Goal: Information Seeking & Learning: Learn about a topic

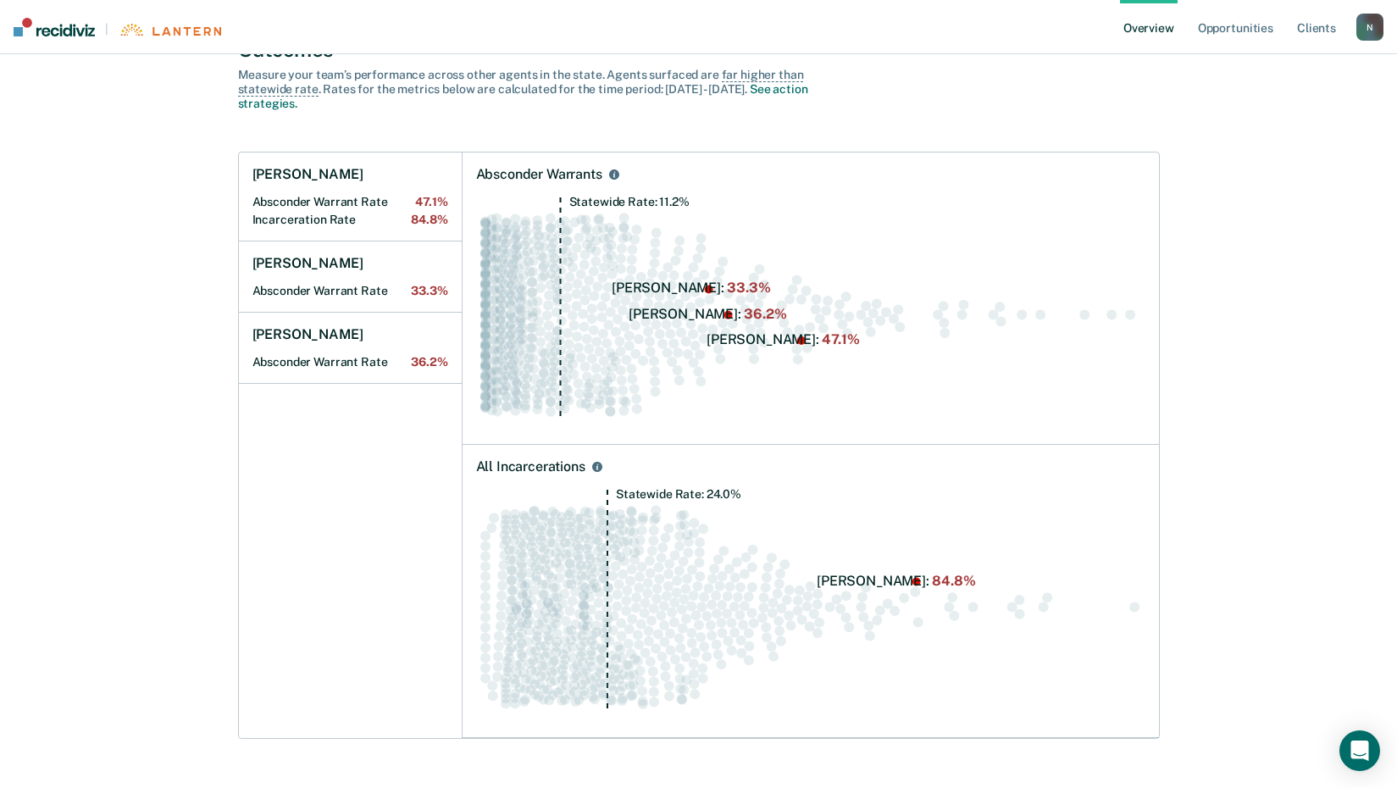
scroll to position [169, 0]
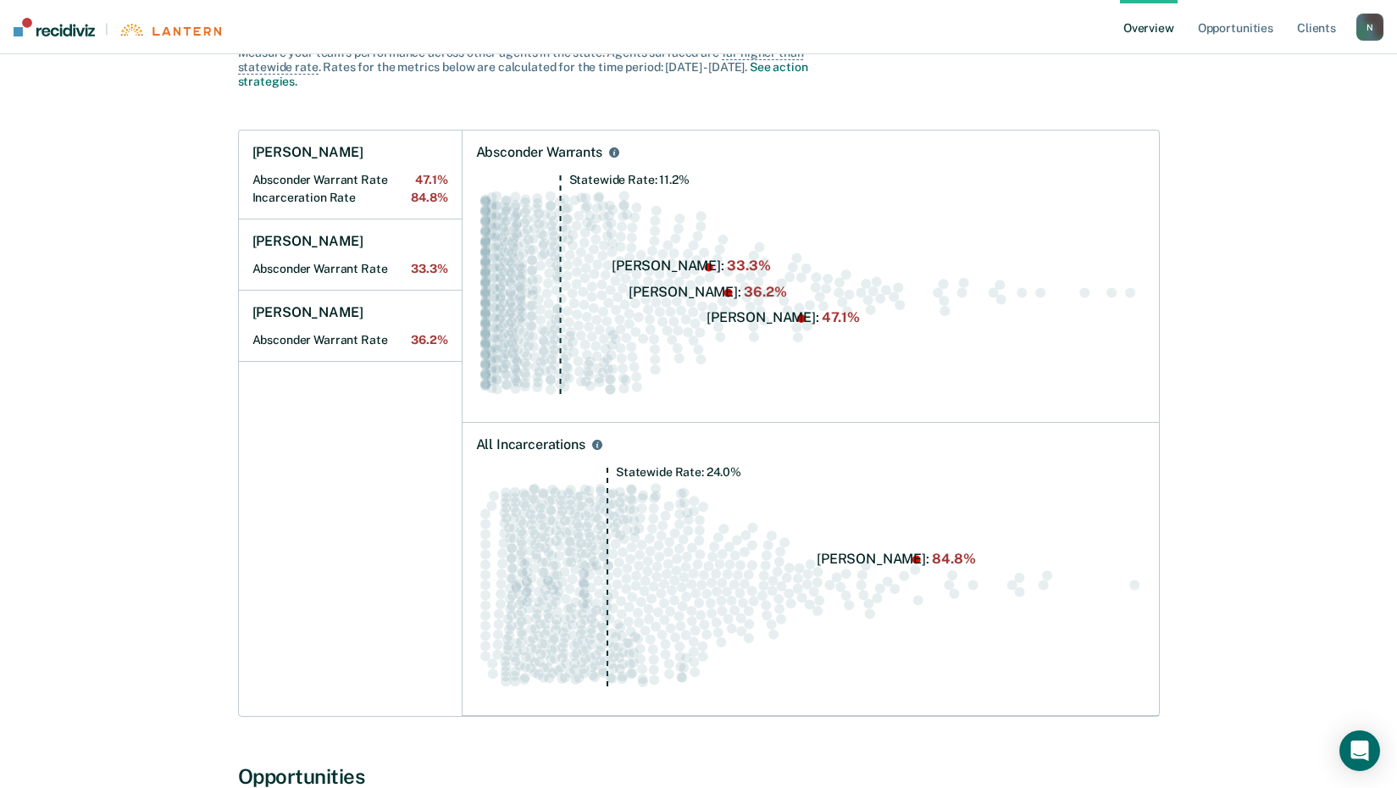
click at [895, 566] on icon "Statewide Rate: 24.0%" at bounding box center [810, 584] width 669 height 235
click at [857, 555] on icon "Statewide Rate: 24.0%" at bounding box center [810, 584] width 669 height 235
click at [879, 552] on icon "Statewide Rate: 24.0%" at bounding box center [810, 584] width 669 height 235
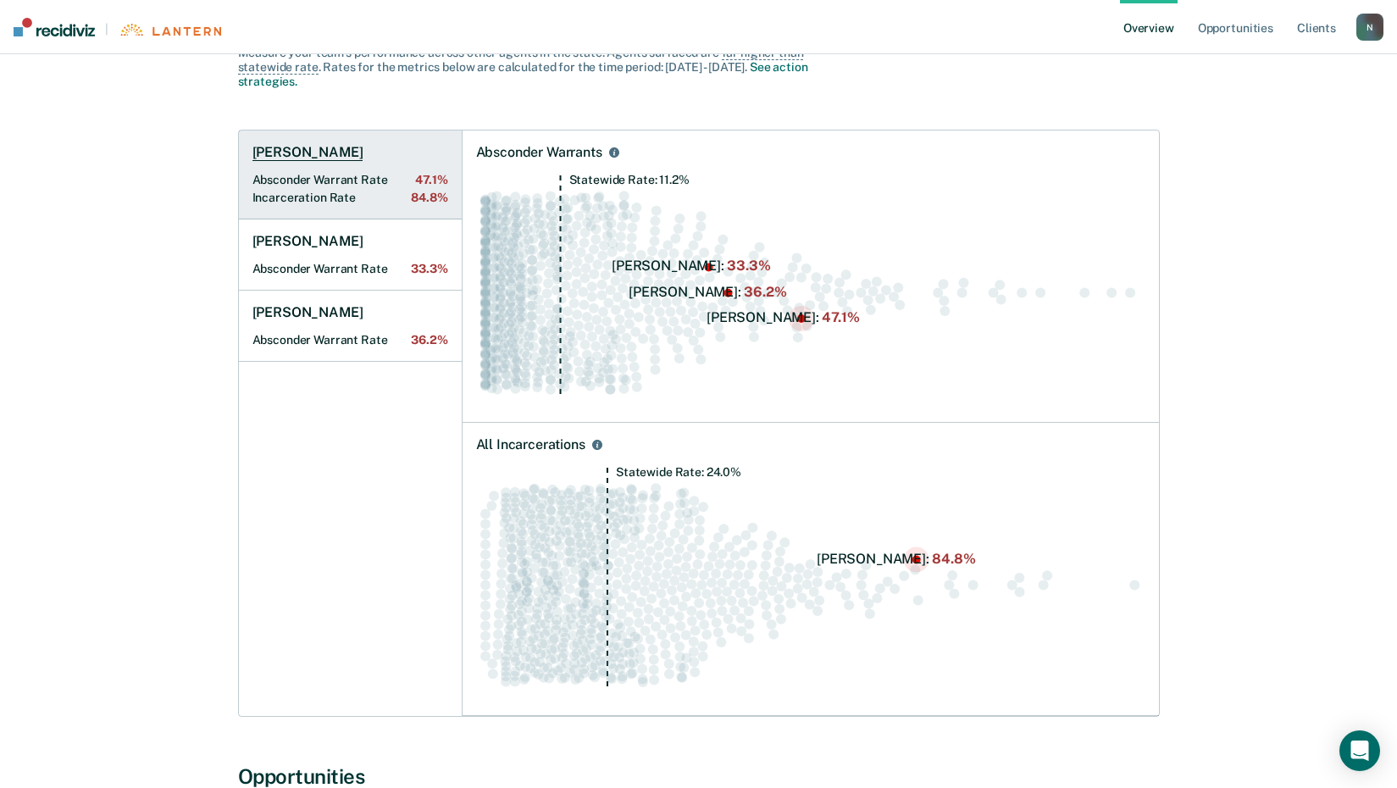
click at [331, 194] on Rate "Incarceration Rate 84.8%" at bounding box center [350, 198] width 196 height 14
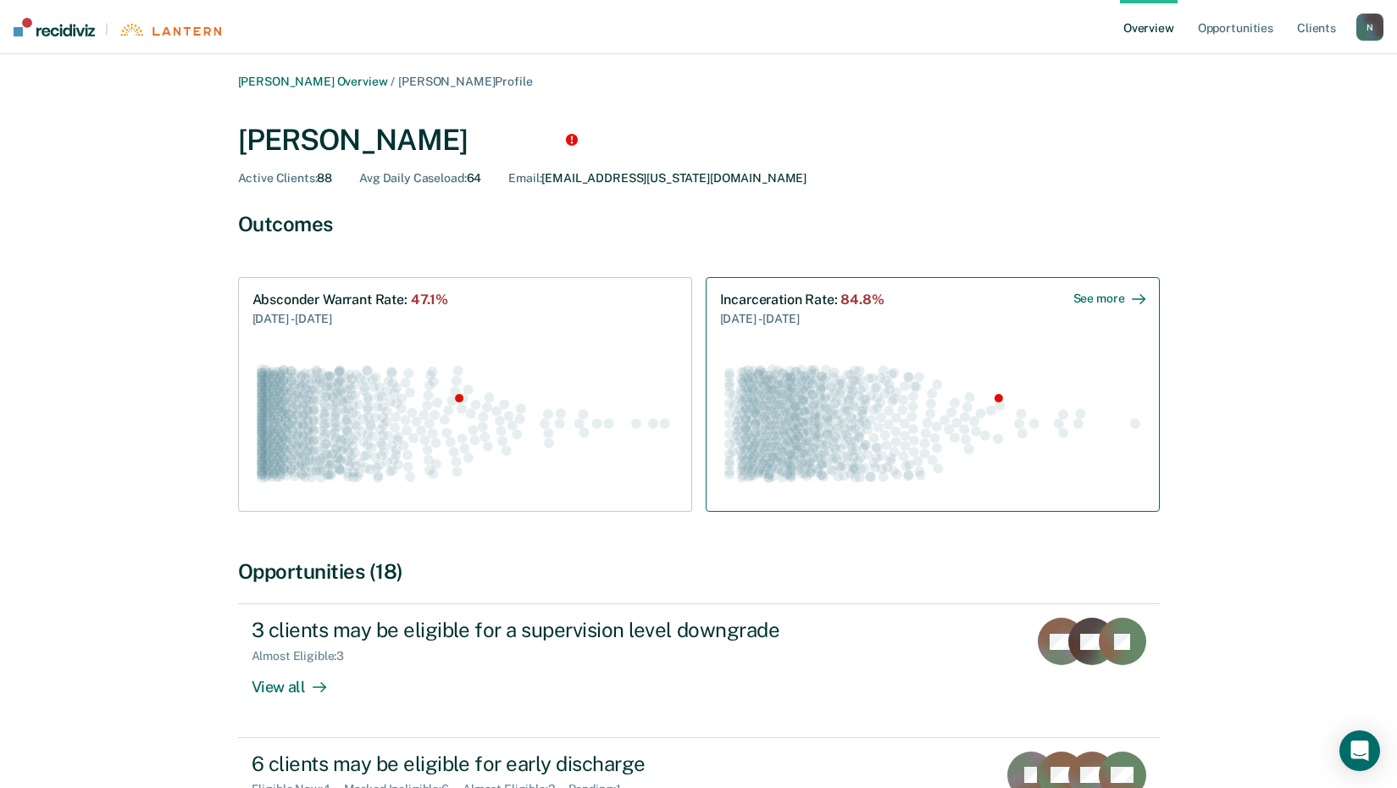
click at [1129, 297] on div "See more" at bounding box center [1109, 298] width 72 height 14
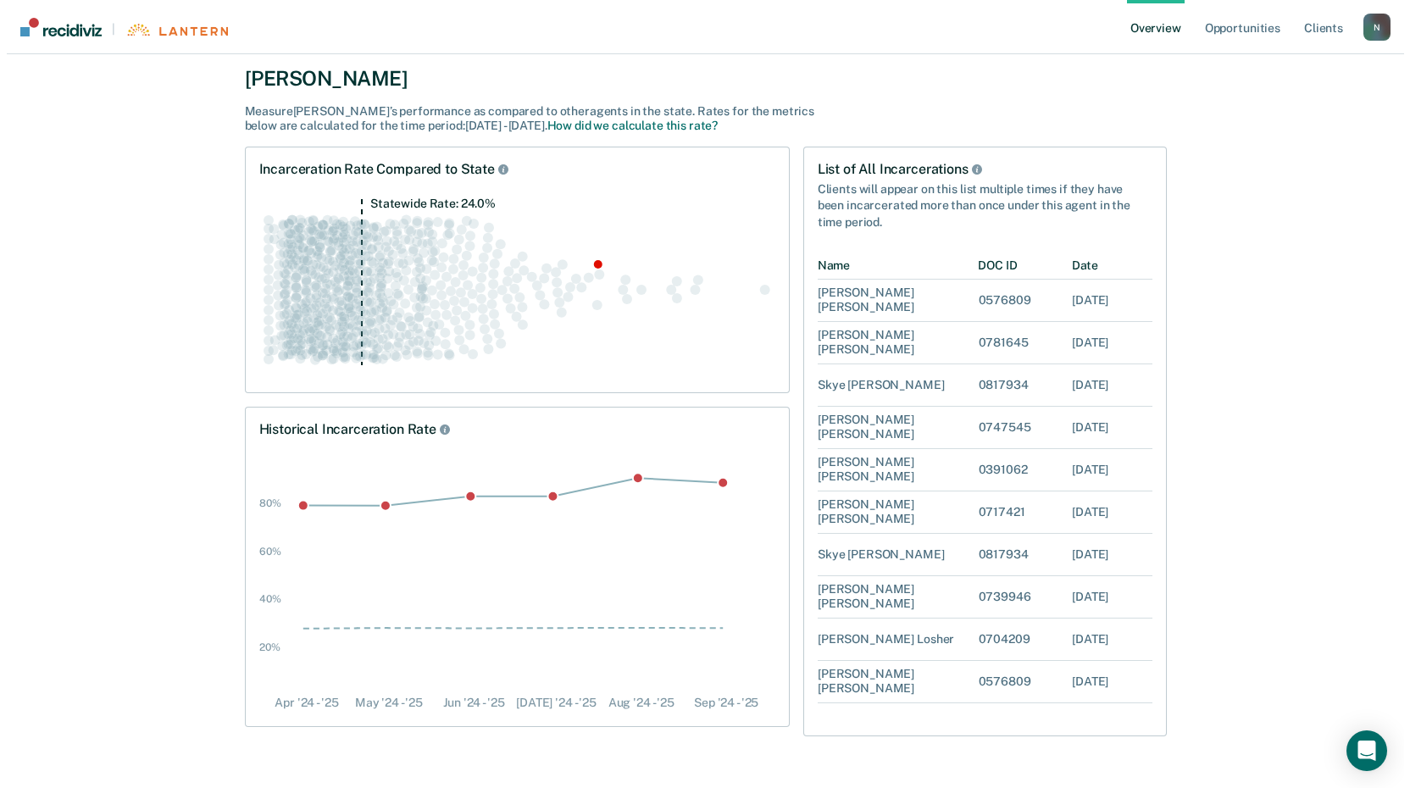
scroll to position [155, 0]
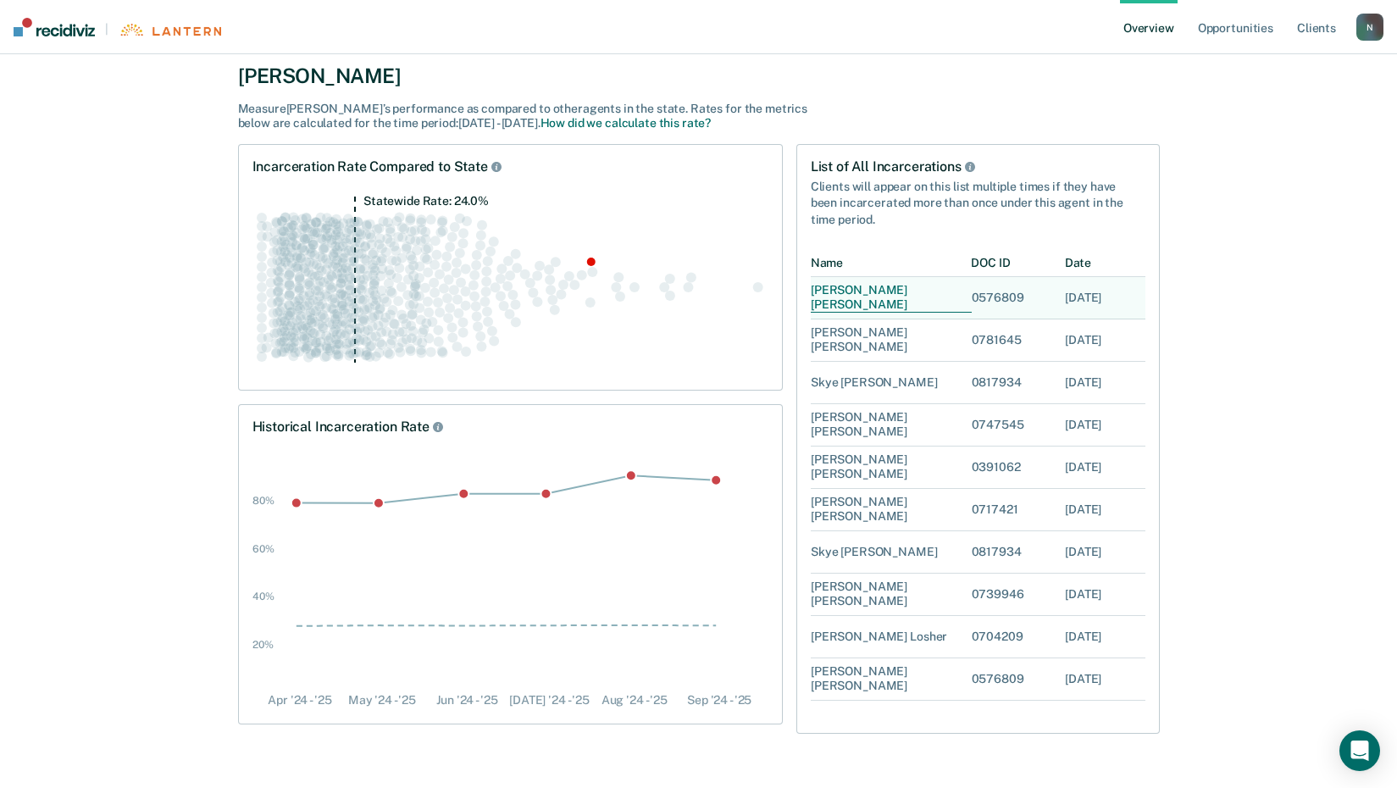
click at [847, 302] on div "Mikel Isaac" at bounding box center [891, 299] width 161 height 30
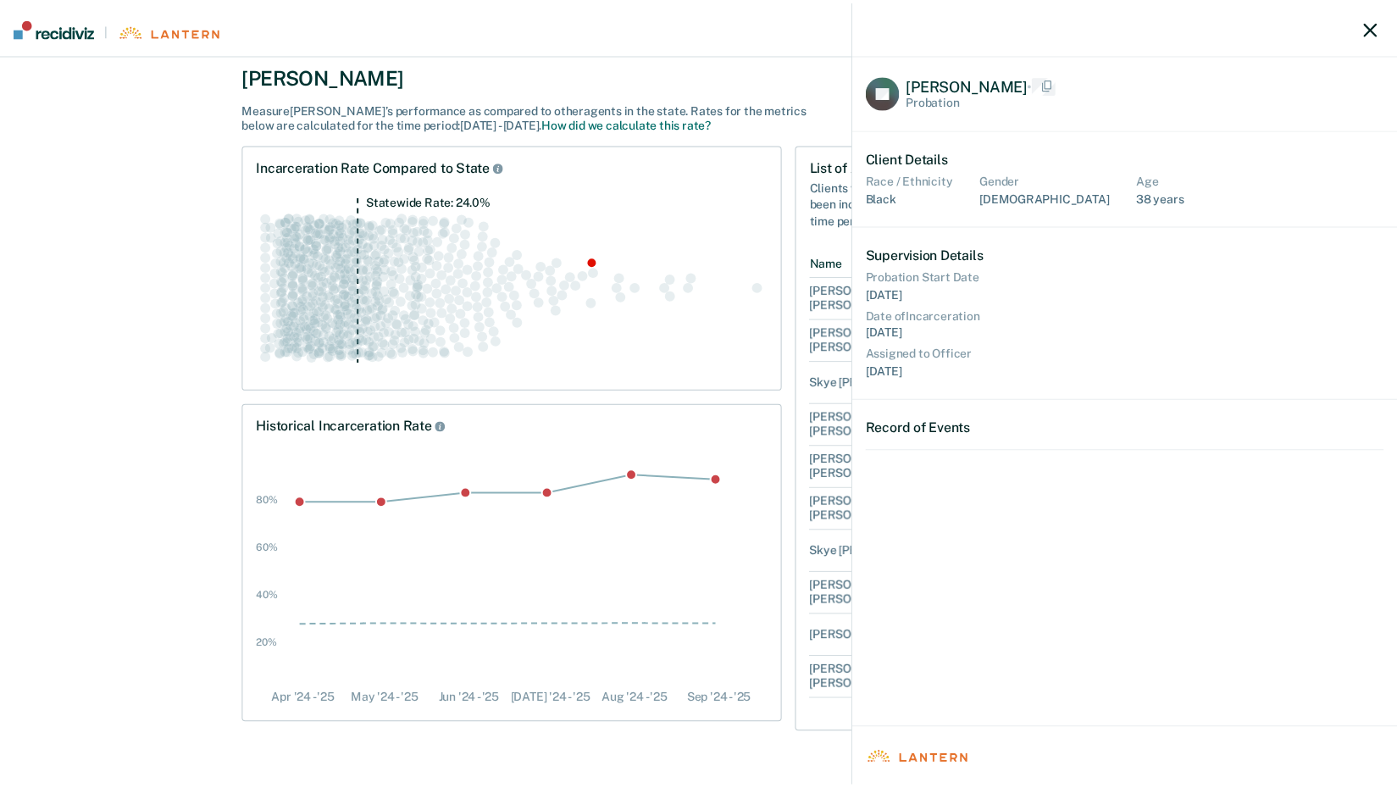
scroll to position [1, 14]
click at [1381, 21] on icon "button" at bounding box center [1383, 27] width 14 height 14
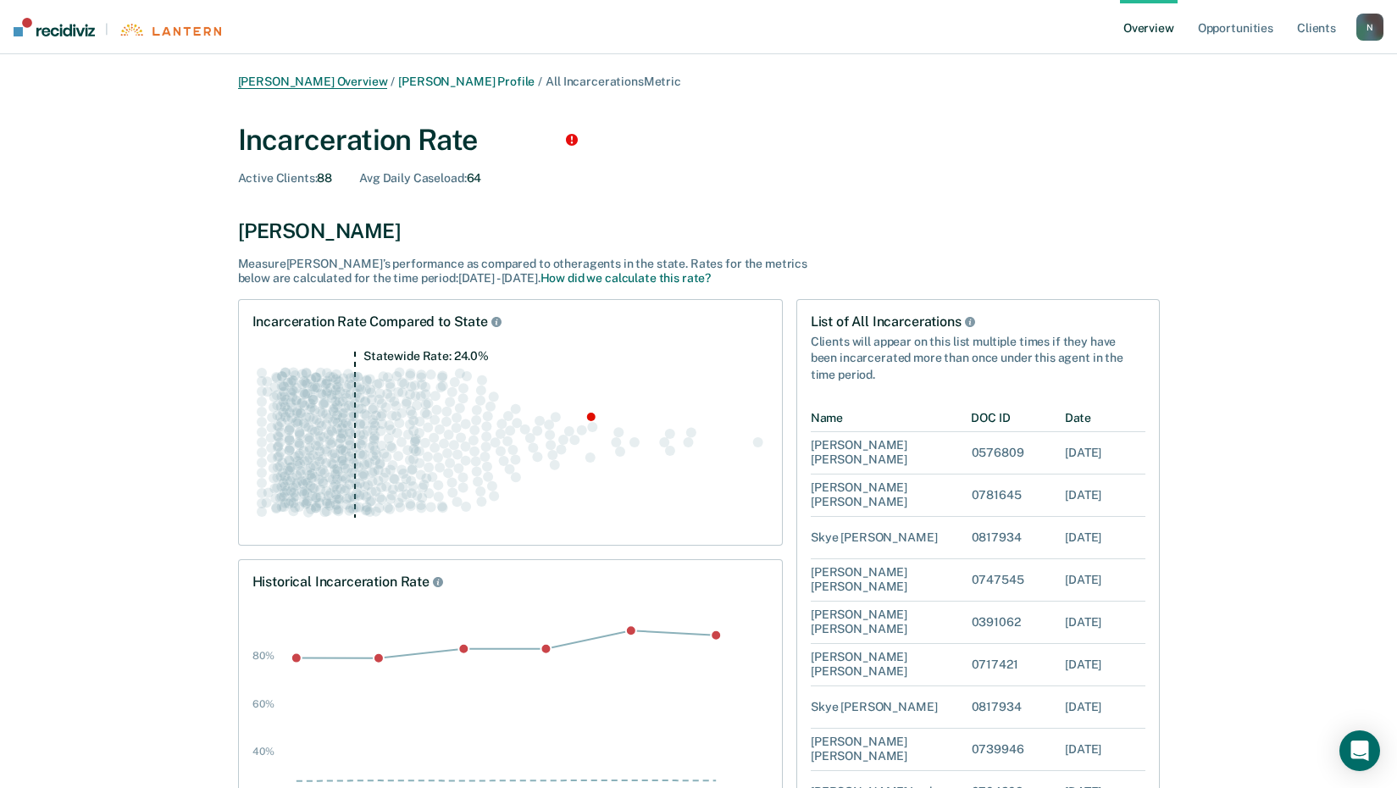
click at [289, 80] on link "[PERSON_NAME] Overview" at bounding box center [313, 82] width 150 height 14
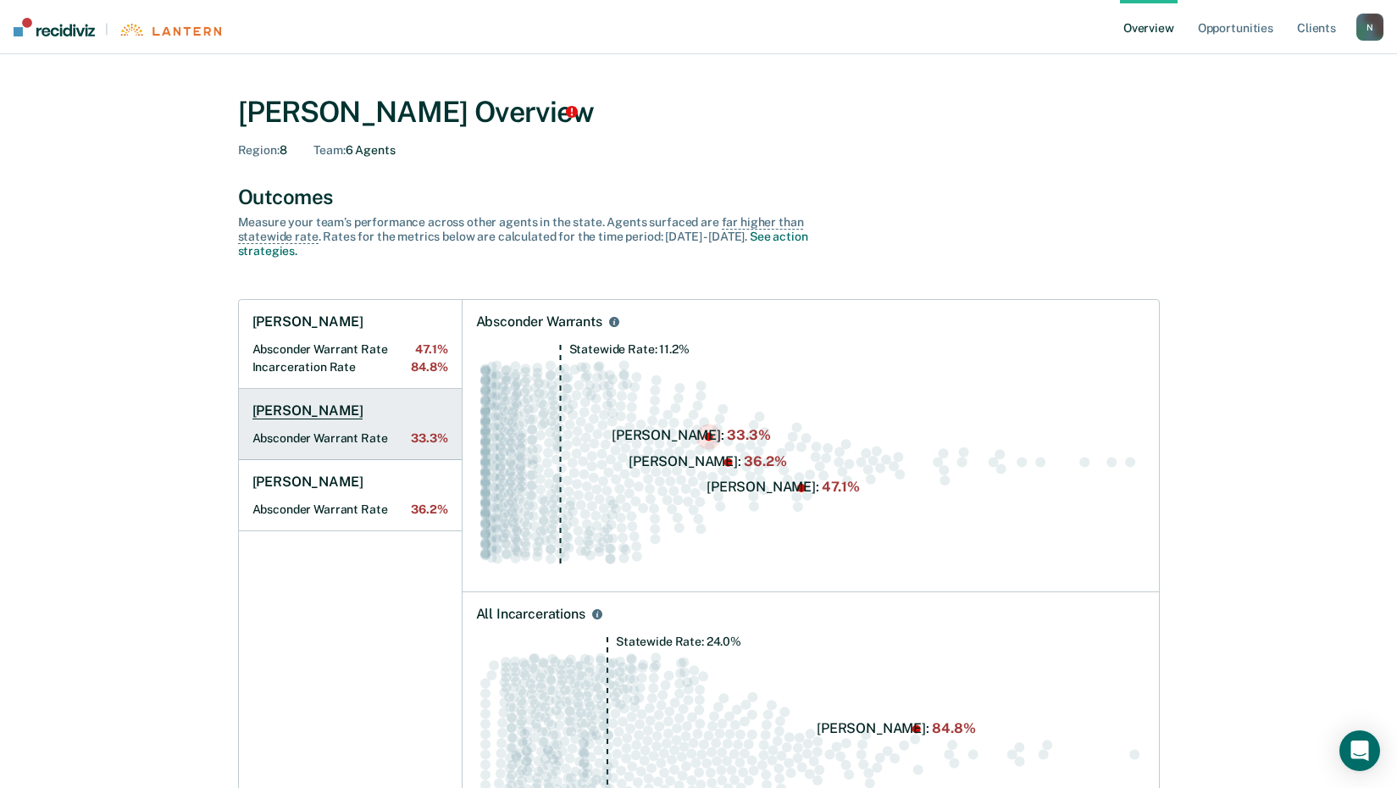
click at [291, 435] on Rate "Absconder Warrant Rate 33.3%" at bounding box center [350, 438] width 196 height 14
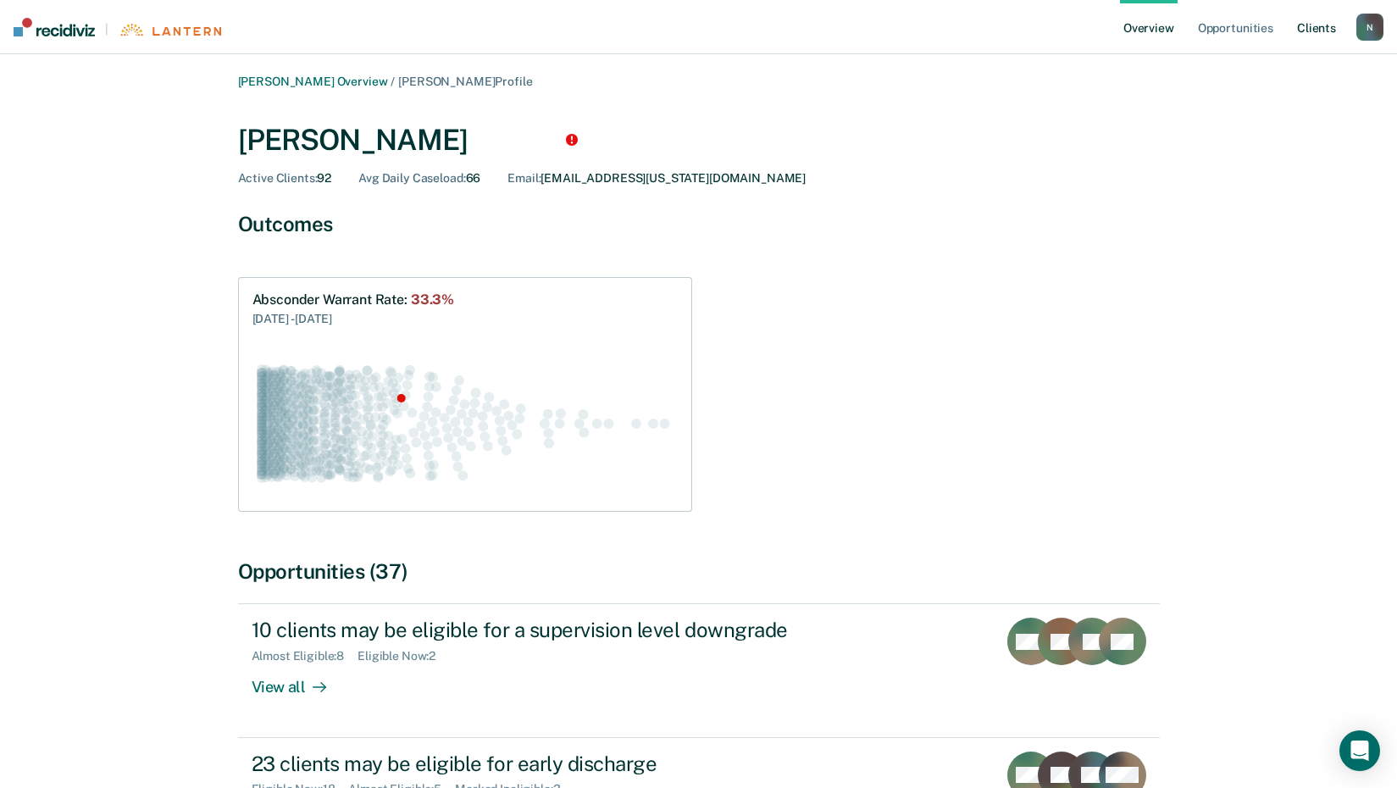
click at [1315, 26] on link "Client s" at bounding box center [1317, 27] width 46 height 54
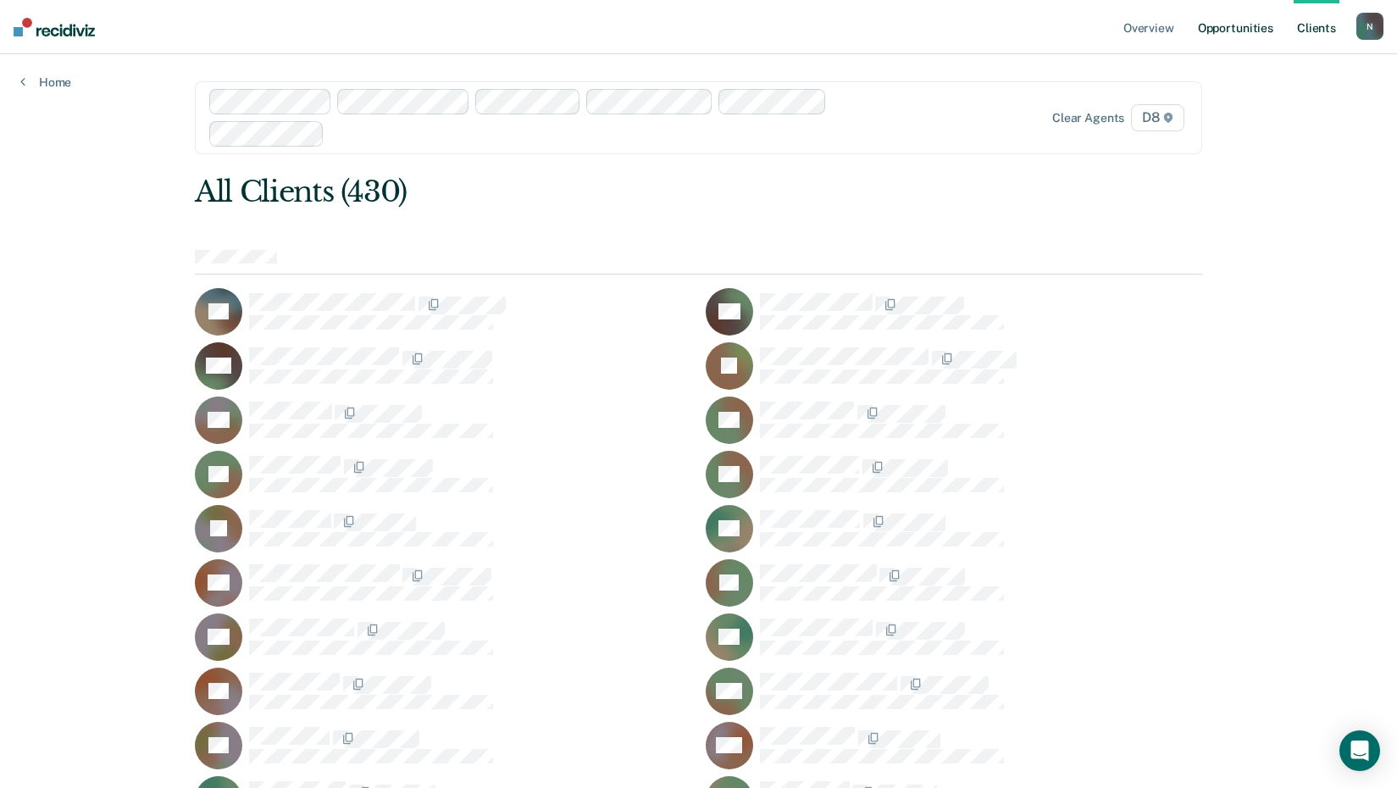
click at [1233, 31] on link "Opportunities" at bounding box center [1236, 27] width 82 height 54
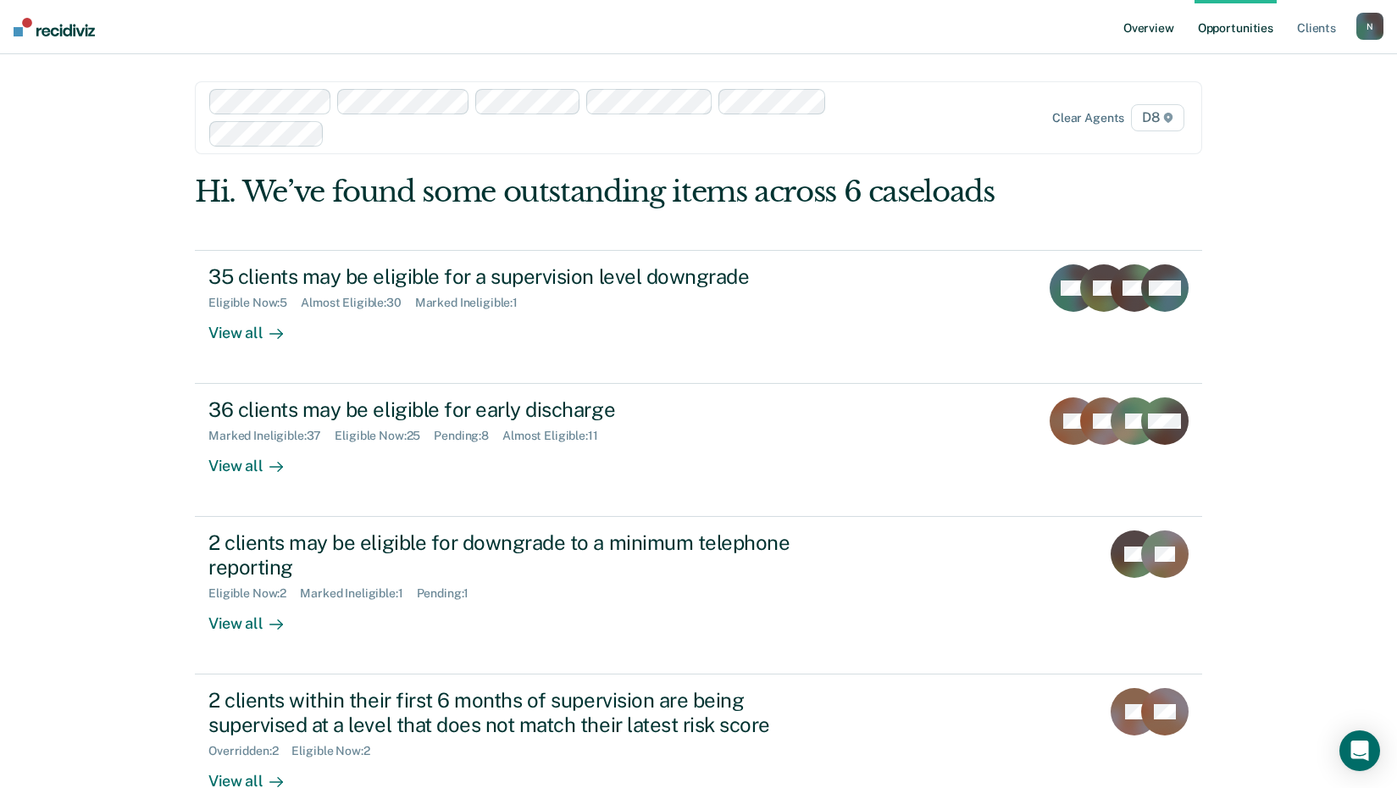
click at [1154, 30] on link "Overview" at bounding box center [1149, 27] width 58 height 54
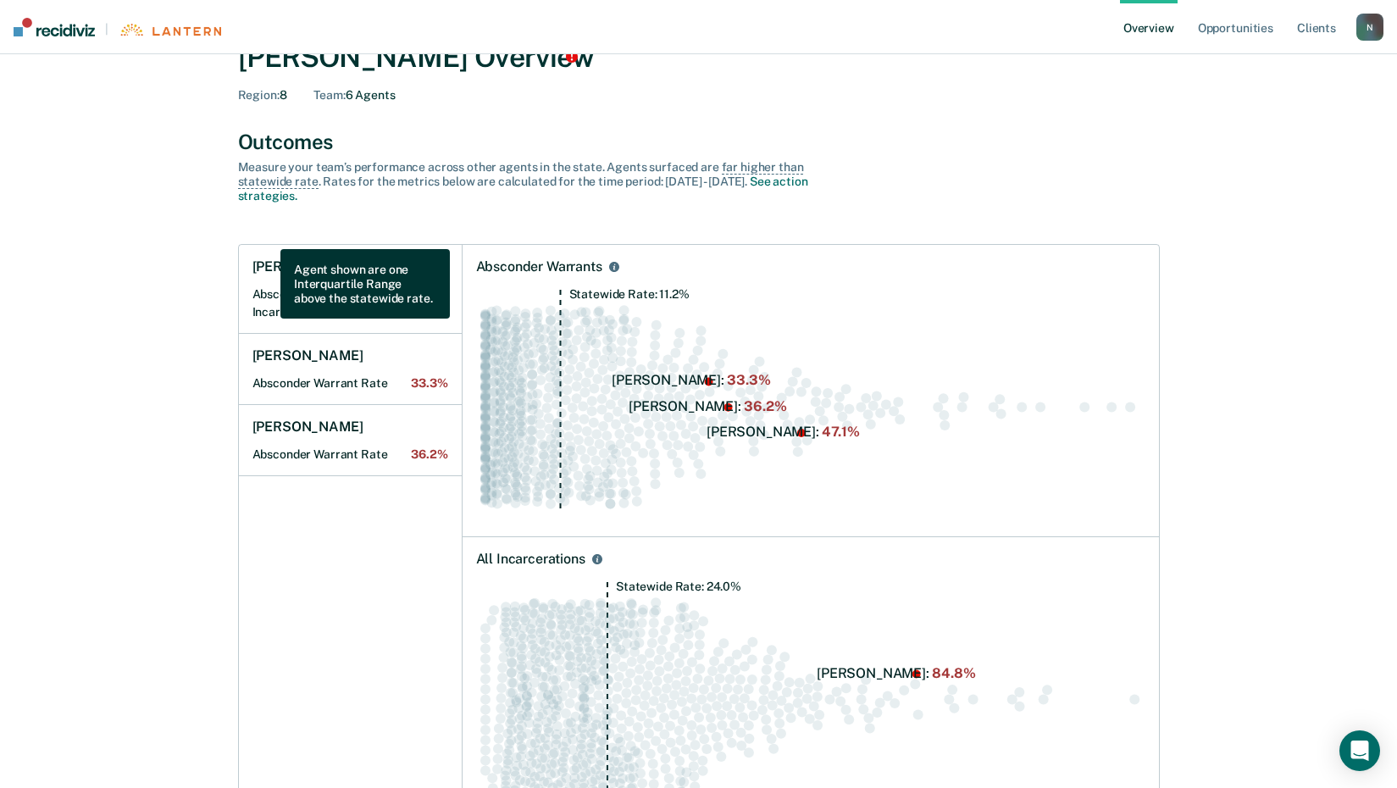
scroll to position [85, 0]
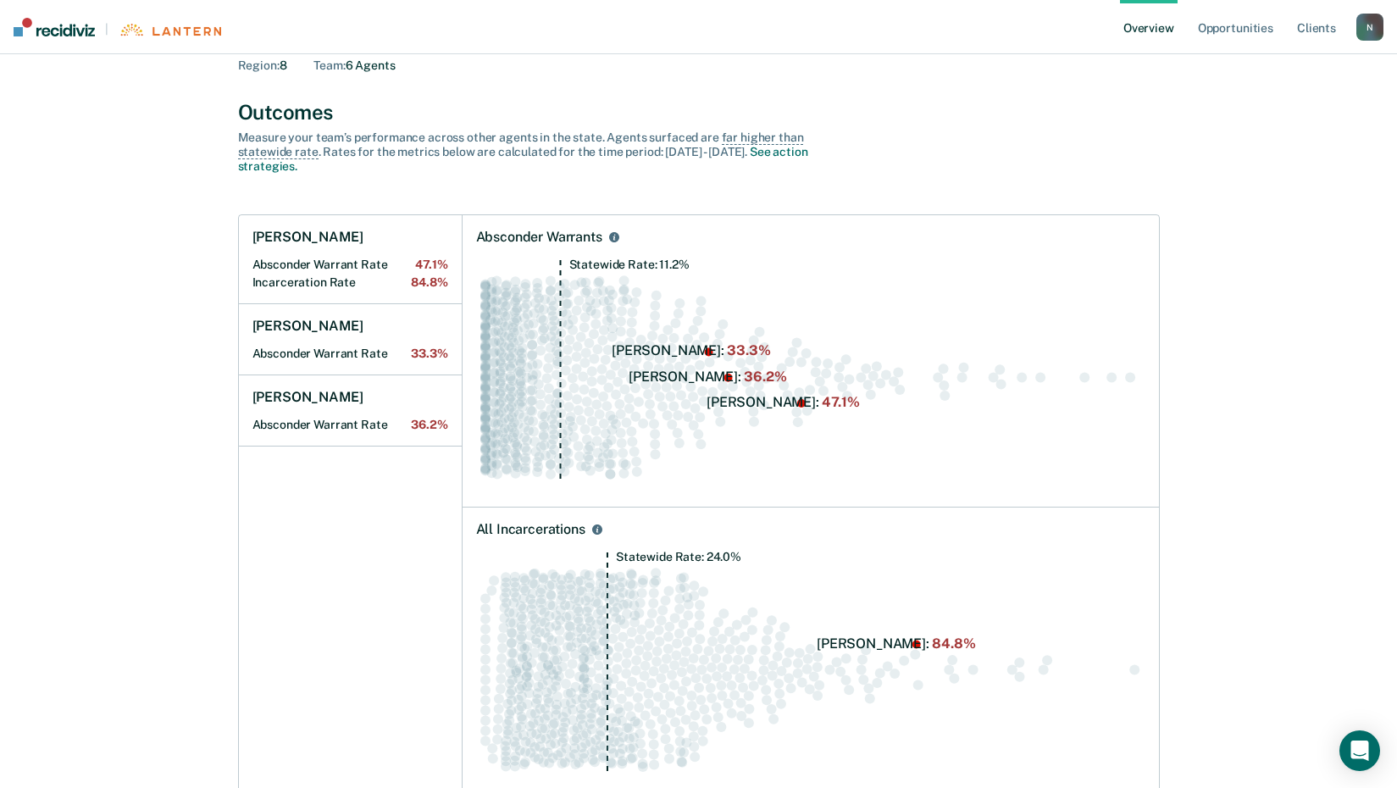
click at [1367, 31] on div "N" at bounding box center [1369, 27] width 27 height 27
click at [1069, 127] on div "Outcomes Measure your team’s performance across other agent s in the state. Age…" at bounding box center [699, 137] width 922 height 74
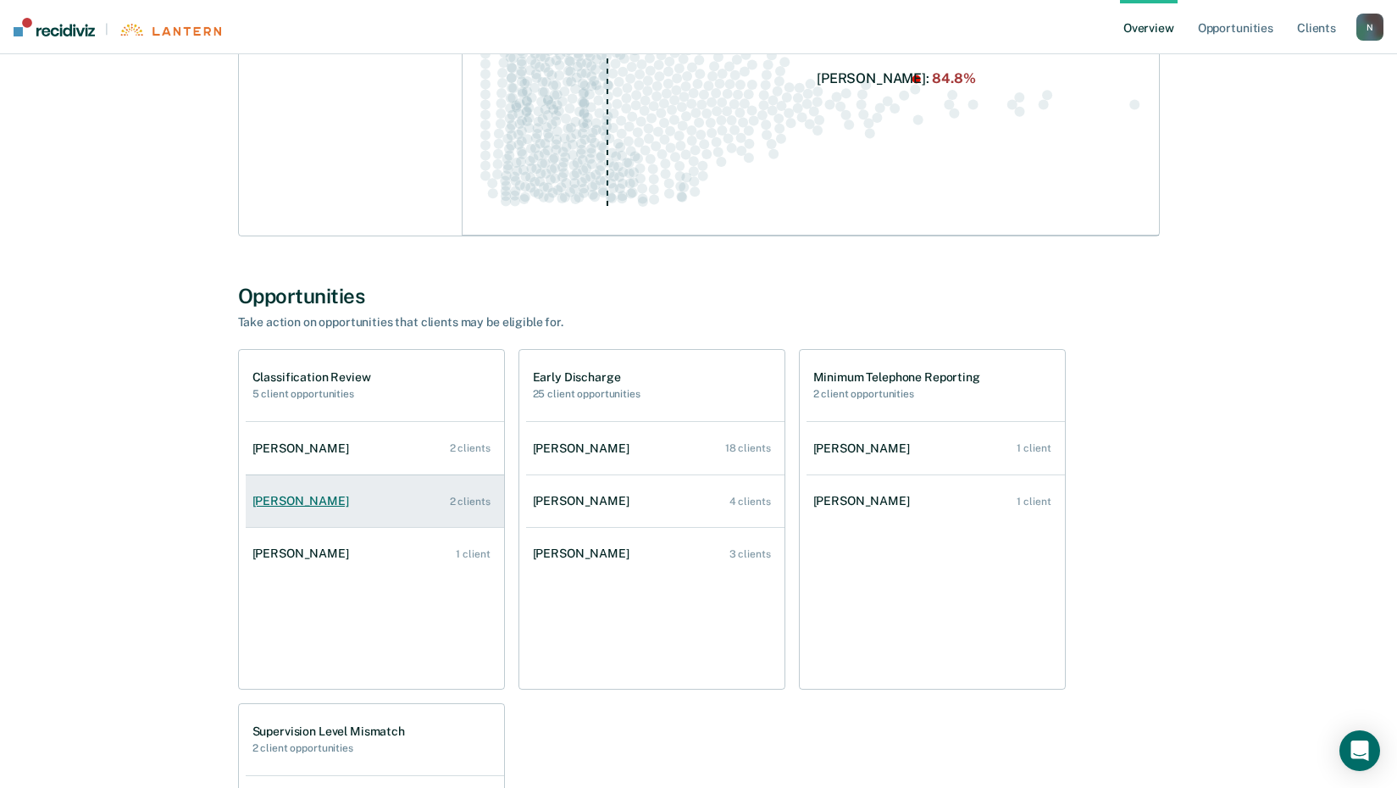
scroll to position [763, 0]
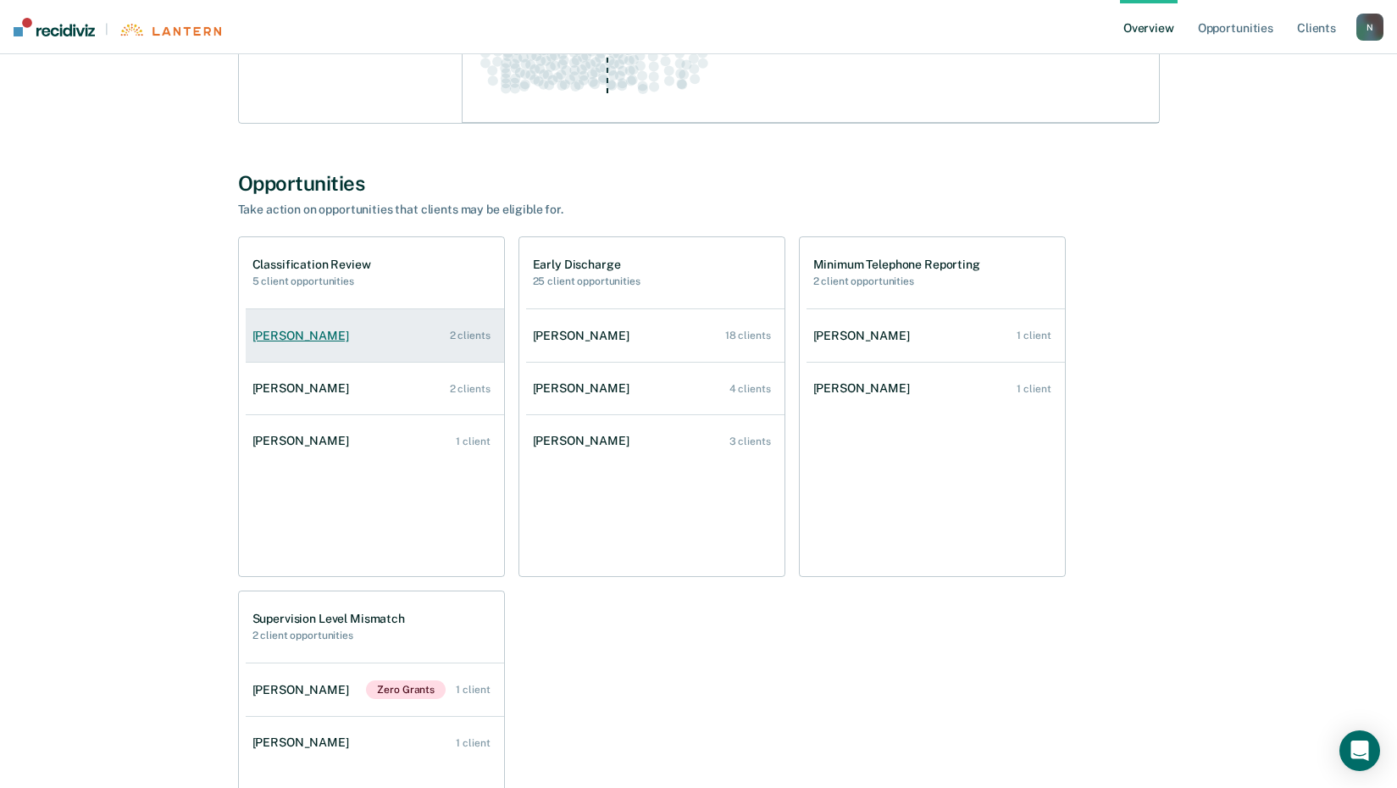
click at [275, 341] on div "[PERSON_NAME]" at bounding box center [303, 336] width 103 height 14
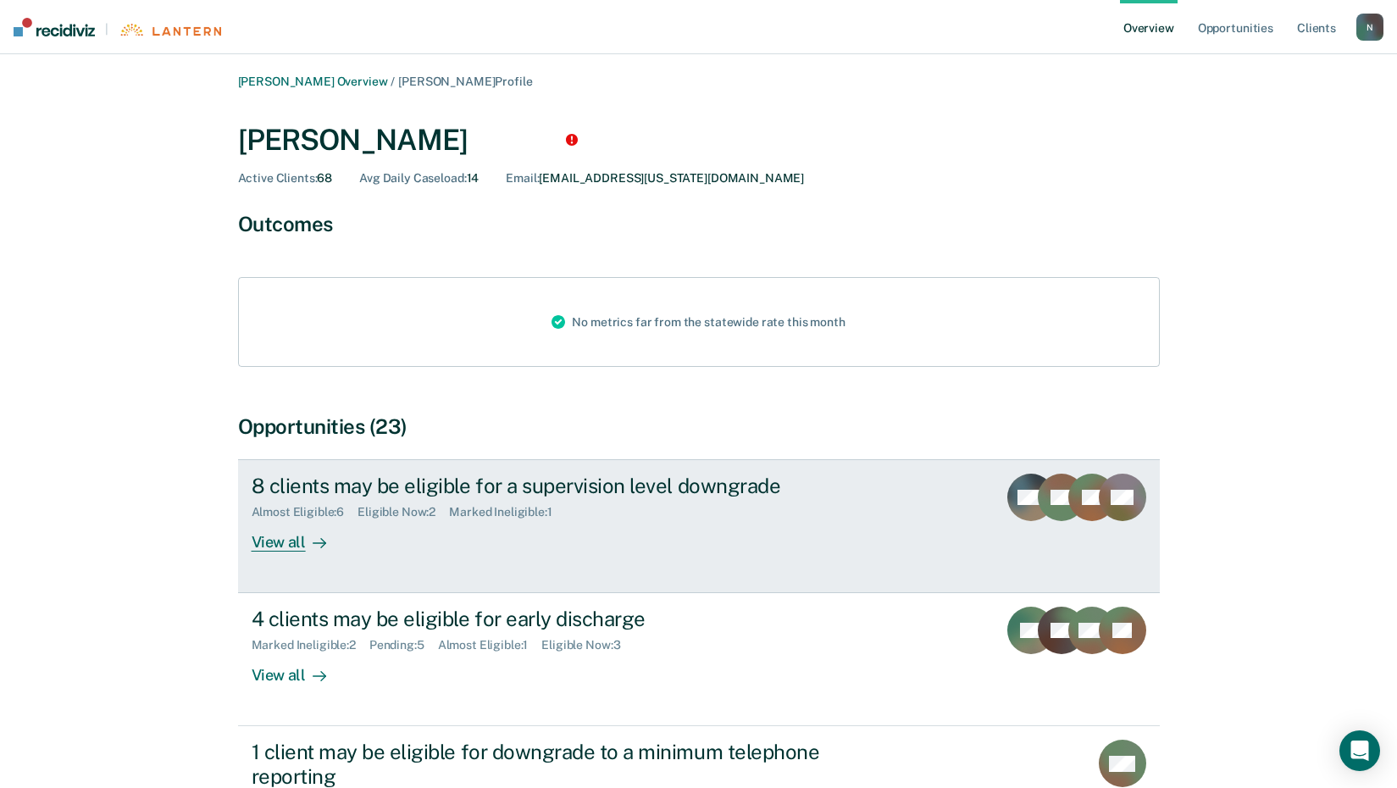
click at [260, 557] on link "8 clients may be eligible for a supervision level downgrade Almost Eligible : 6…" at bounding box center [699, 526] width 922 height 134
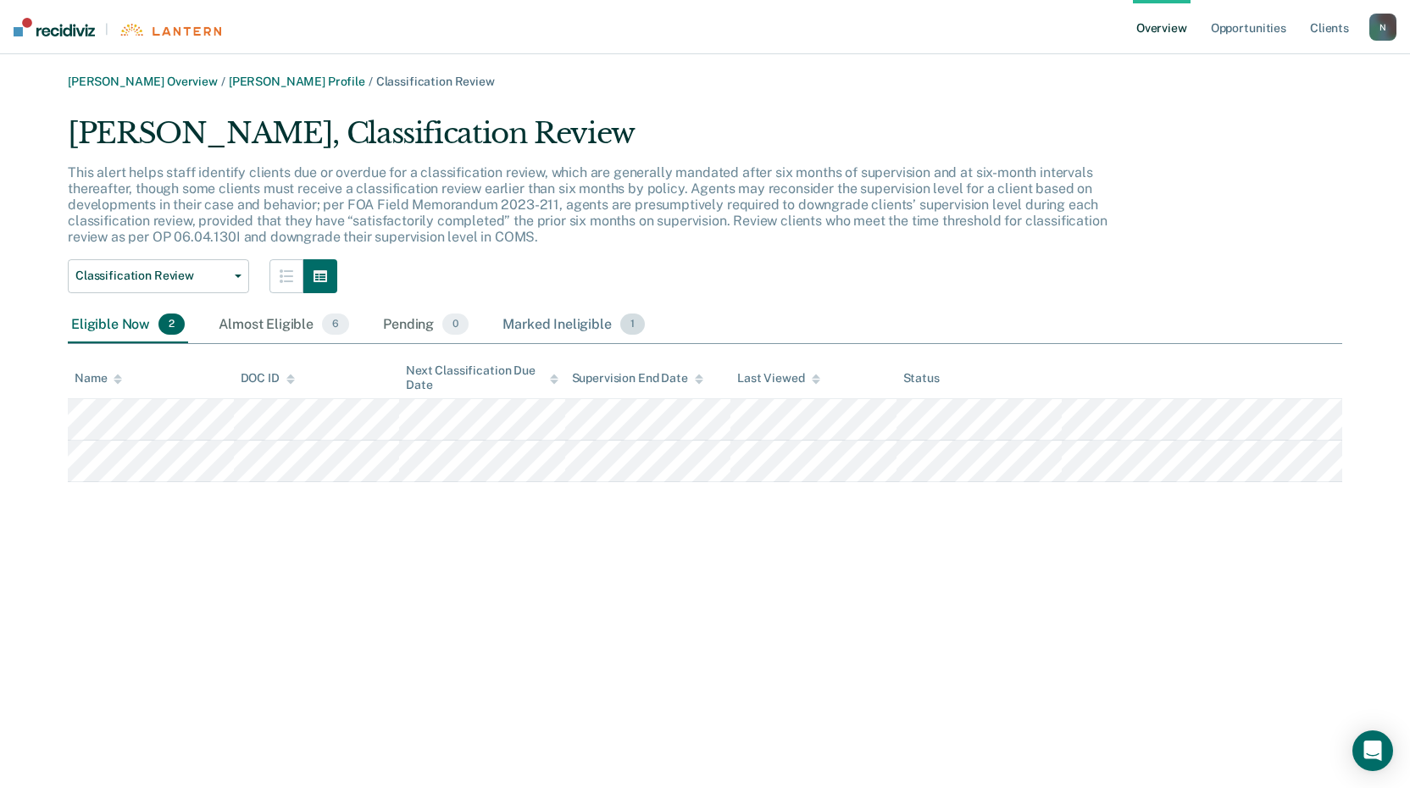
click at [591, 331] on div "Marked Ineligible 1" at bounding box center [573, 325] width 149 height 37
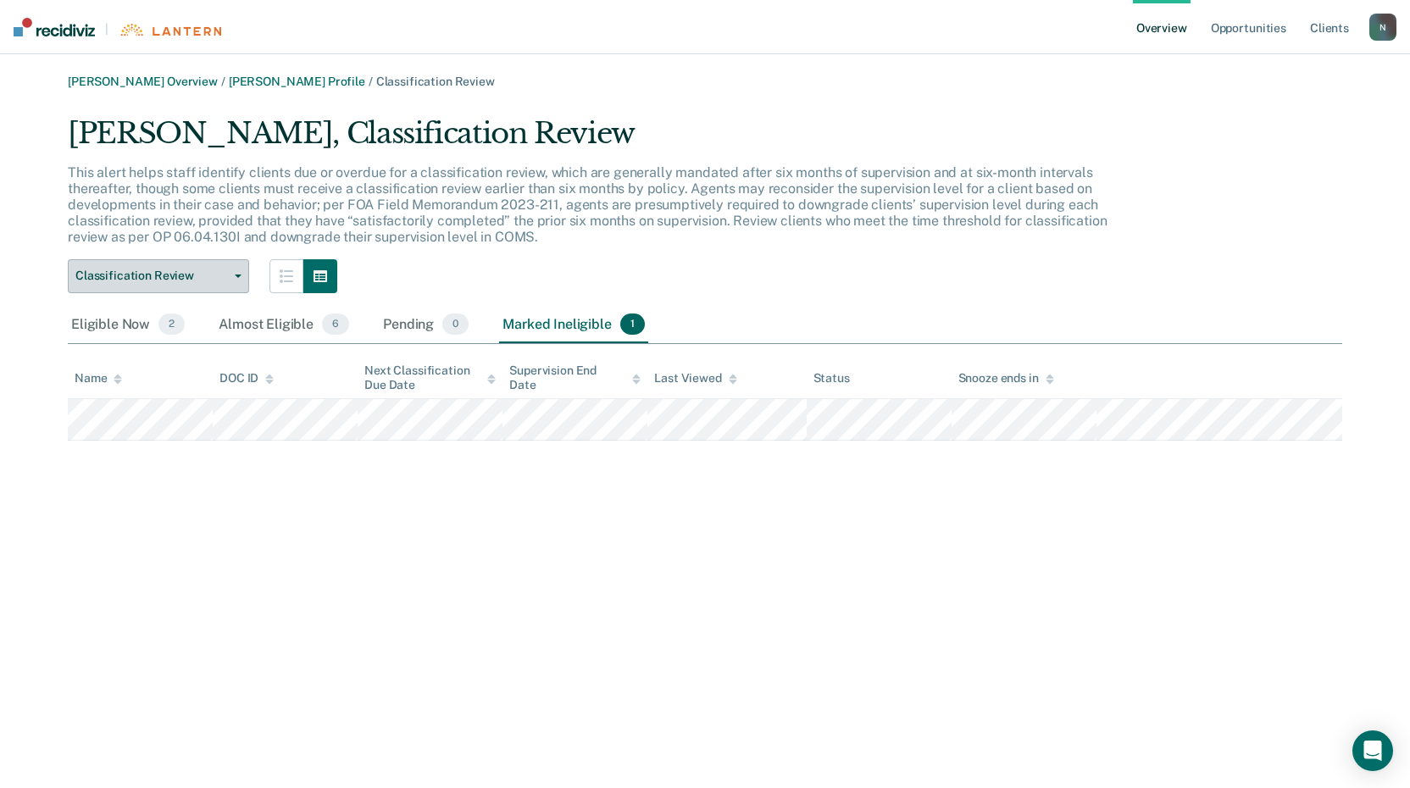
click at [191, 274] on span "Classification Review" at bounding box center [151, 276] width 153 height 14
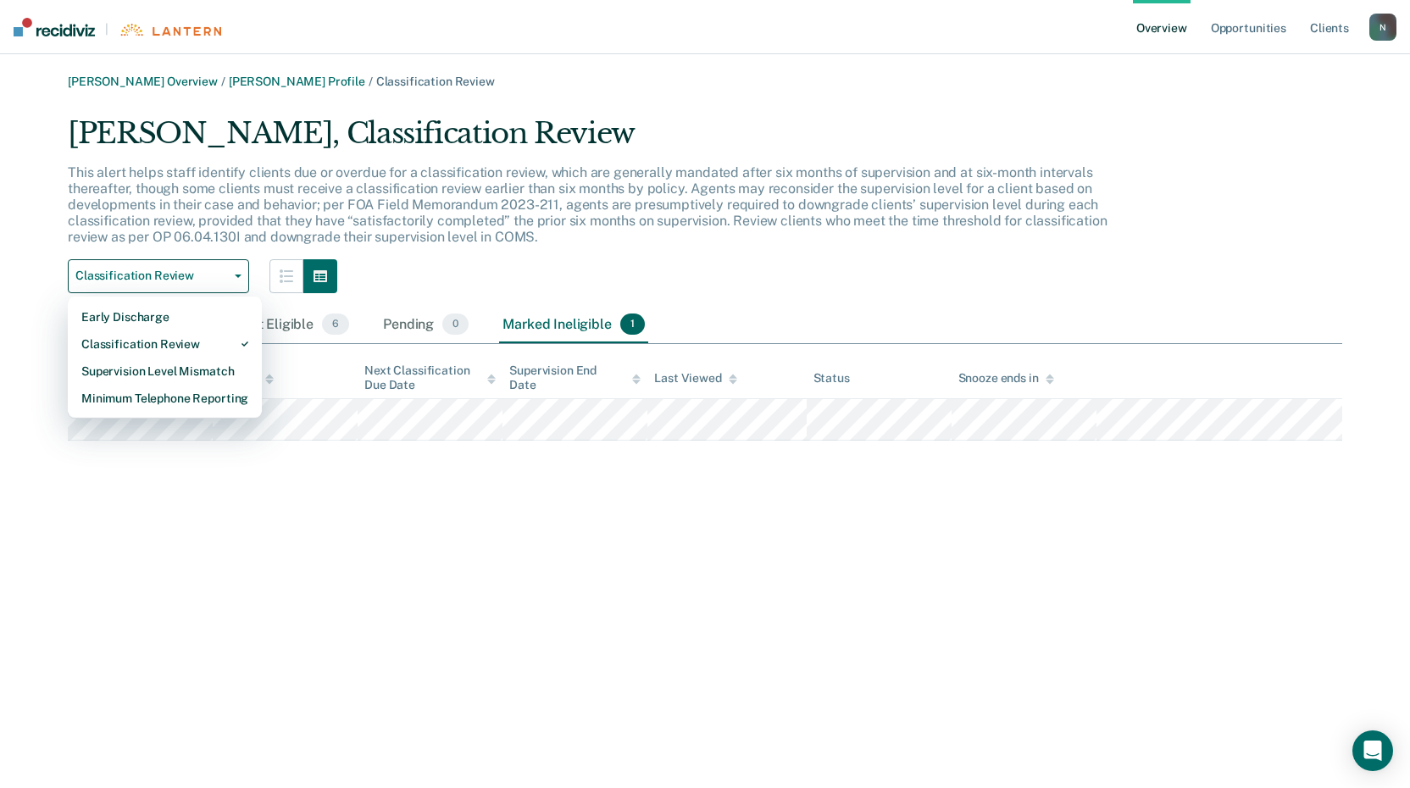
click at [478, 241] on p "This alert helps staff identify clients due or overdue for a classification rev…" at bounding box center [587, 204] width 1039 height 81
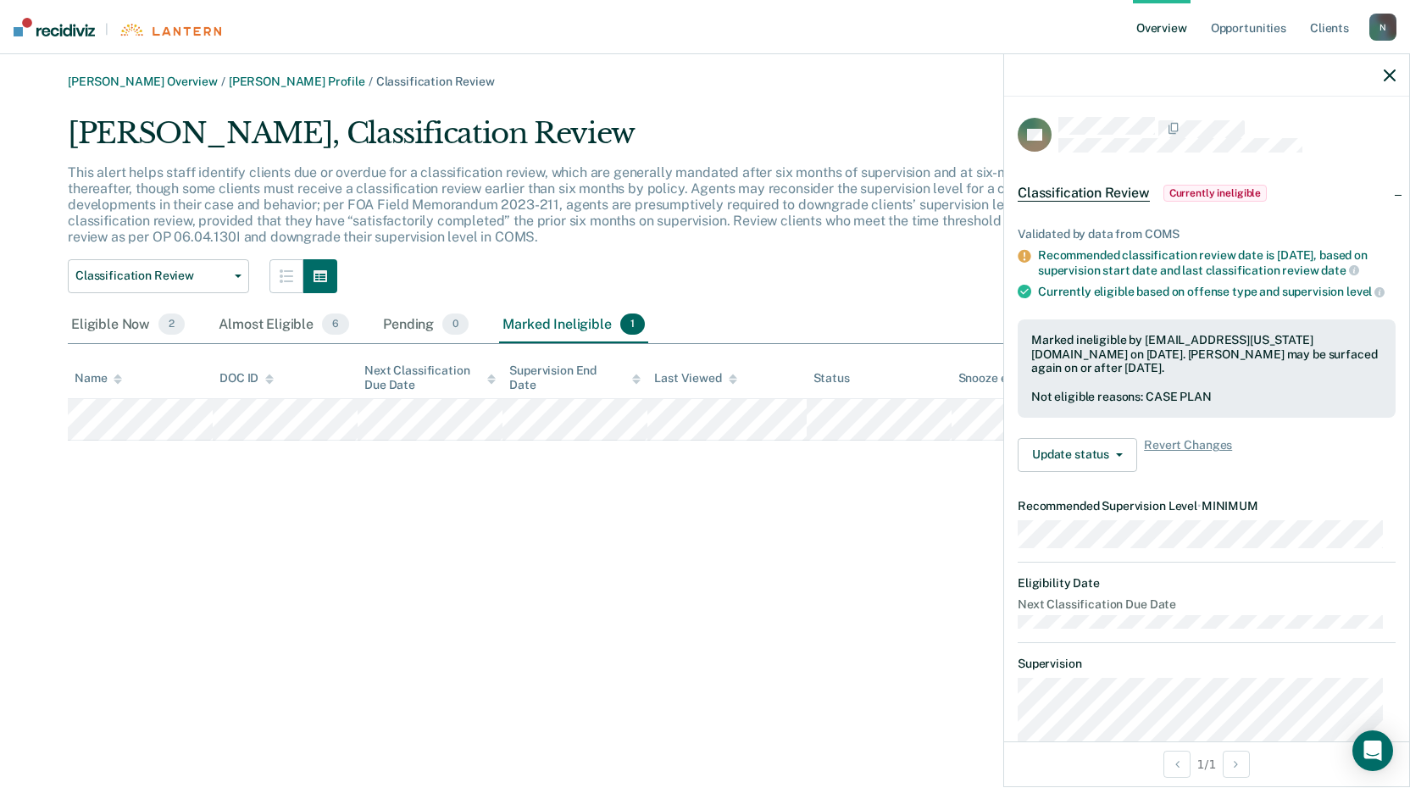
click at [819, 233] on div "This alert helps staff identify clients due or overdue for a classification rev…" at bounding box center [596, 211] width 1057 height 95
click at [1401, 75] on div at bounding box center [1206, 75] width 405 height 42
click at [1386, 76] on icon "button" at bounding box center [1390, 75] width 12 height 12
click at [1385, 71] on icon "button" at bounding box center [1390, 75] width 12 height 12
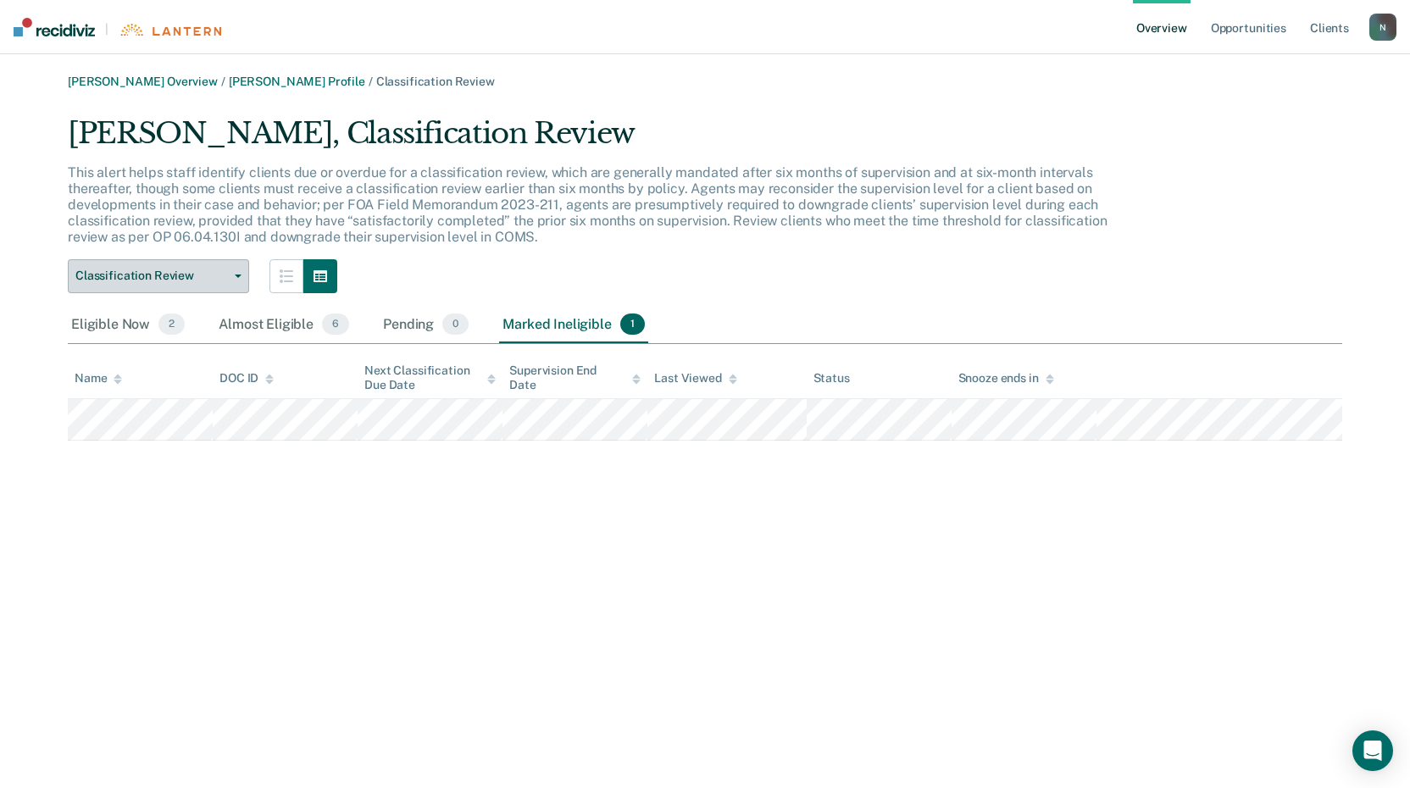
click at [240, 283] on button "Classification Review" at bounding box center [158, 276] width 181 height 34
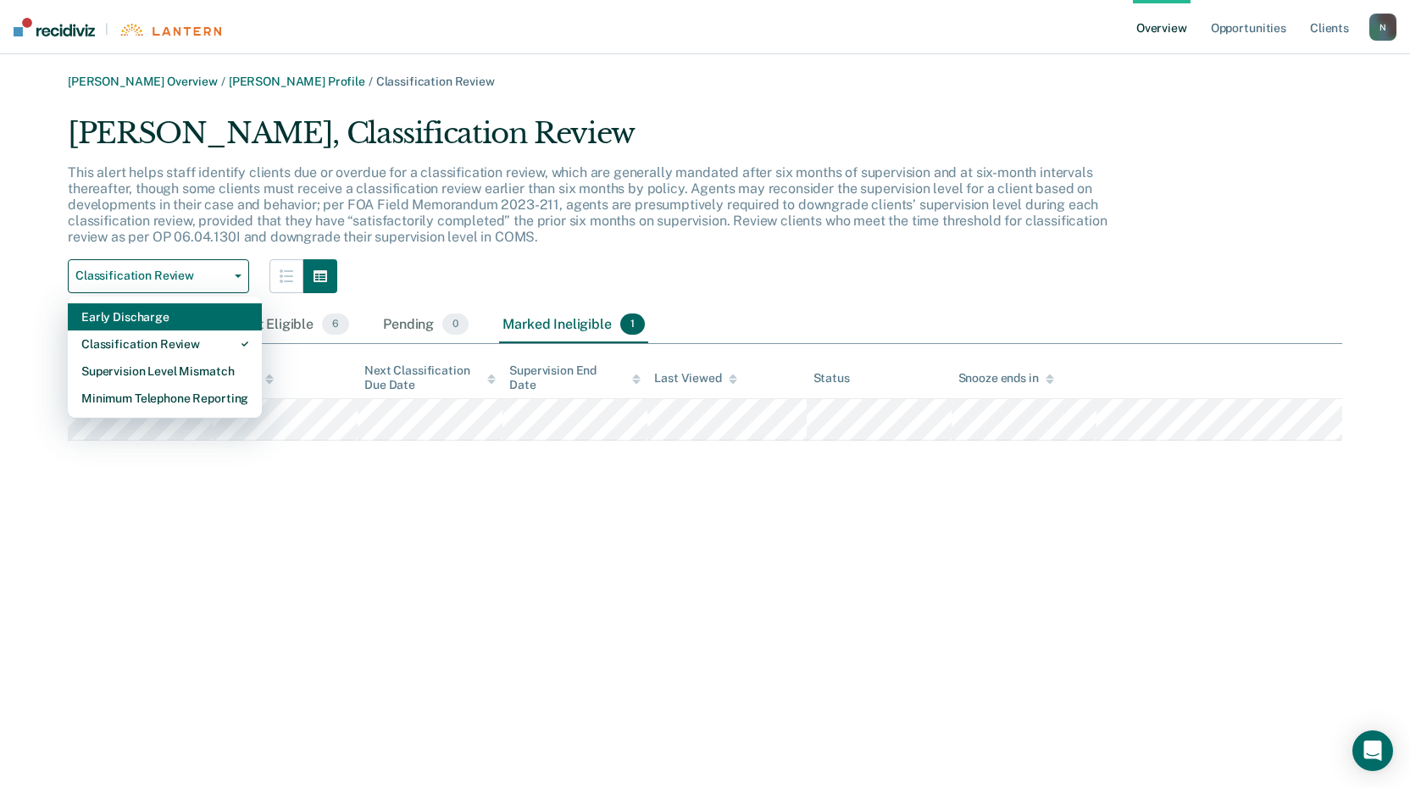
click at [157, 309] on div "Early Discharge" at bounding box center [164, 316] width 167 height 27
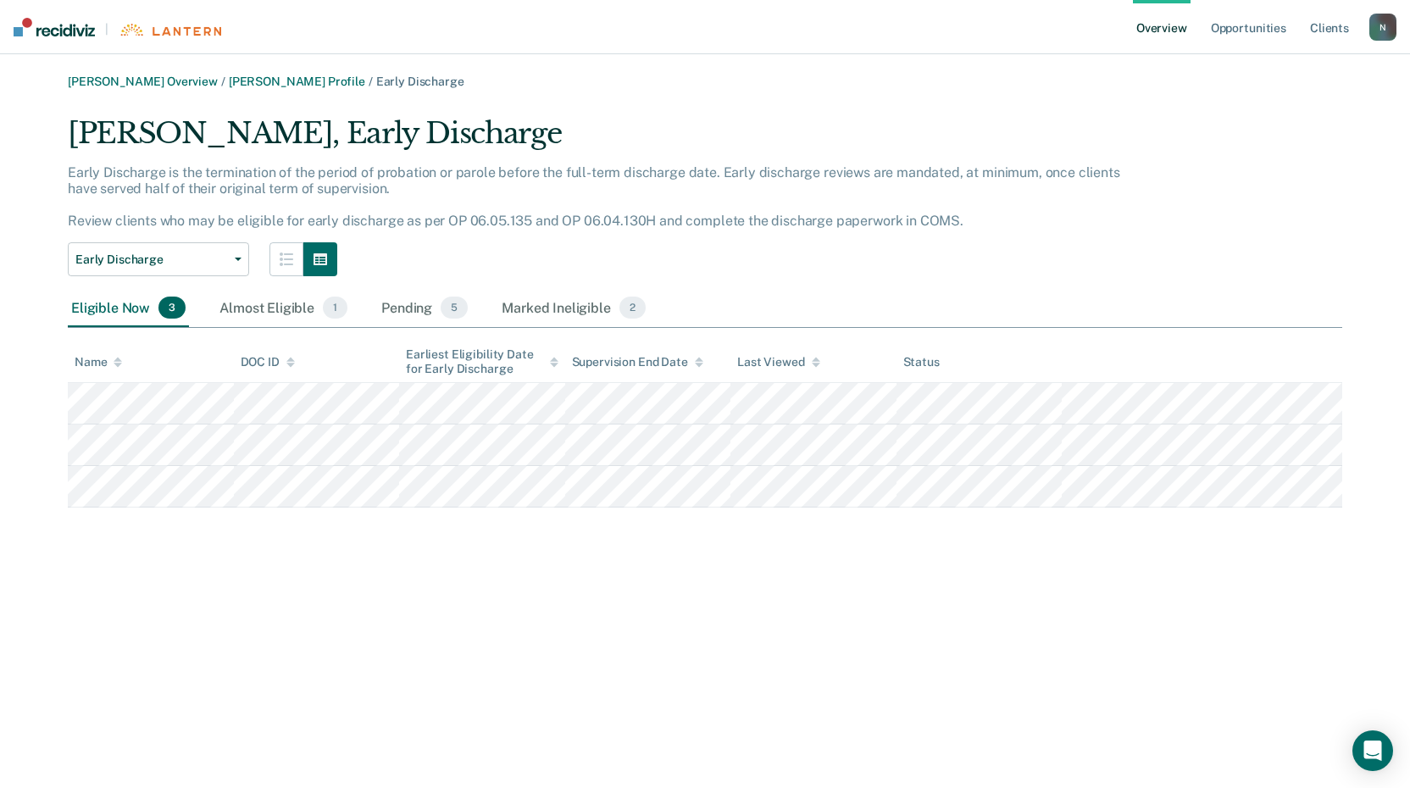
click at [478, 313] on div "Eligible Now 3 Almost Eligible 1 Pending 5 Marked Ineligible 2" at bounding box center [358, 308] width 581 height 37
click at [435, 313] on div "Pending 5" at bounding box center [424, 308] width 93 height 37
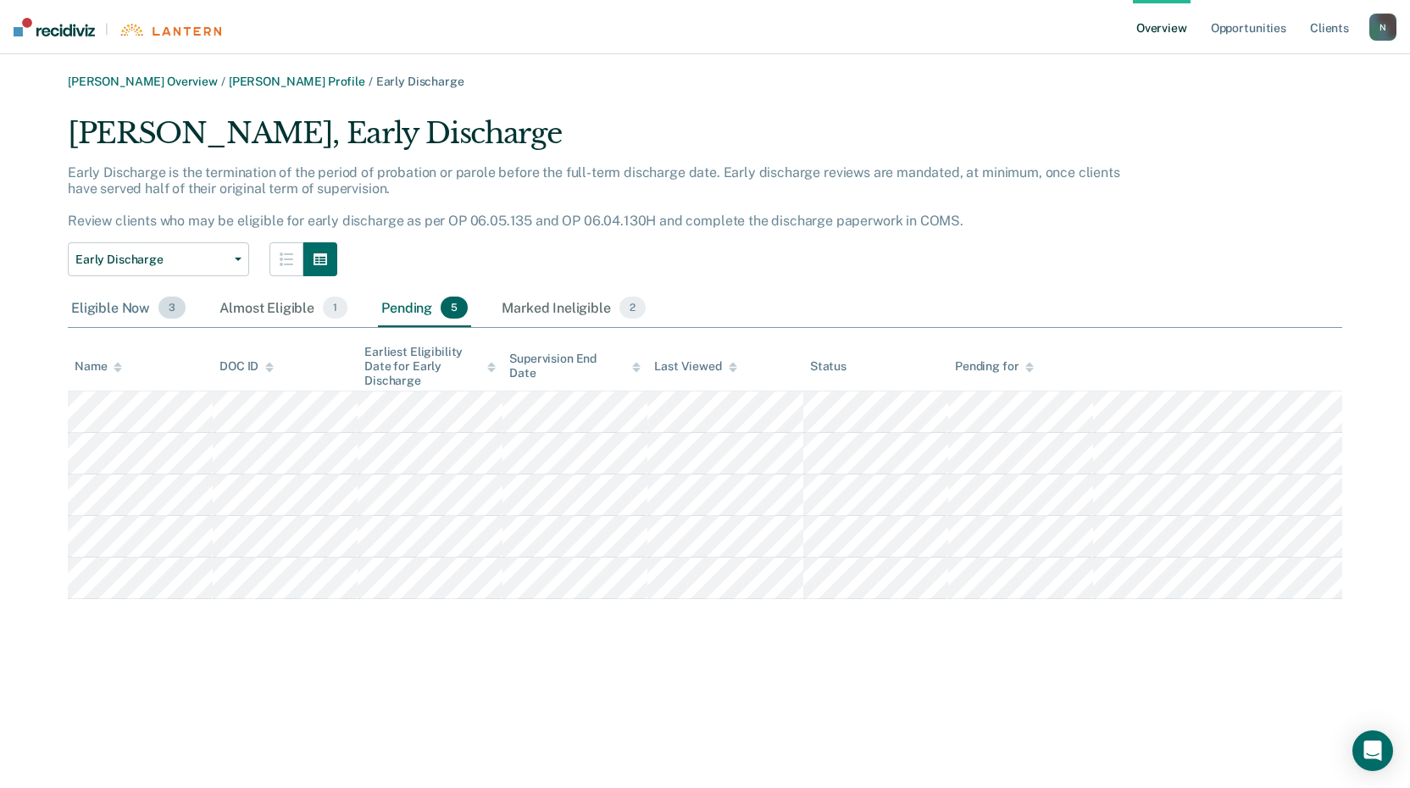
click at [124, 313] on div "Eligible Now 3" at bounding box center [128, 308] width 121 height 37
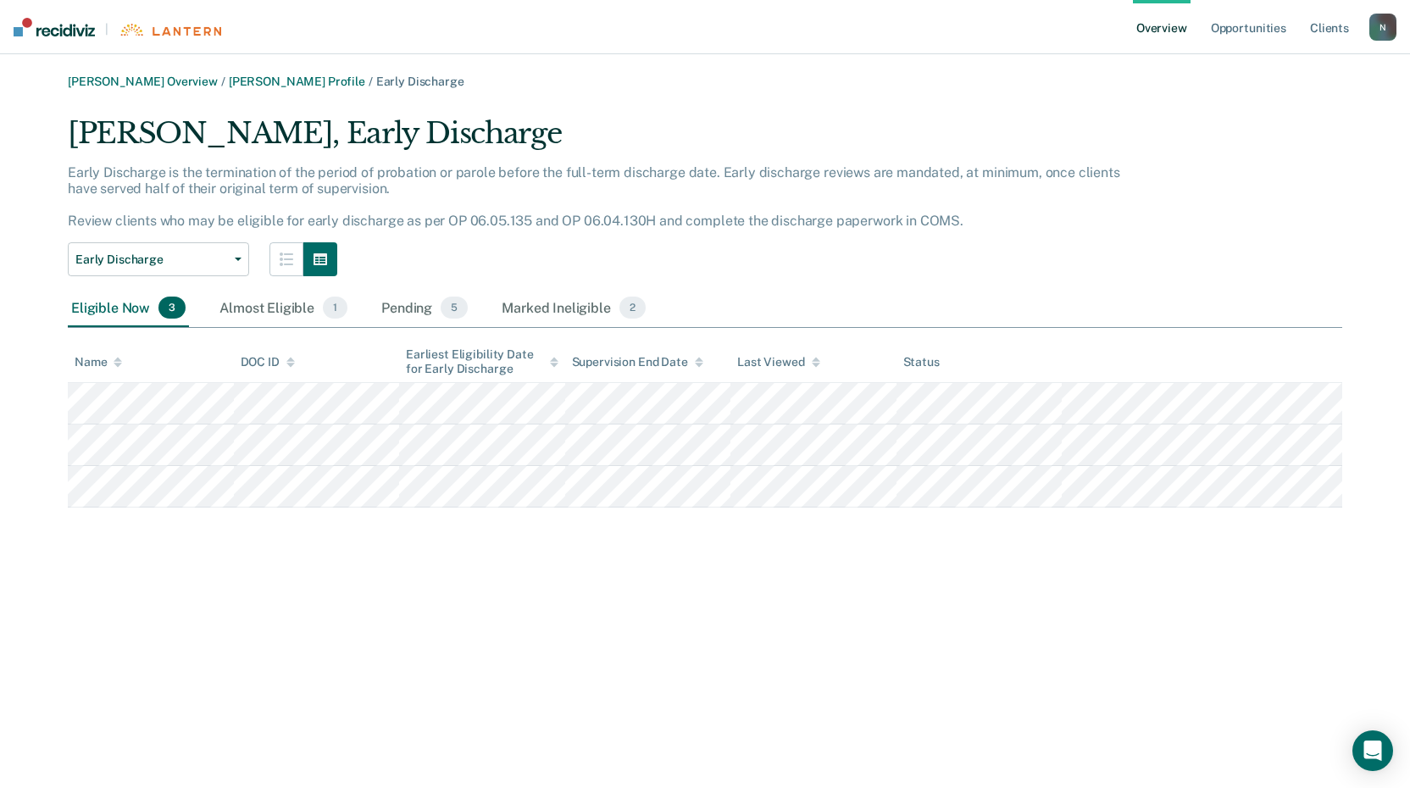
click at [150, 73] on main "Lara D Neuman Overview / Deanna R Adams Profile / Early Discharge Deanna R Adam…" at bounding box center [705, 421] width 1410 height 734
click at [158, 87] on link "[PERSON_NAME] Overview" at bounding box center [143, 82] width 150 height 14
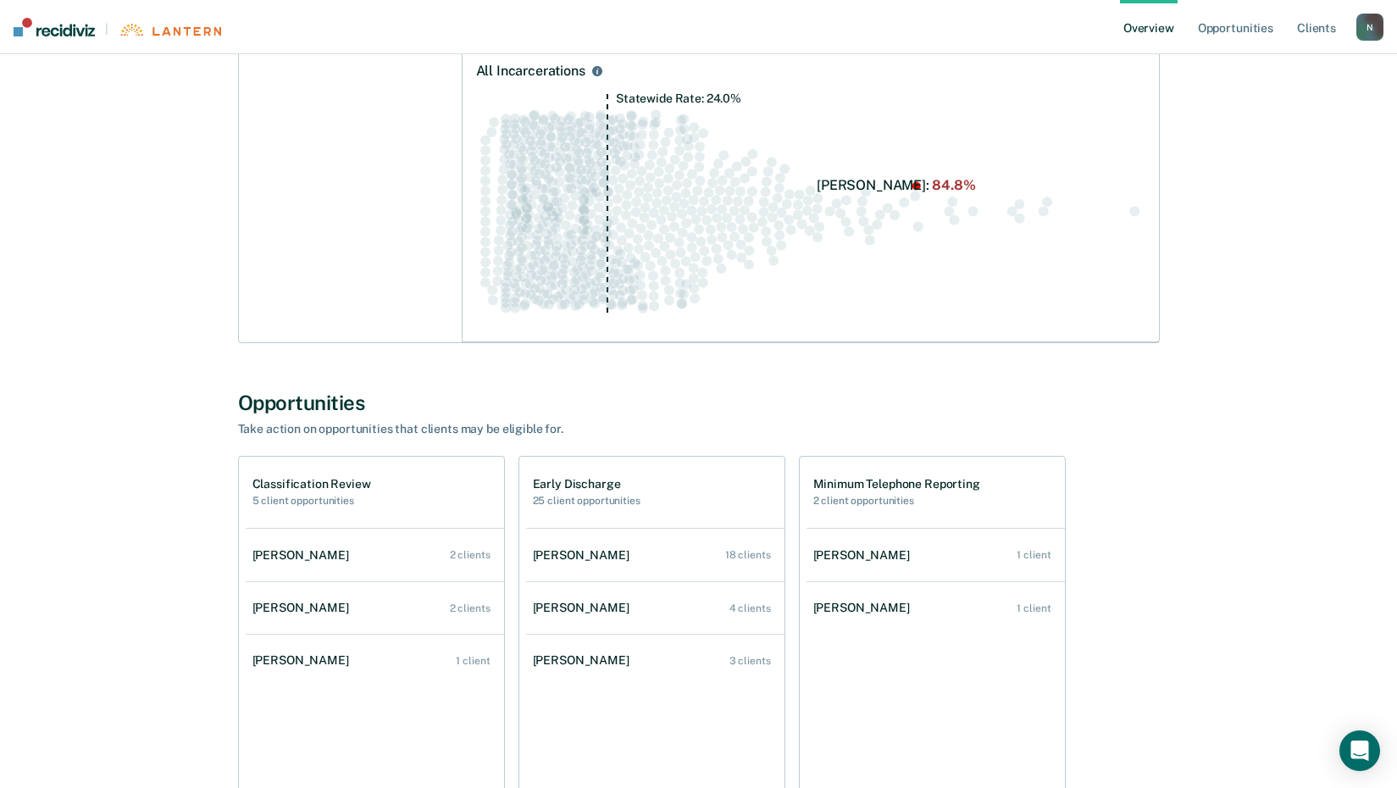
scroll to position [763, 0]
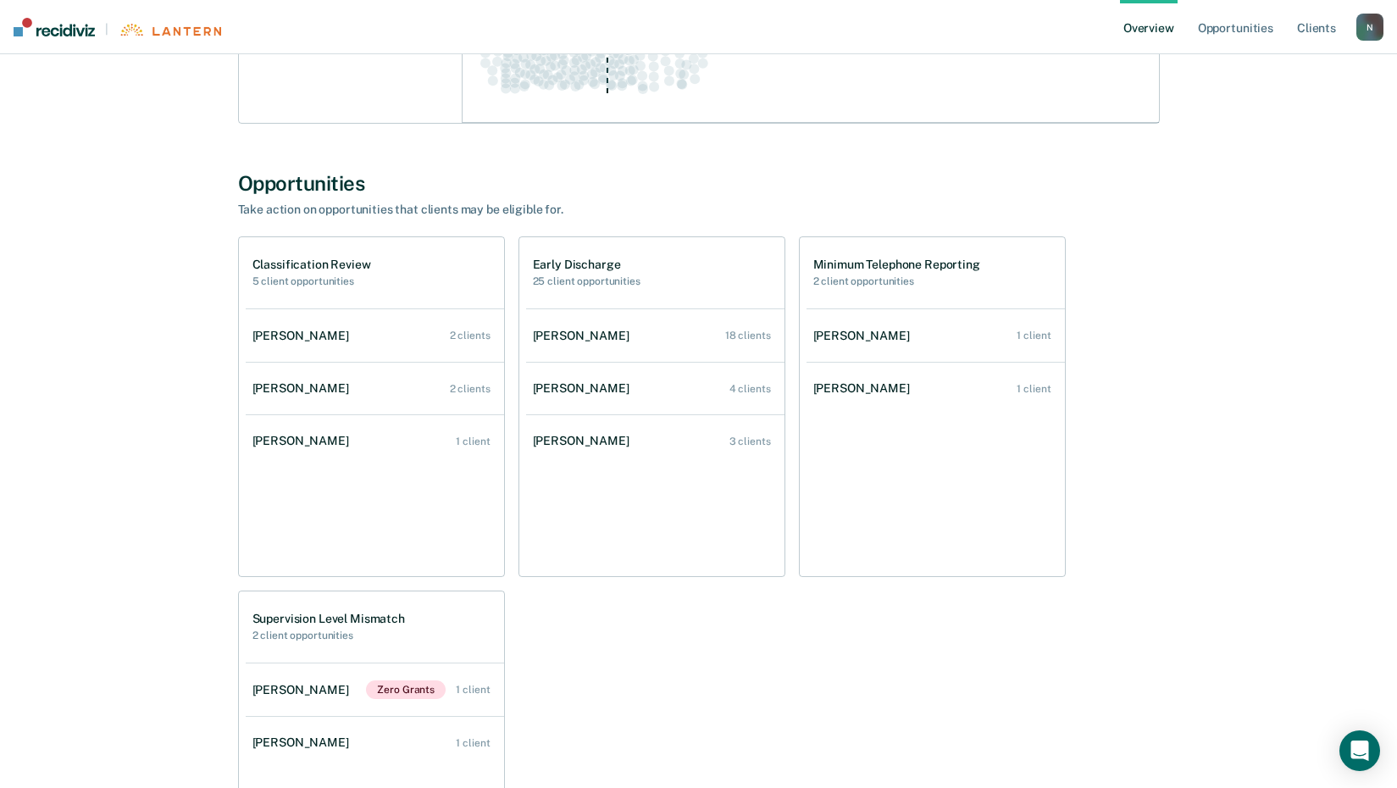
click at [573, 336] on div "[PERSON_NAME]" at bounding box center [584, 336] width 103 height 14
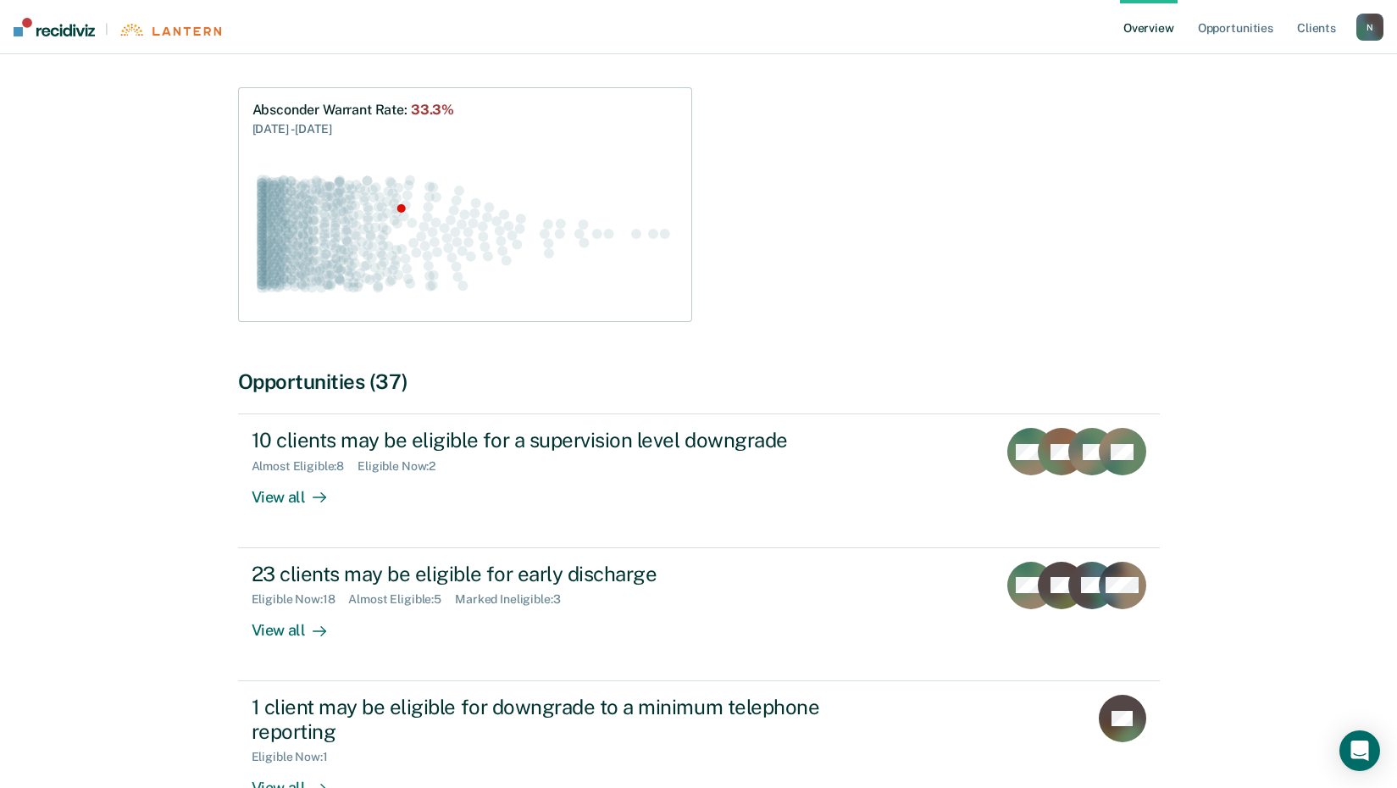
scroll to position [254, 0]
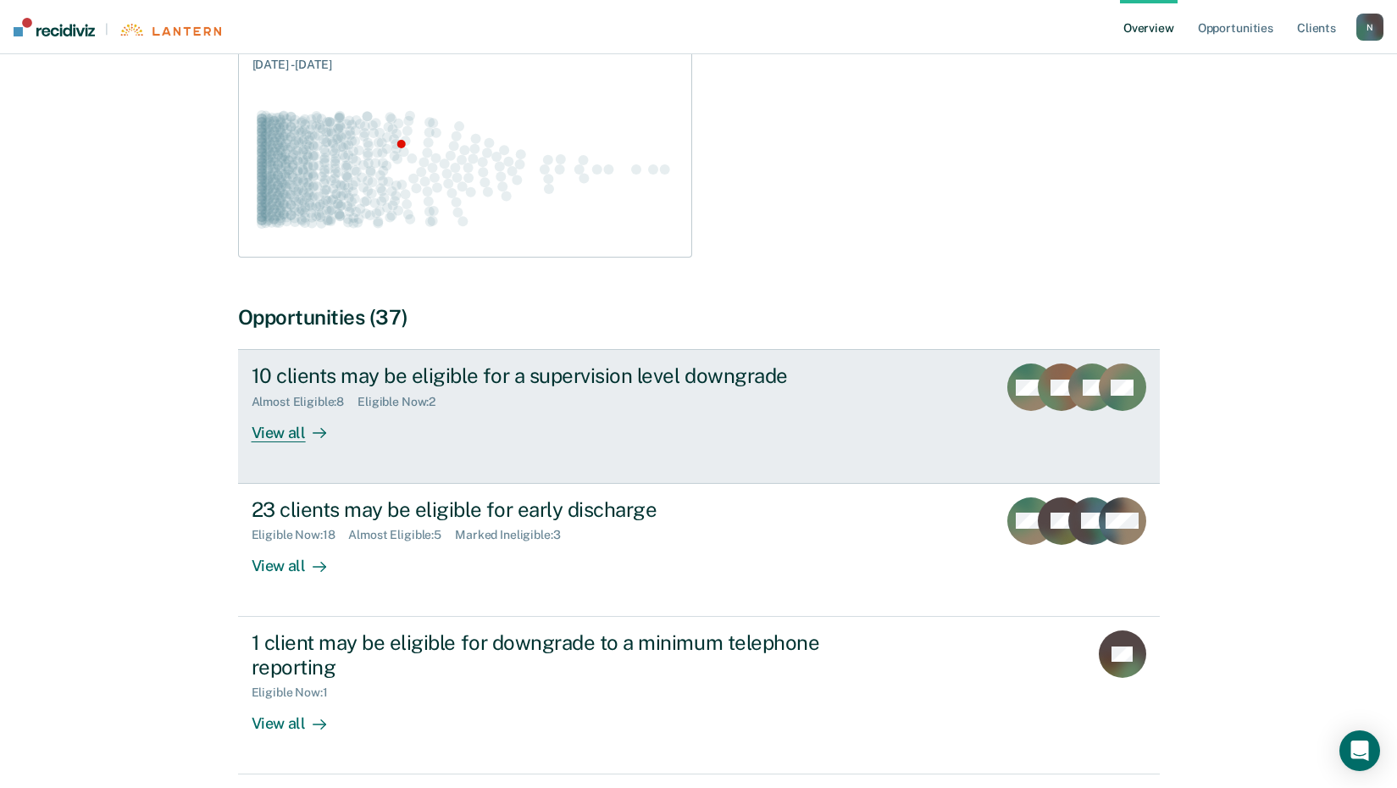
click at [289, 432] on div "View all" at bounding box center [299, 425] width 95 height 33
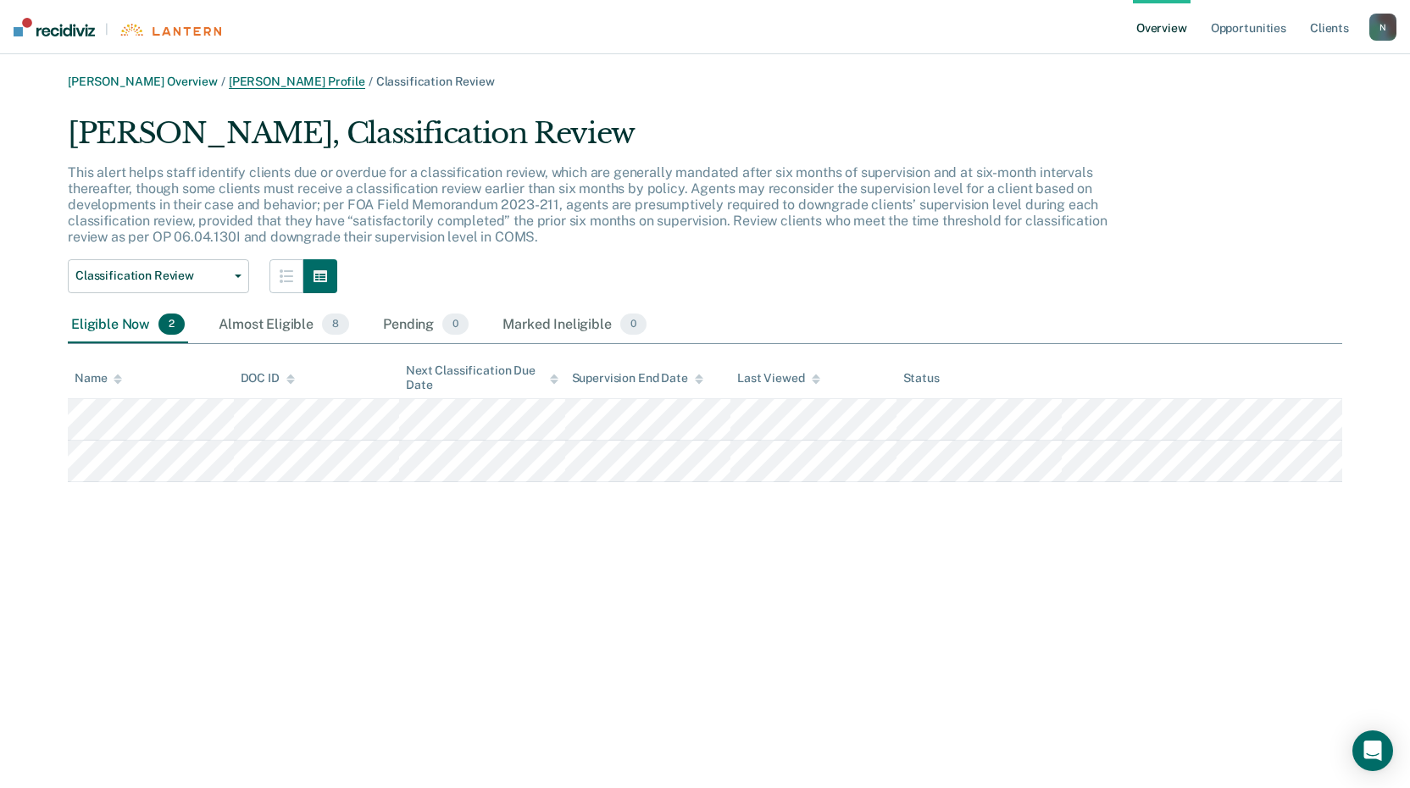
click at [245, 79] on link "Leslie A Willson Profile" at bounding box center [297, 82] width 136 height 14
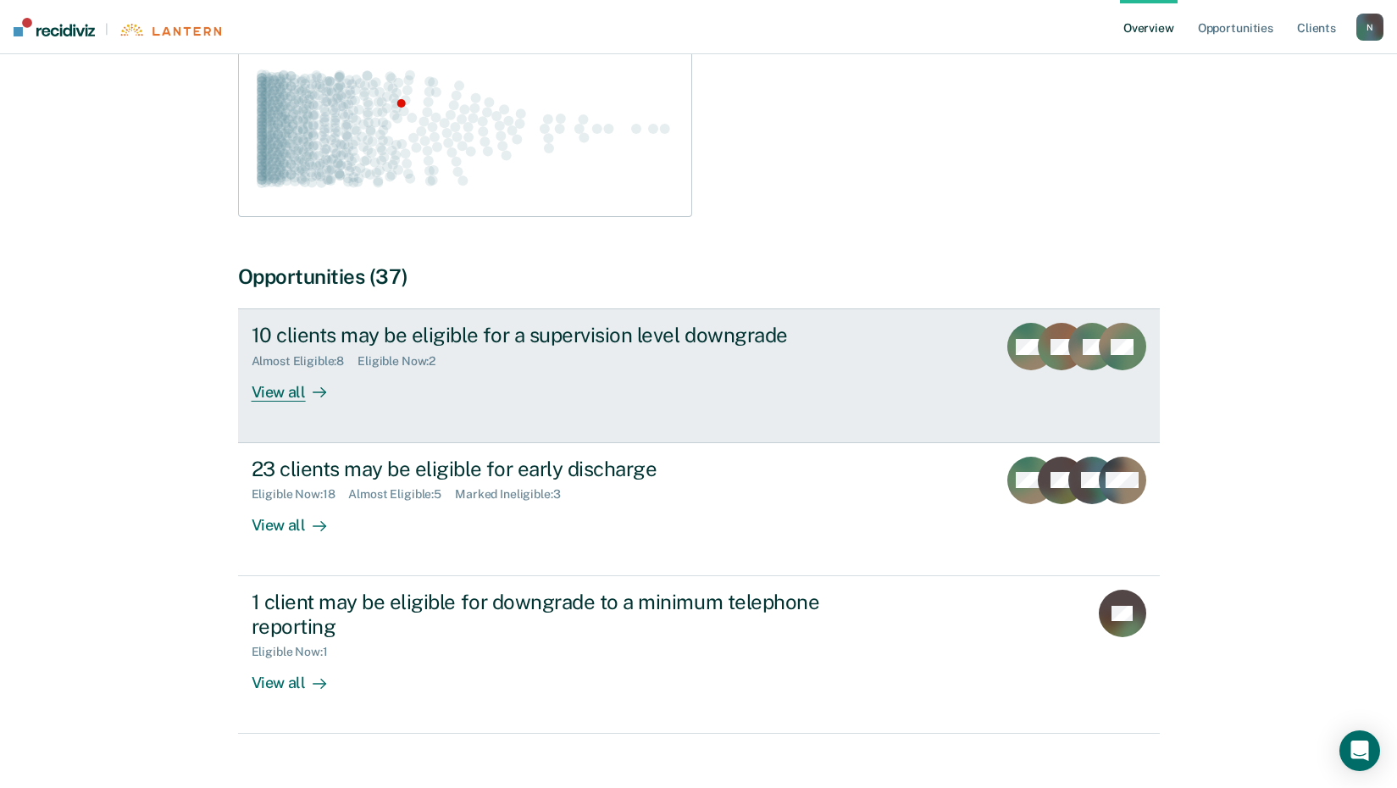
scroll to position [329, 0]
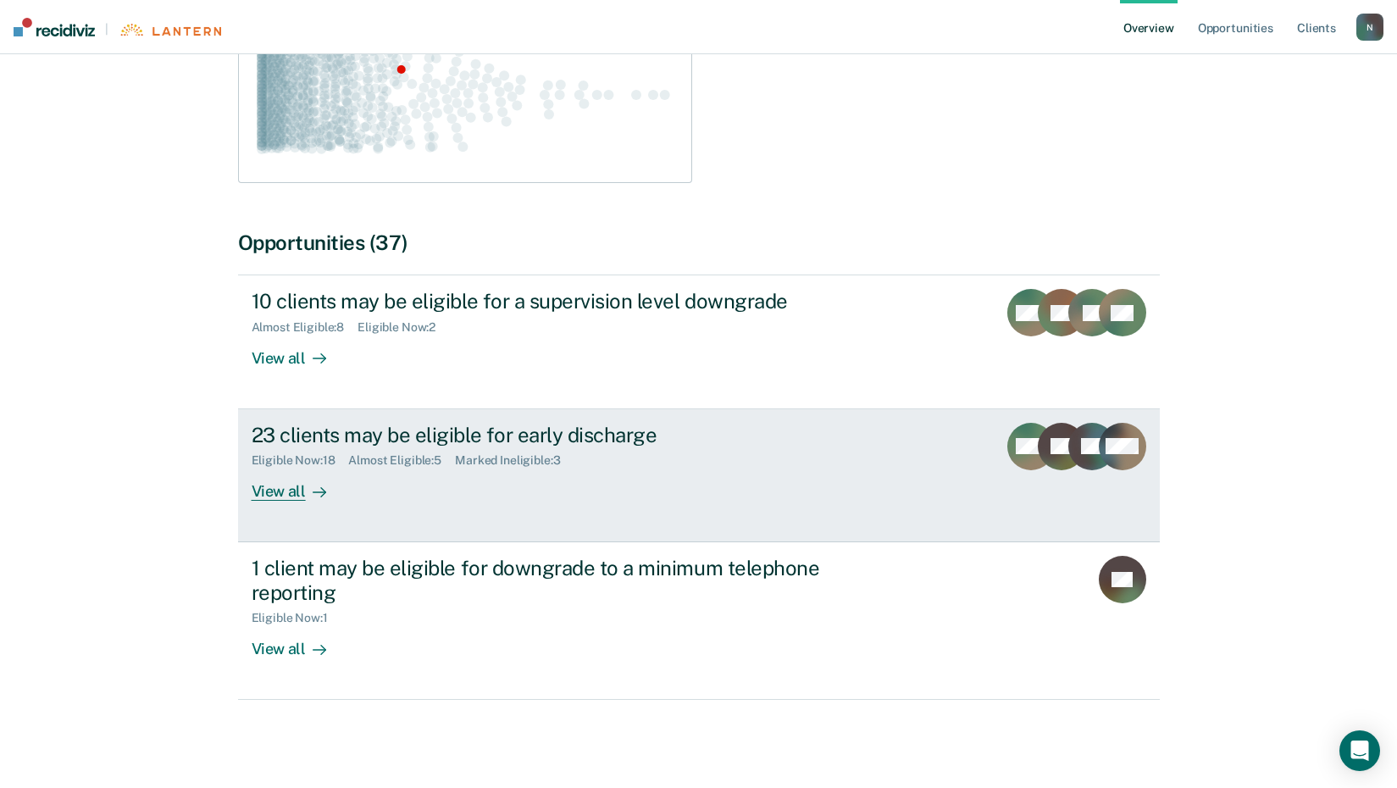
click at [288, 487] on div "View all" at bounding box center [299, 484] width 95 height 33
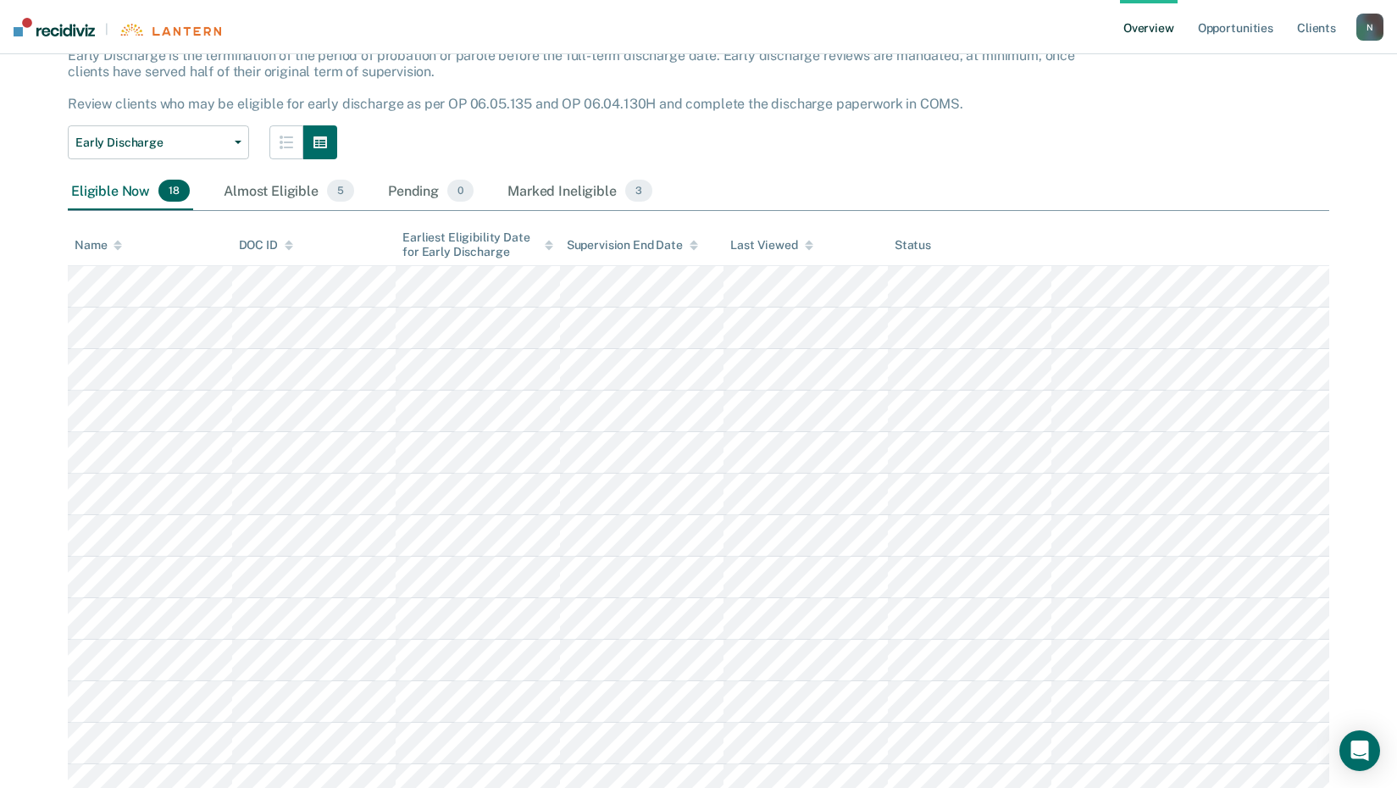
scroll to position [169, 0]
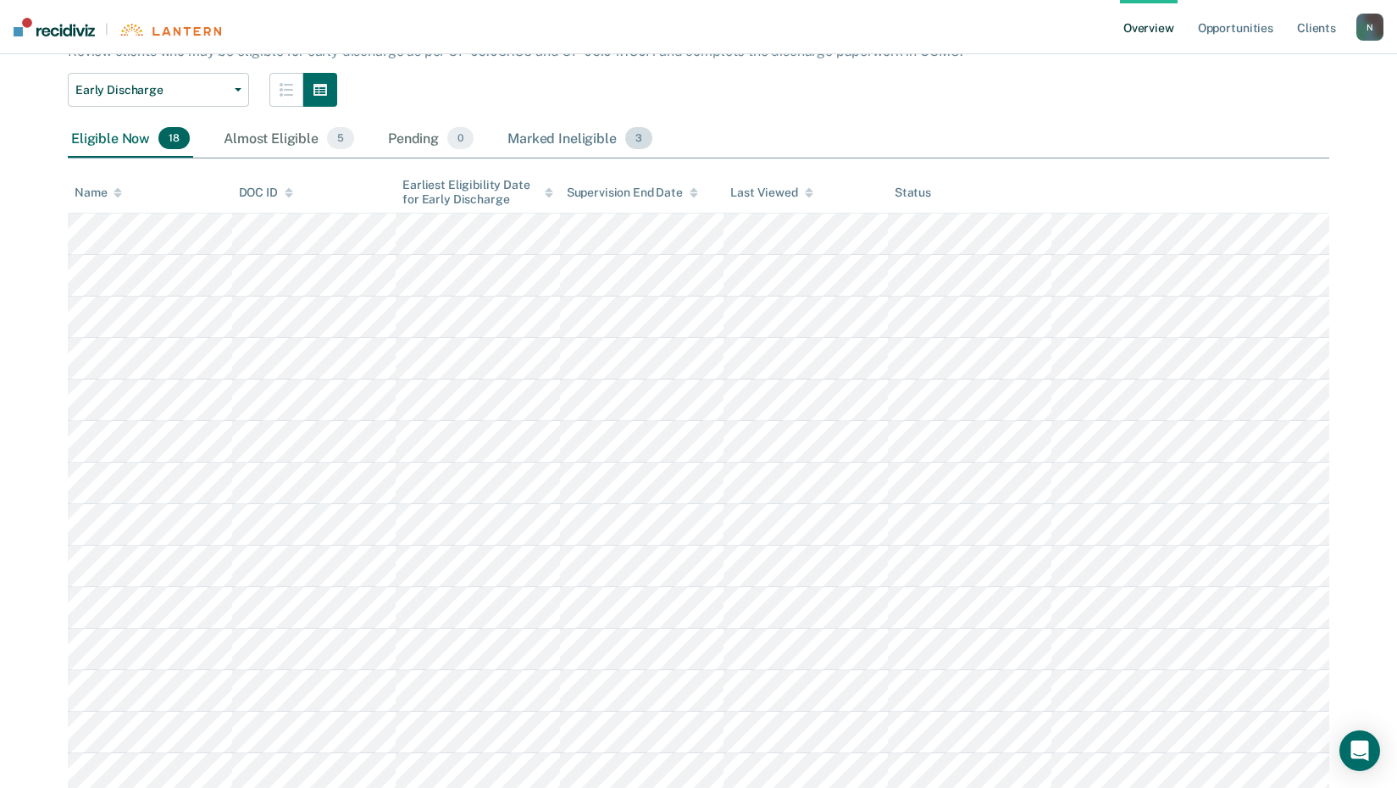
click at [608, 135] on div "Marked Ineligible 3" at bounding box center [580, 138] width 152 height 37
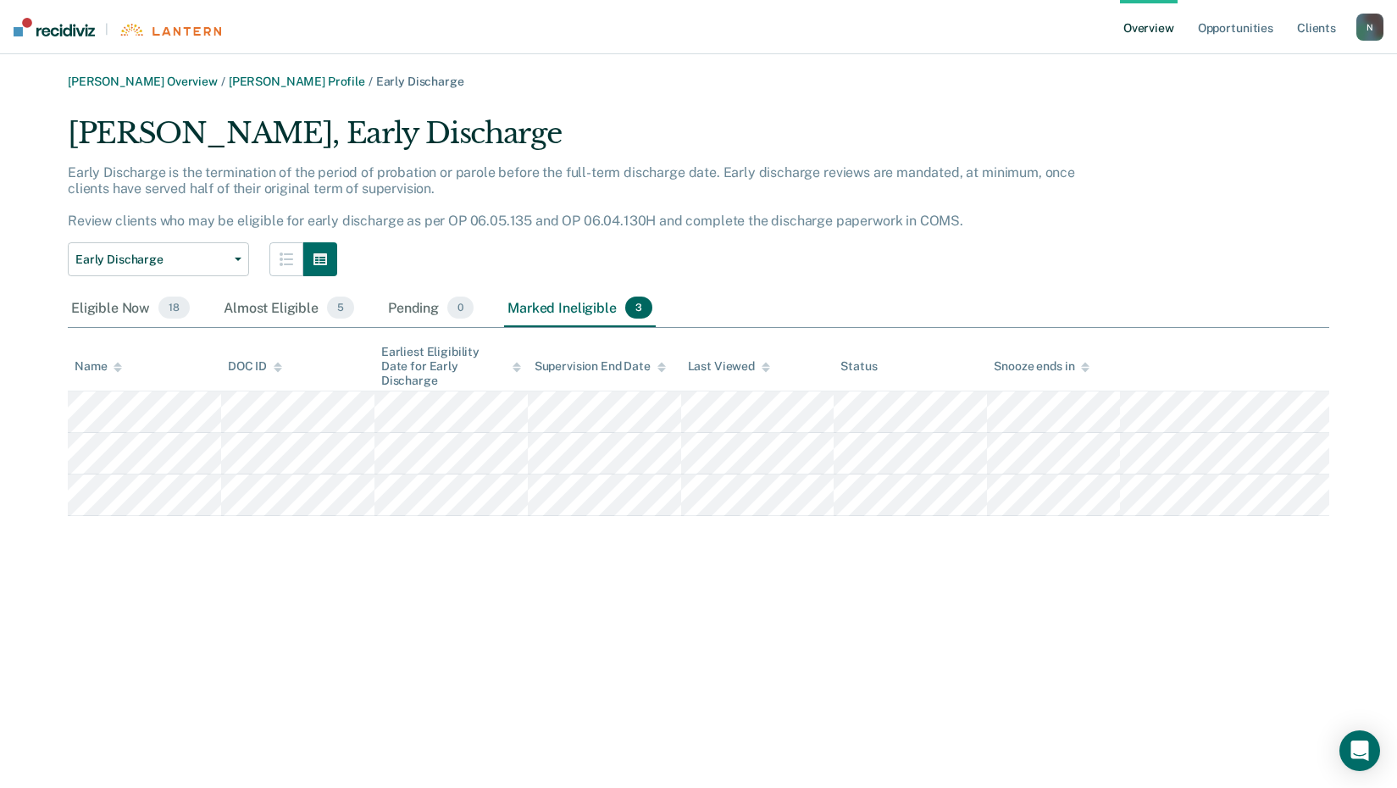
scroll to position [0, 0]
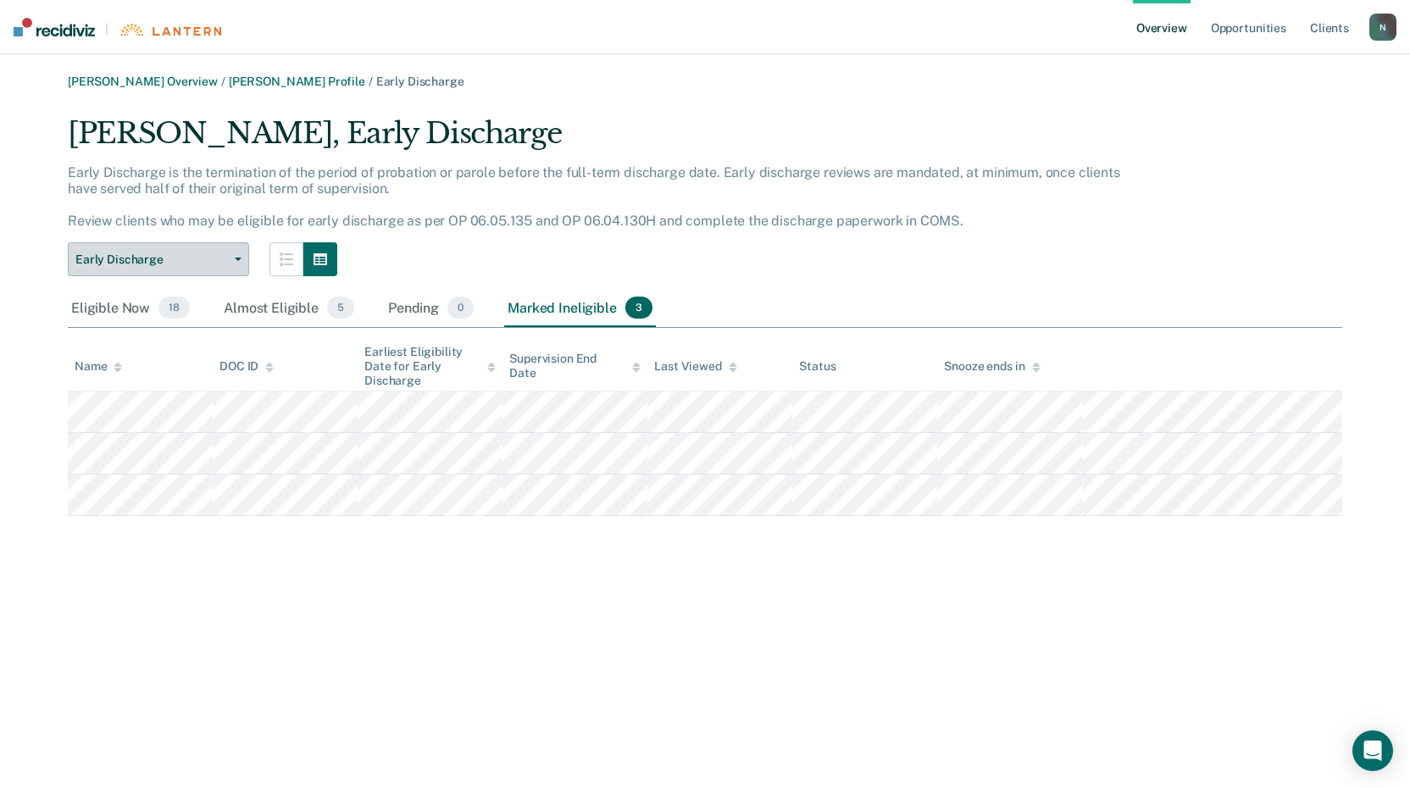
click at [226, 262] on span "Early Discharge" at bounding box center [151, 259] width 153 height 14
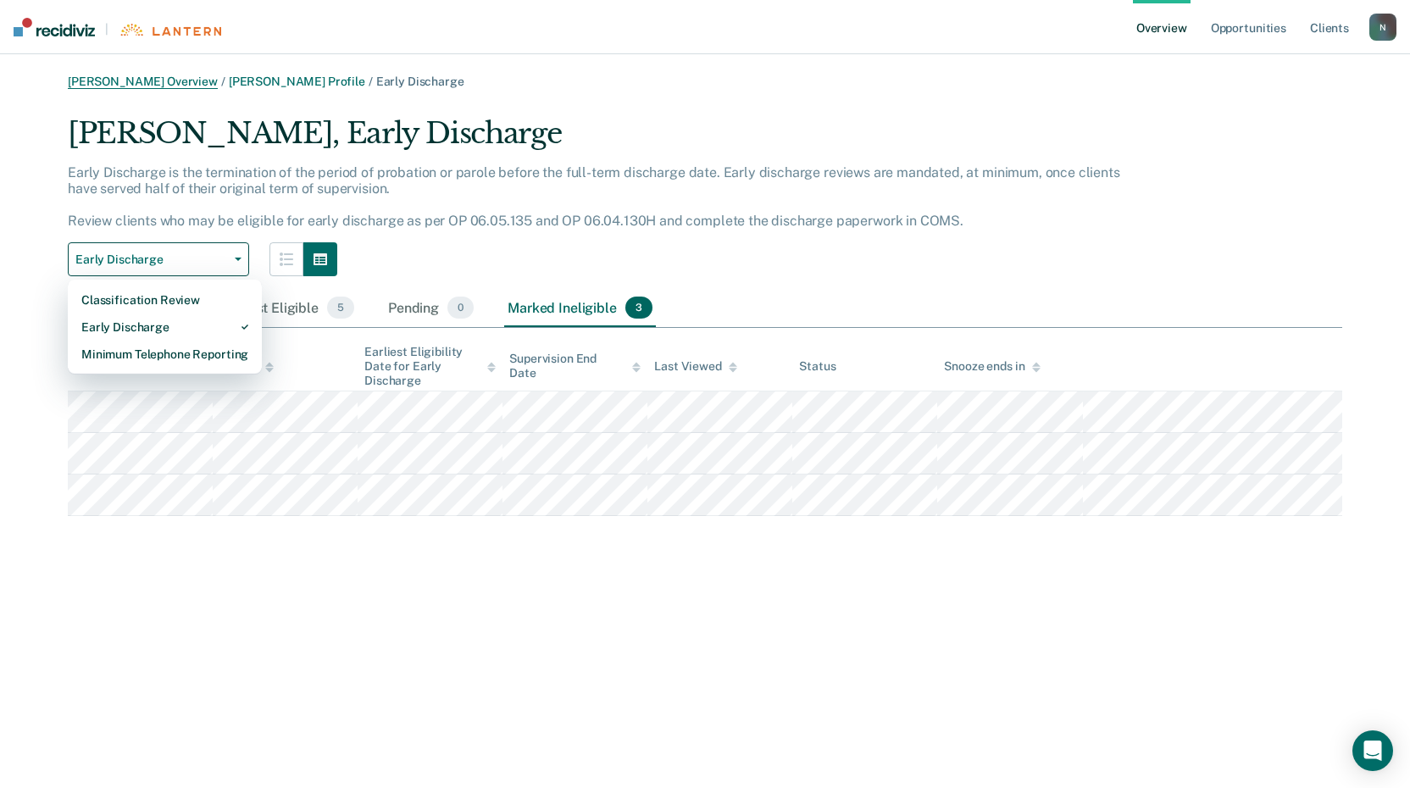
click at [128, 85] on link "[PERSON_NAME] Overview" at bounding box center [143, 82] width 150 height 14
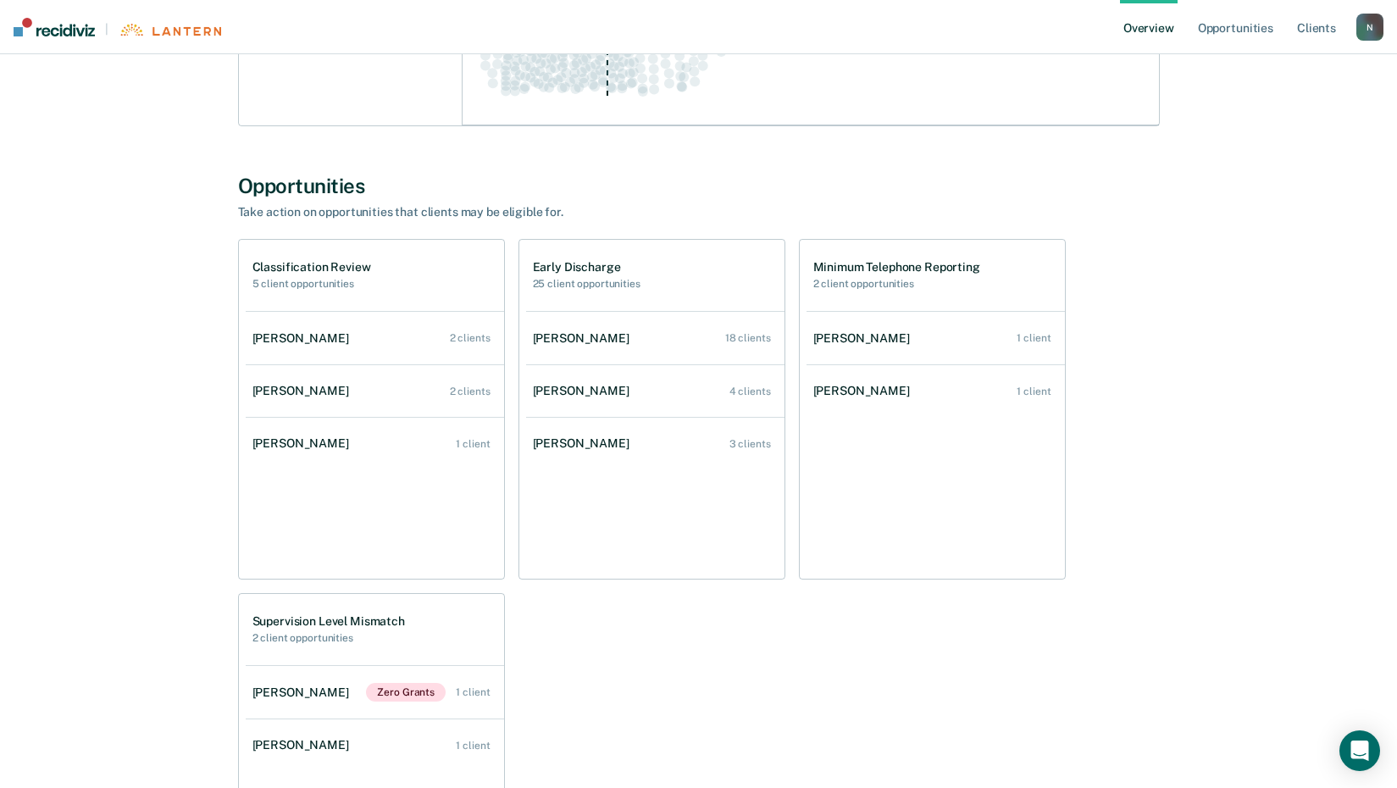
scroll to position [932, 0]
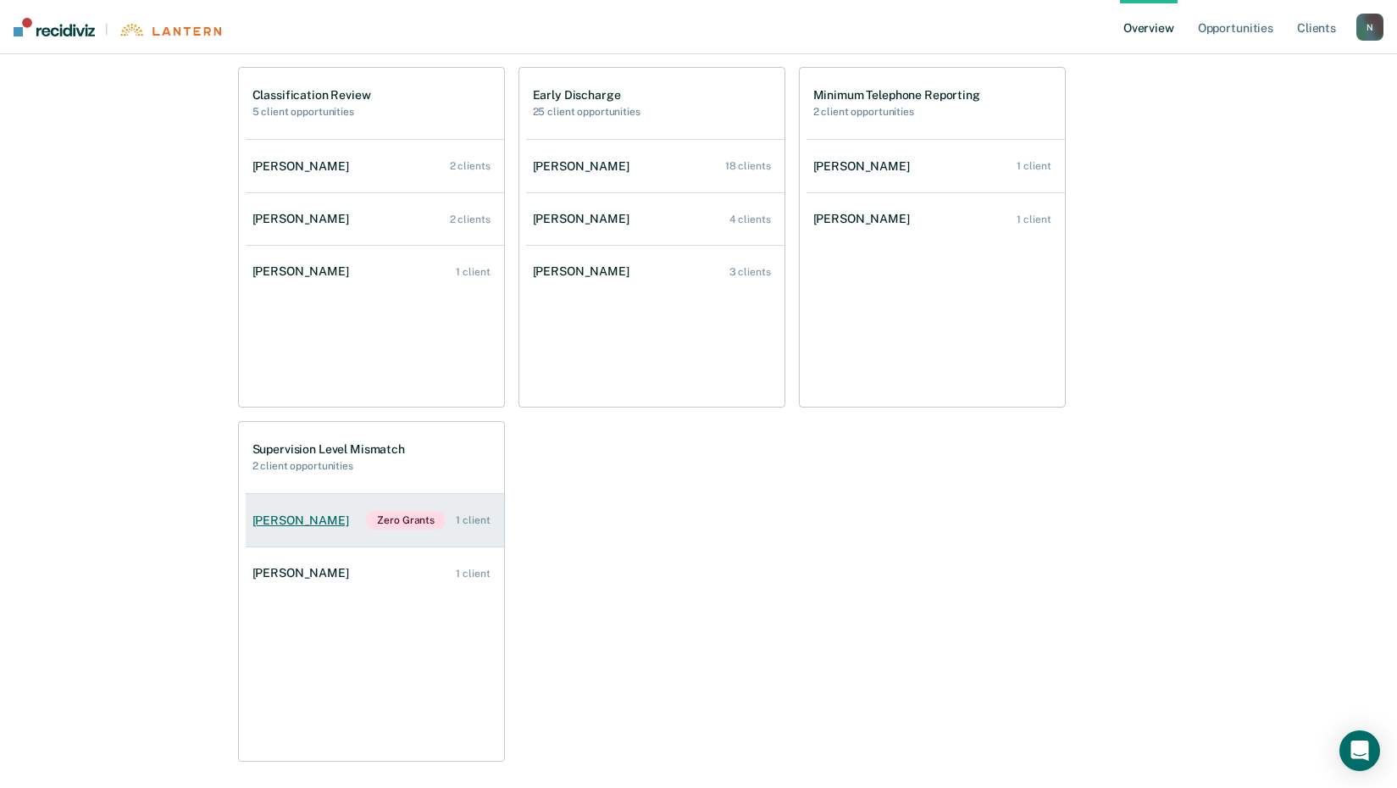
click at [302, 521] on div "[PERSON_NAME]" at bounding box center [303, 520] width 103 height 14
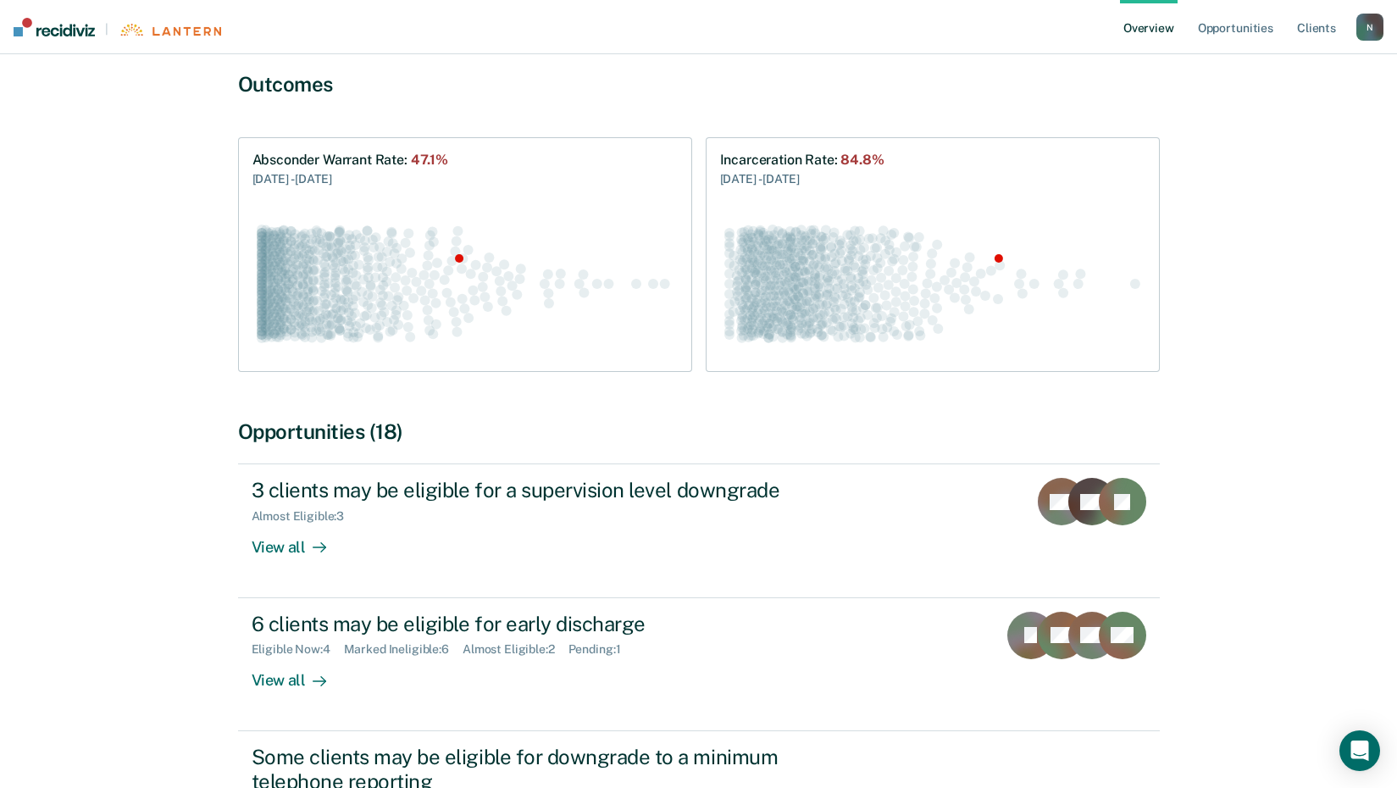
scroll to position [339, 0]
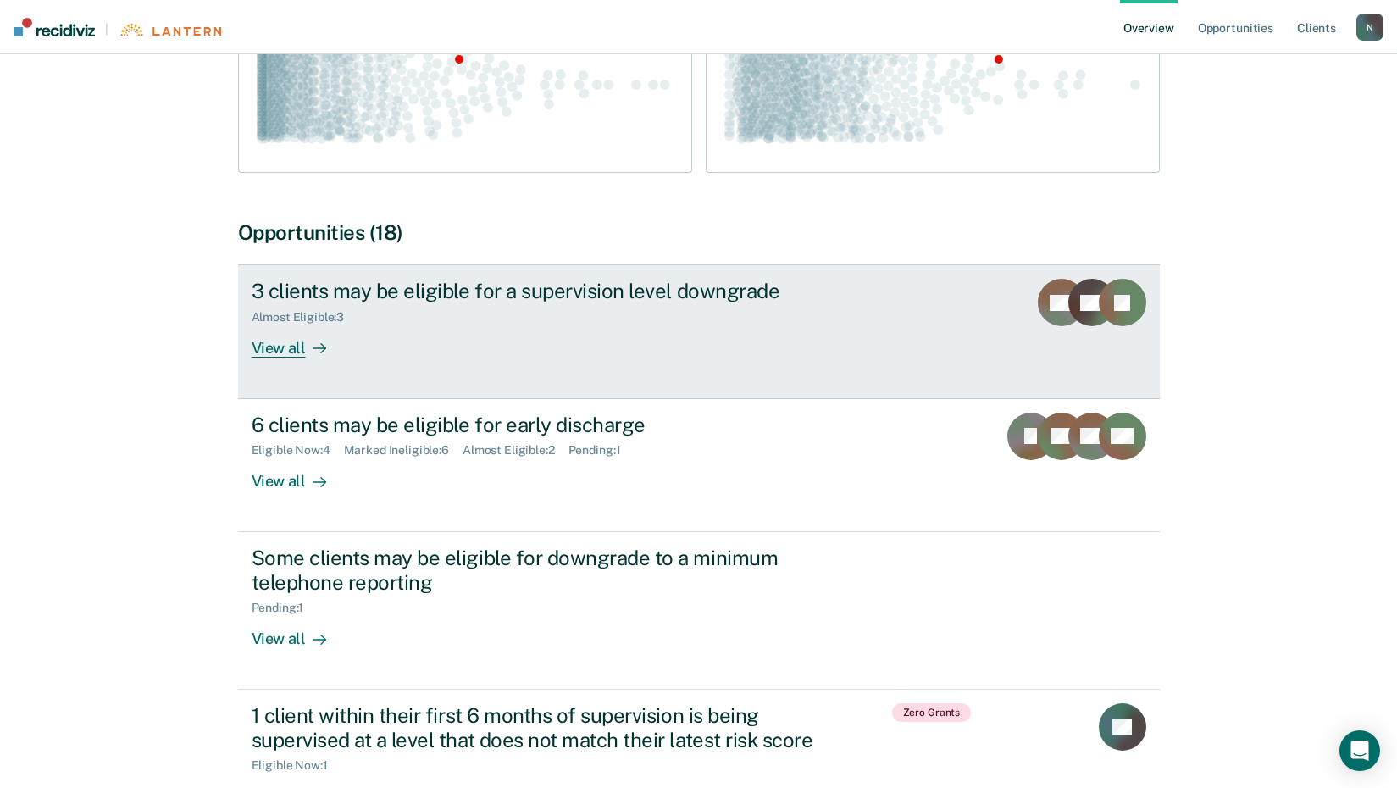
click at [286, 347] on div "View all" at bounding box center [299, 340] width 95 height 33
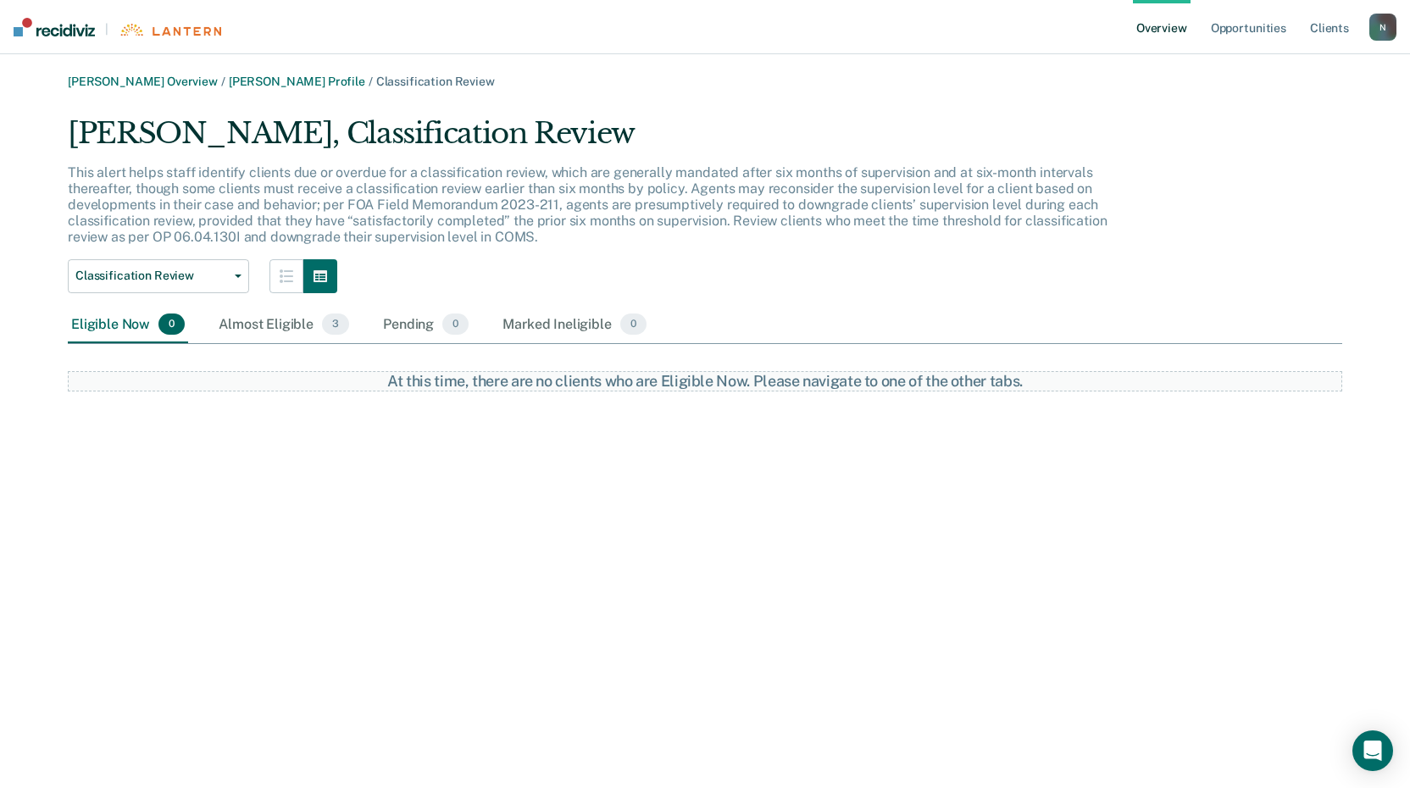
click at [275, 92] on div "Lara D Neuman Overview / Daniel J Webb Profile / Classification Review Daniel J…" at bounding box center [704, 233] width 1369 height 317
click at [284, 78] on link "Daniel J Webb Profile" at bounding box center [297, 82] width 136 height 14
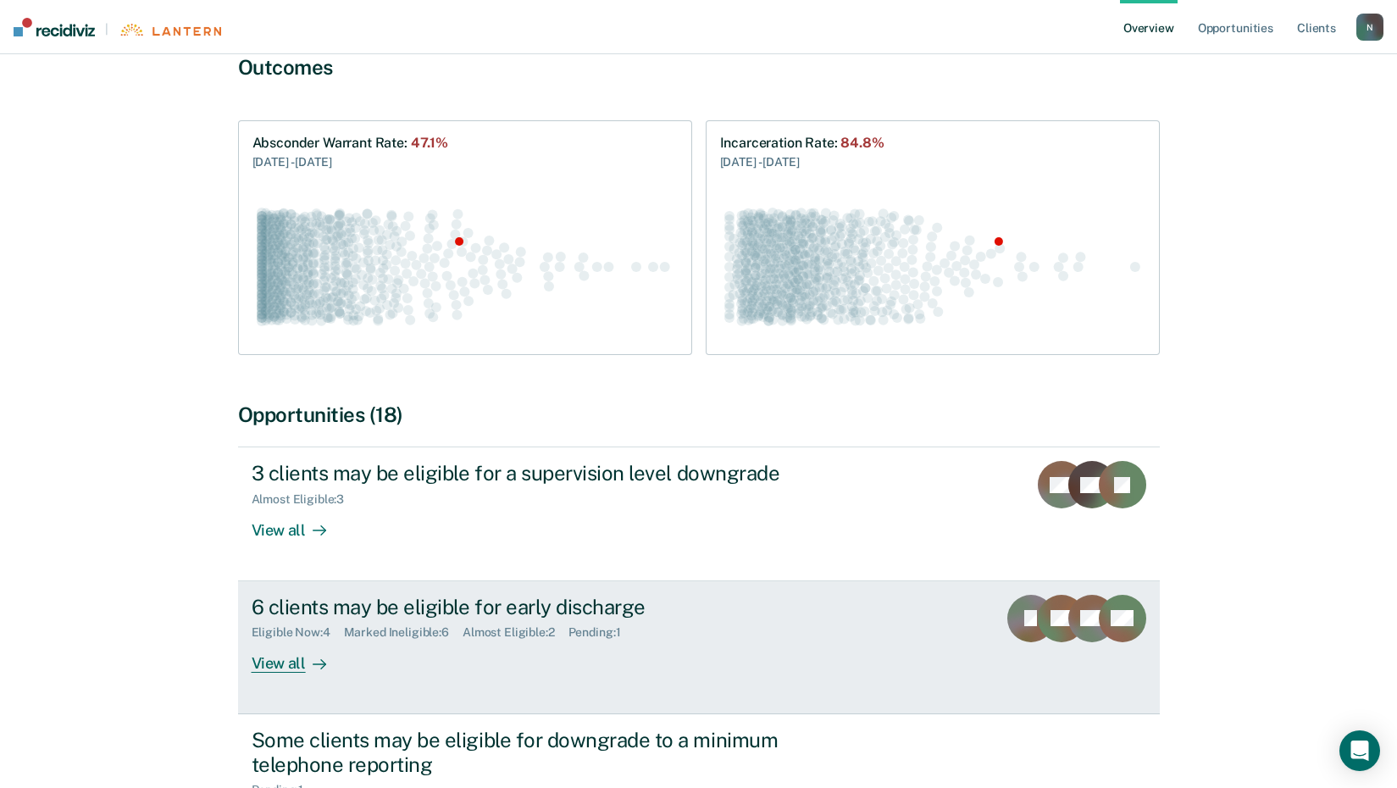
scroll to position [254, 0]
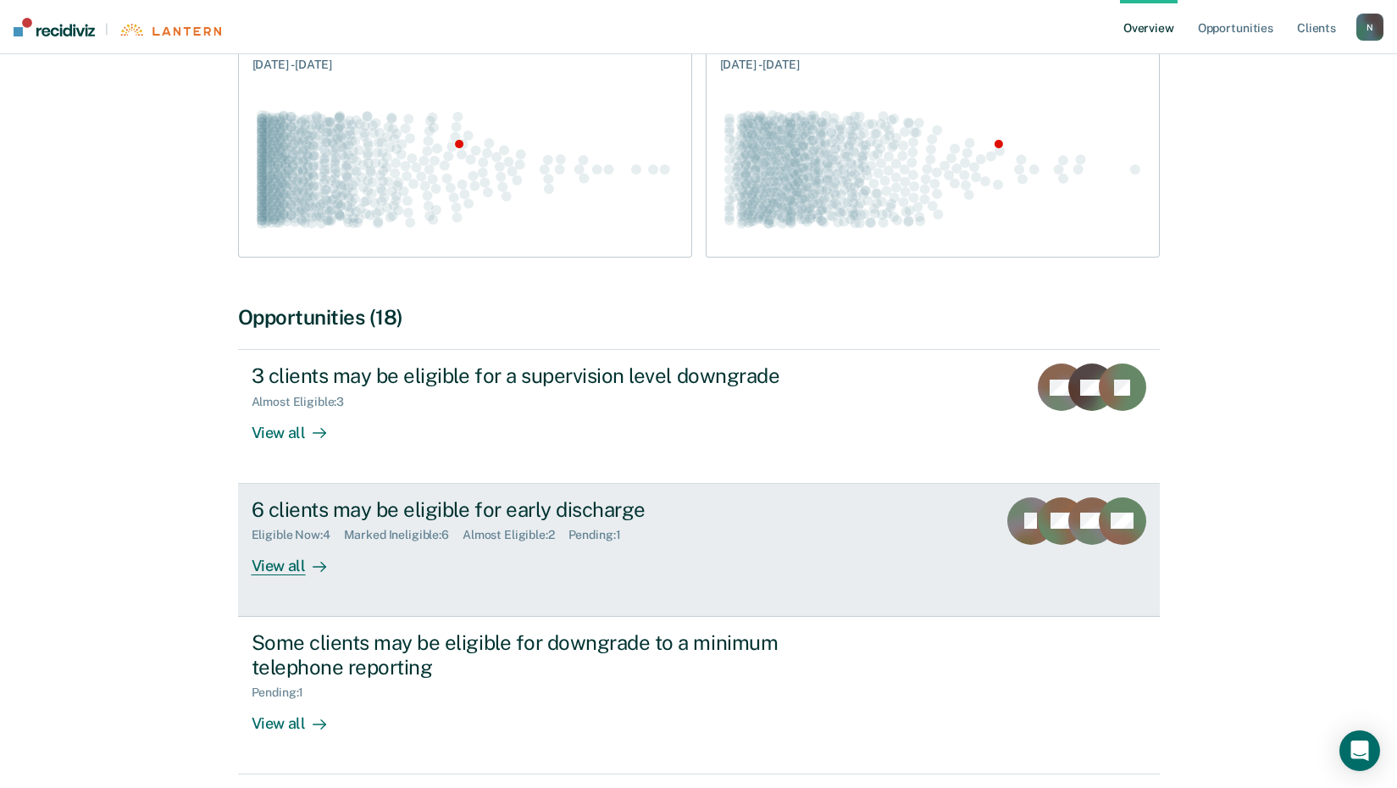
click at [266, 567] on div "View all" at bounding box center [299, 558] width 95 height 33
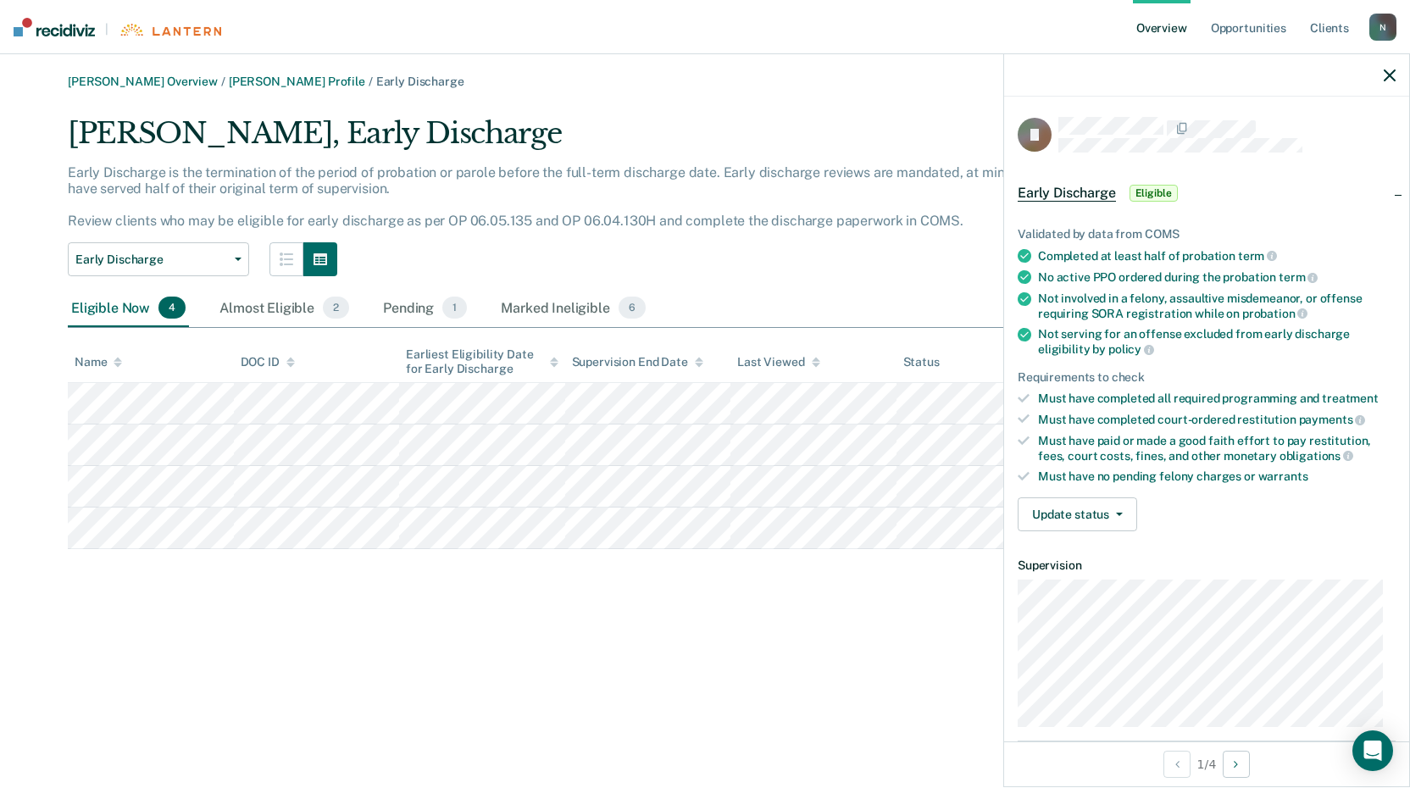
click at [926, 622] on div "Lara D Neuman Overview / Daniel J Webb Profile / Early Discharge Daniel J Webb,…" at bounding box center [704, 404] width 1369 height 659
click at [946, 285] on div "Daniel J Webb, Early Discharge Early Discharge is the termination of the period…" at bounding box center [705, 332] width 1274 height 433
click at [1382, 69] on div at bounding box center [1206, 75] width 405 height 42
click at [1388, 72] on icon "button" at bounding box center [1390, 75] width 12 height 12
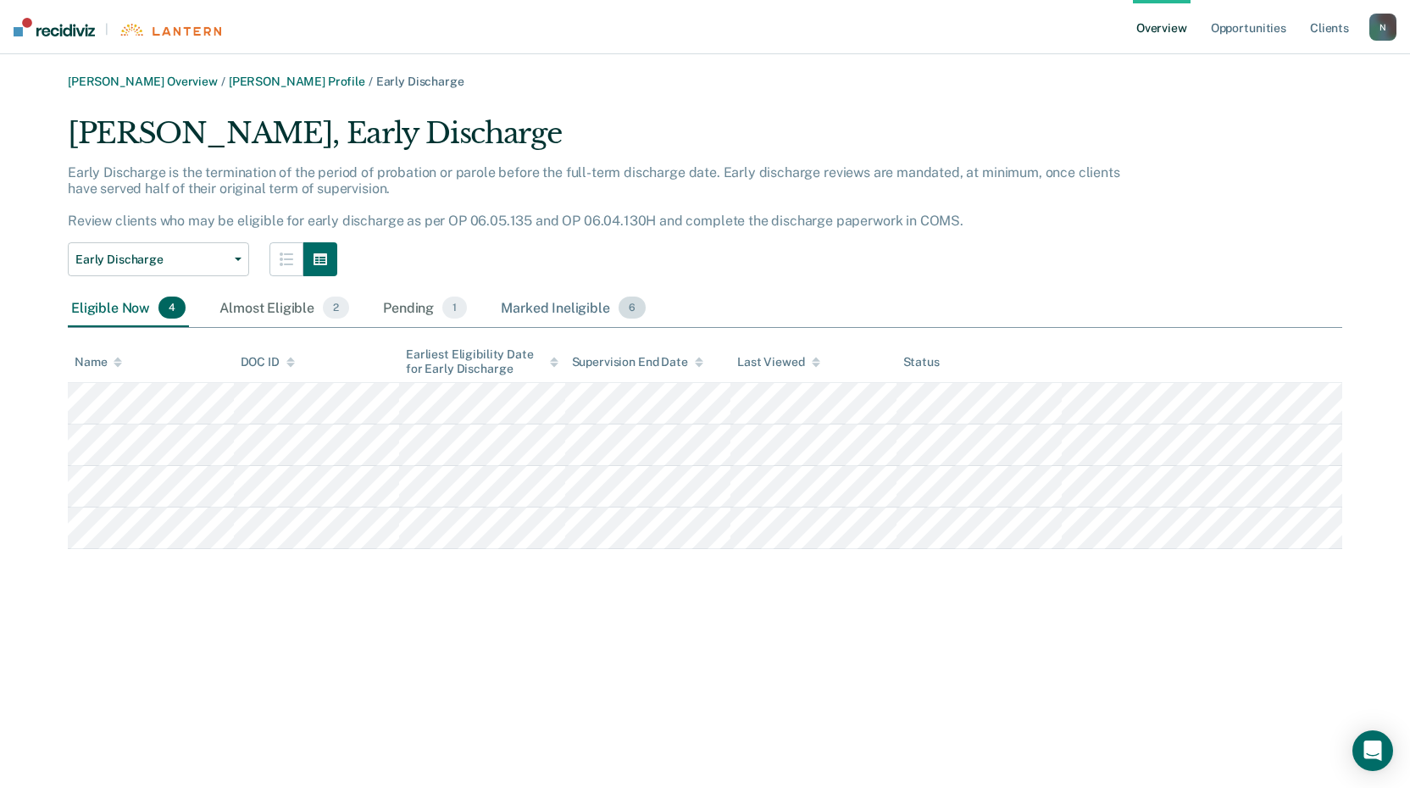
click at [569, 314] on div "Marked Ineligible 6" at bounding box center [573, 308] width 152 height 37
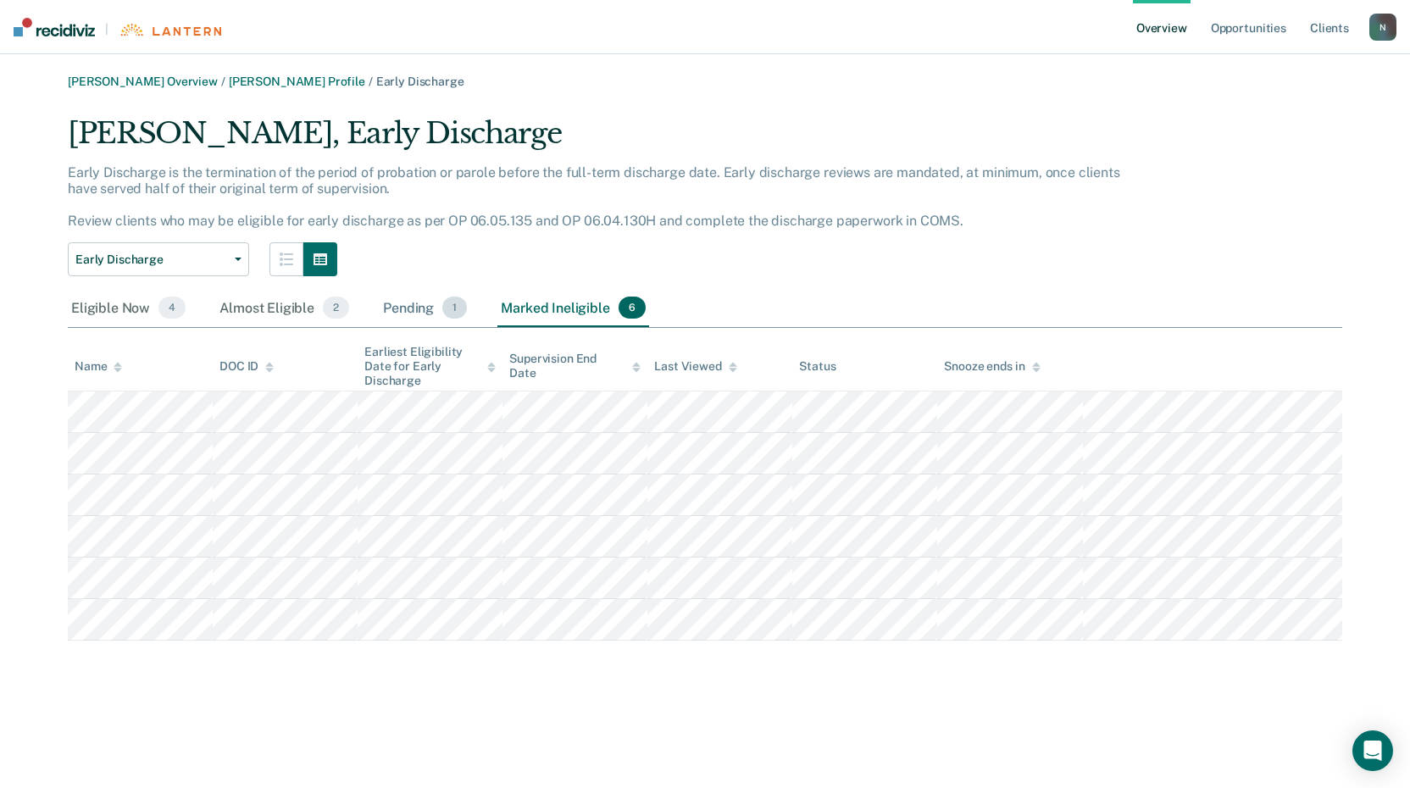
click at [409, 316] on div "Pending 1" at bounding box center [425, 308] width 91 height 37
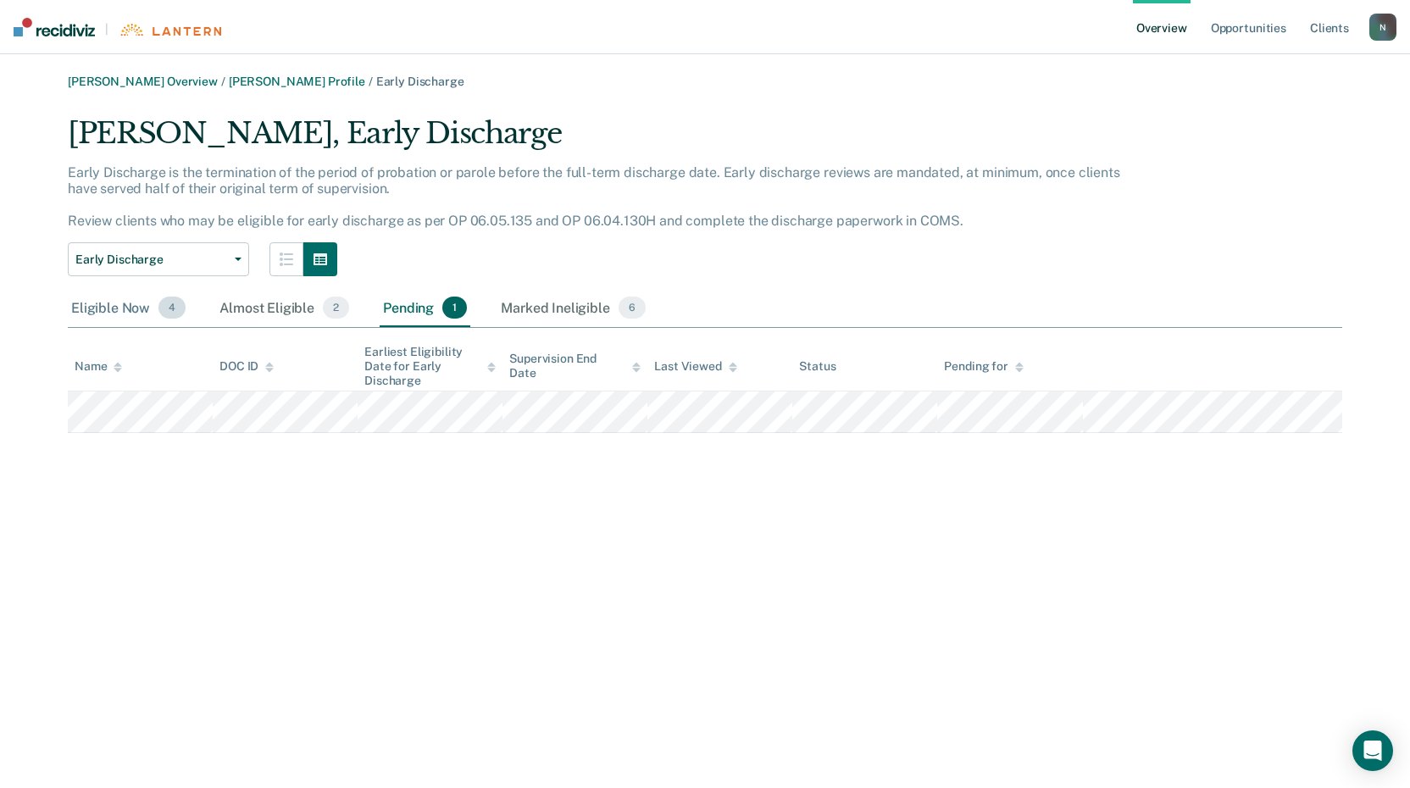
click at [110, 311] on div "Eligible Now 4" at bounding box center [128, 308] width 121 height 37
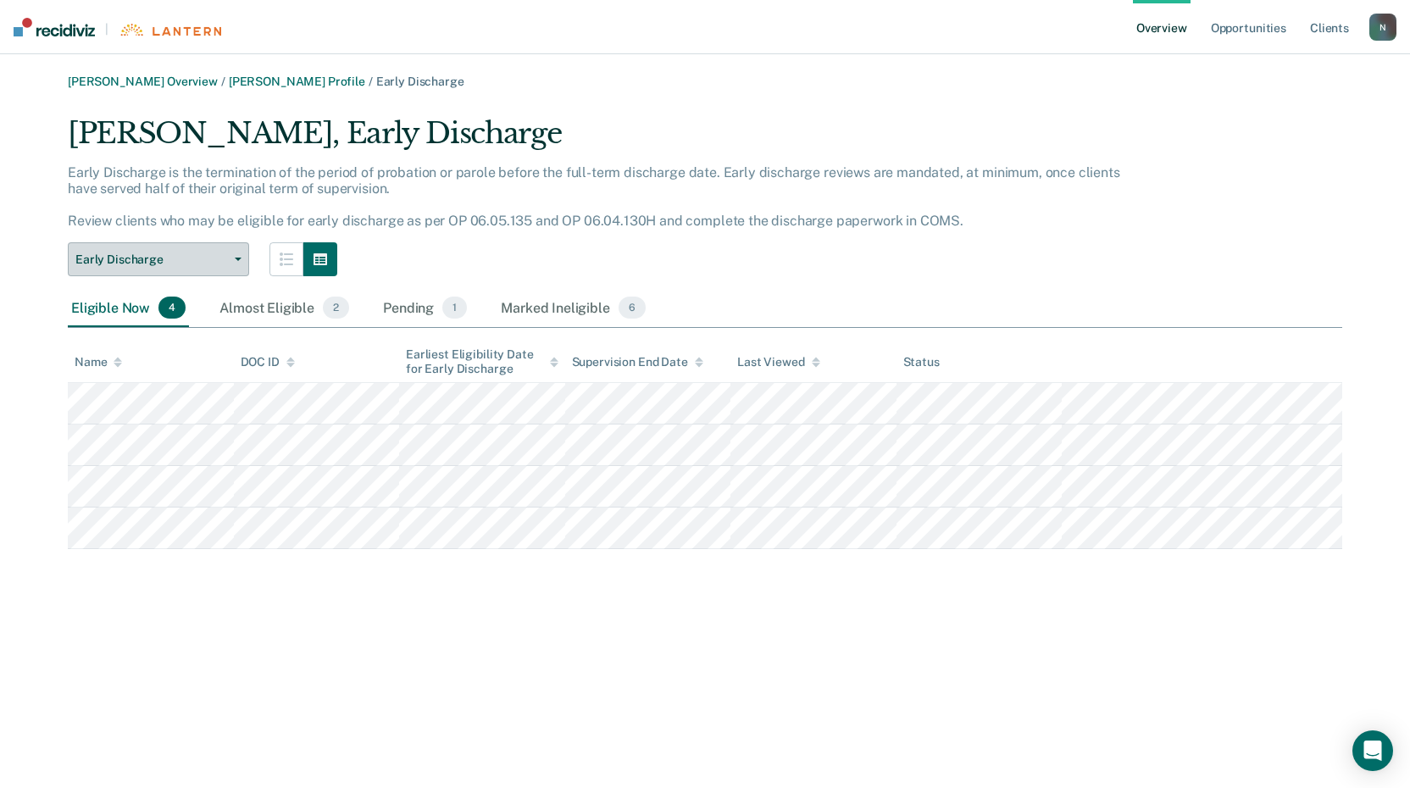
click at [241, 268] on button "Early Discharge" at bounding box center [158, 259] width 181 height 34
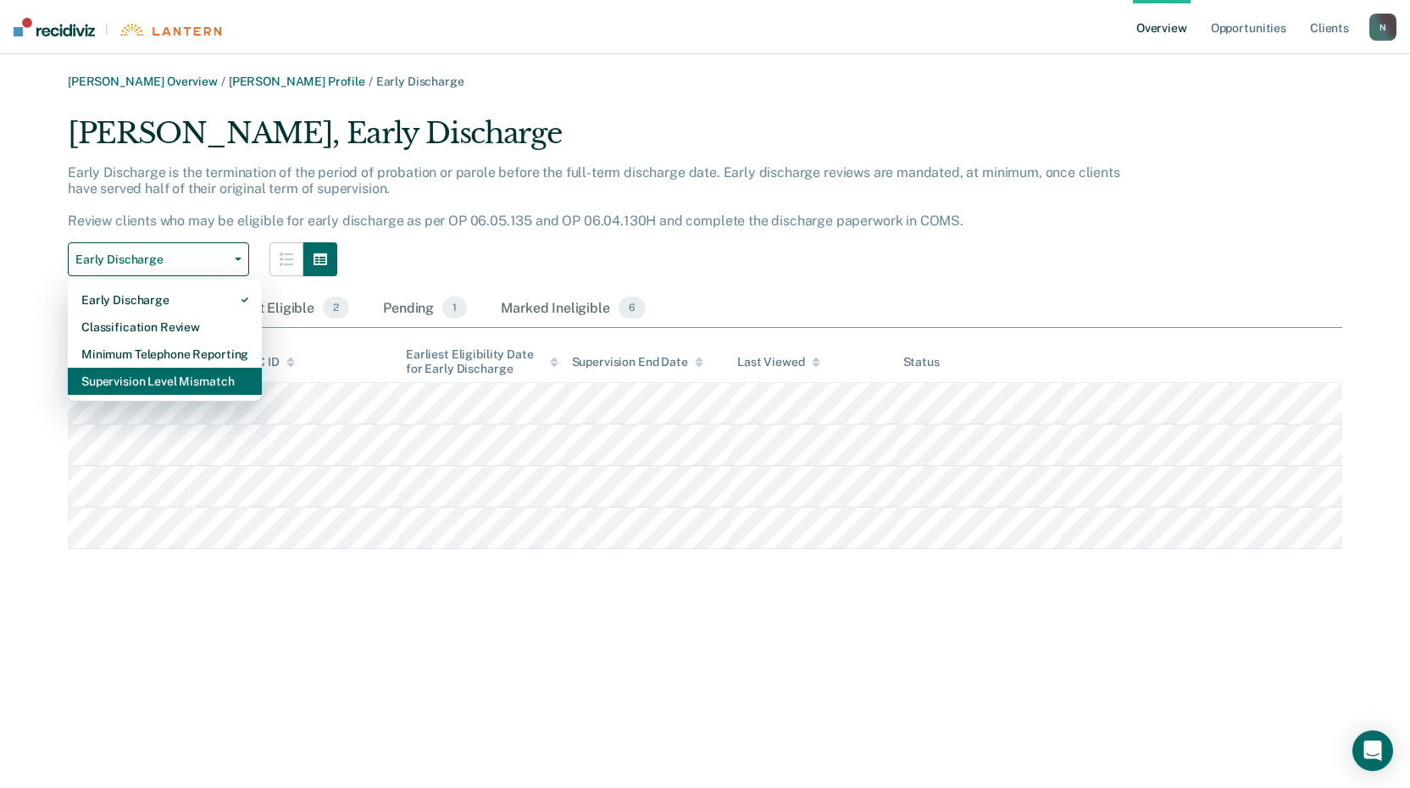
click at [163, 386] on div "Supervision Level Mismatch" at bounding box center [164, 381] width 167 height 27
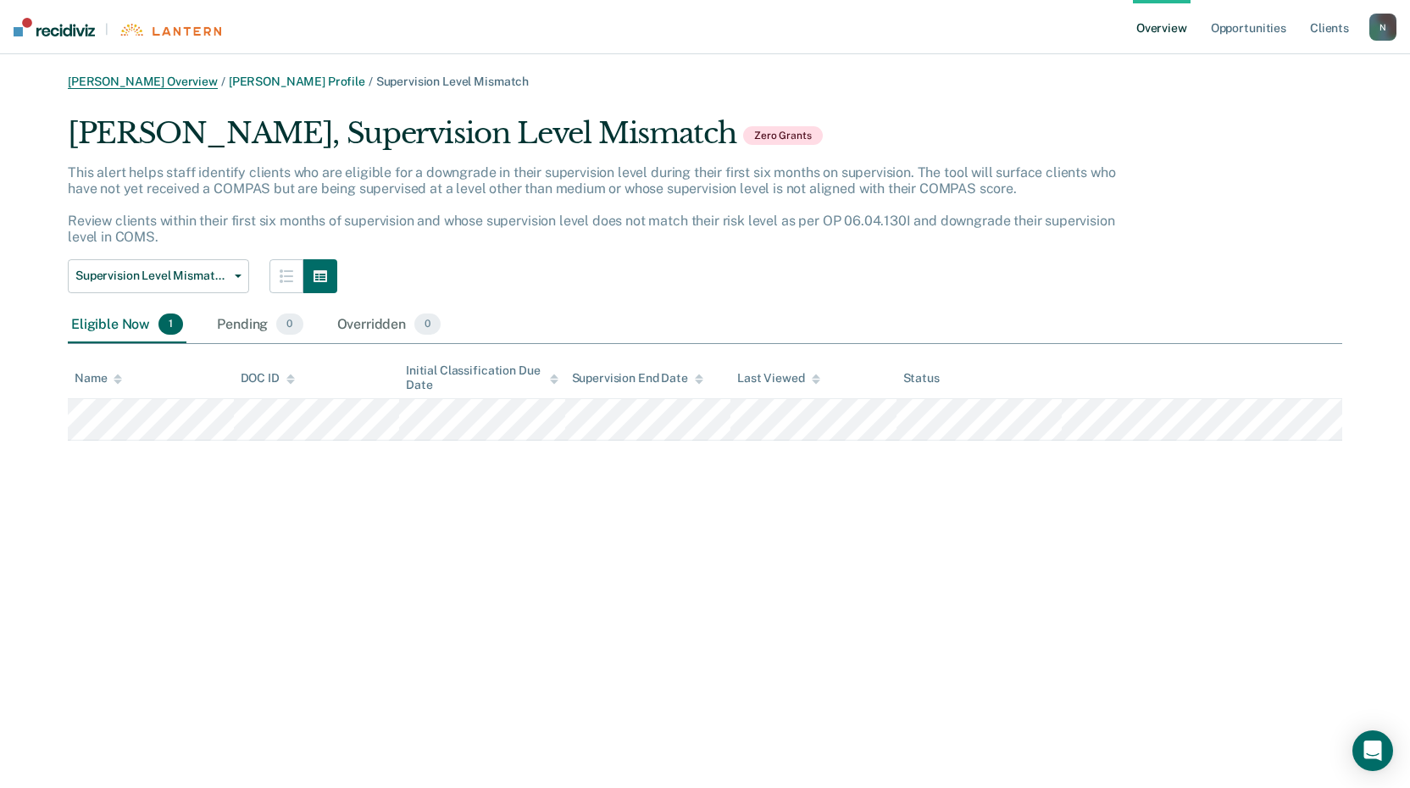
click at [136, 76] on link "[PERSON_NAME] Overview" at bounding box center [143, 82] width 150 height 14
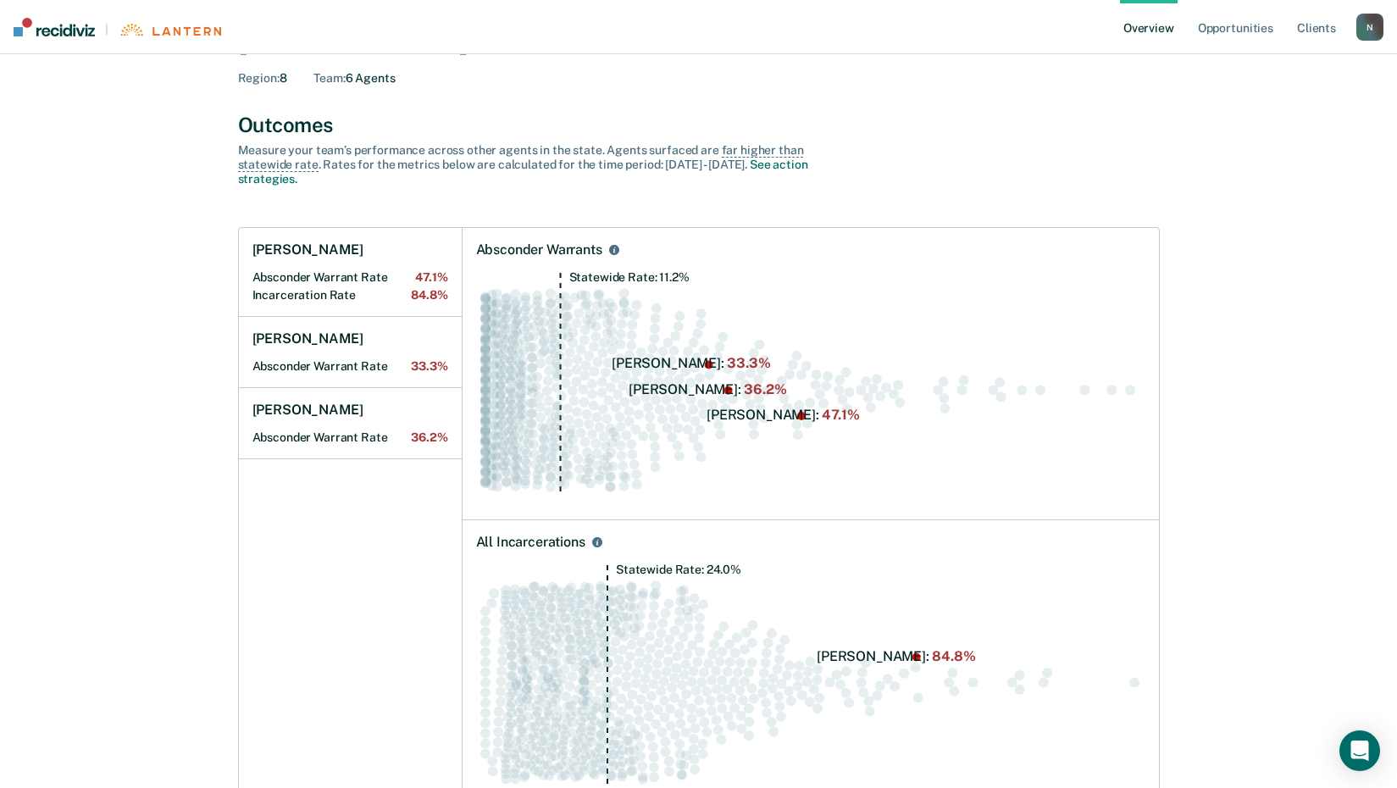
scroll to position [339, 0]
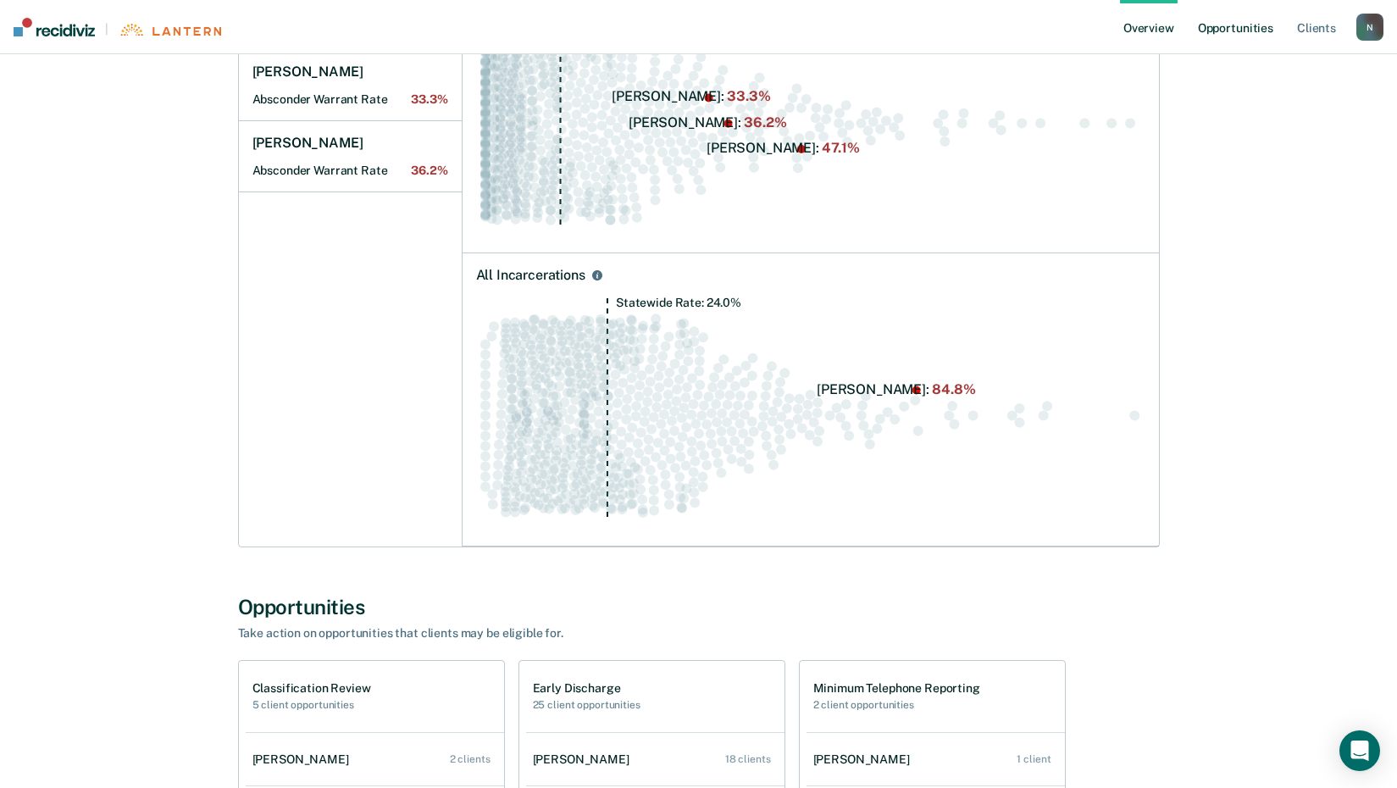
click at [1219, 31] on link "Opportunities" at bounding box center [1236, 27] width 82 height 54
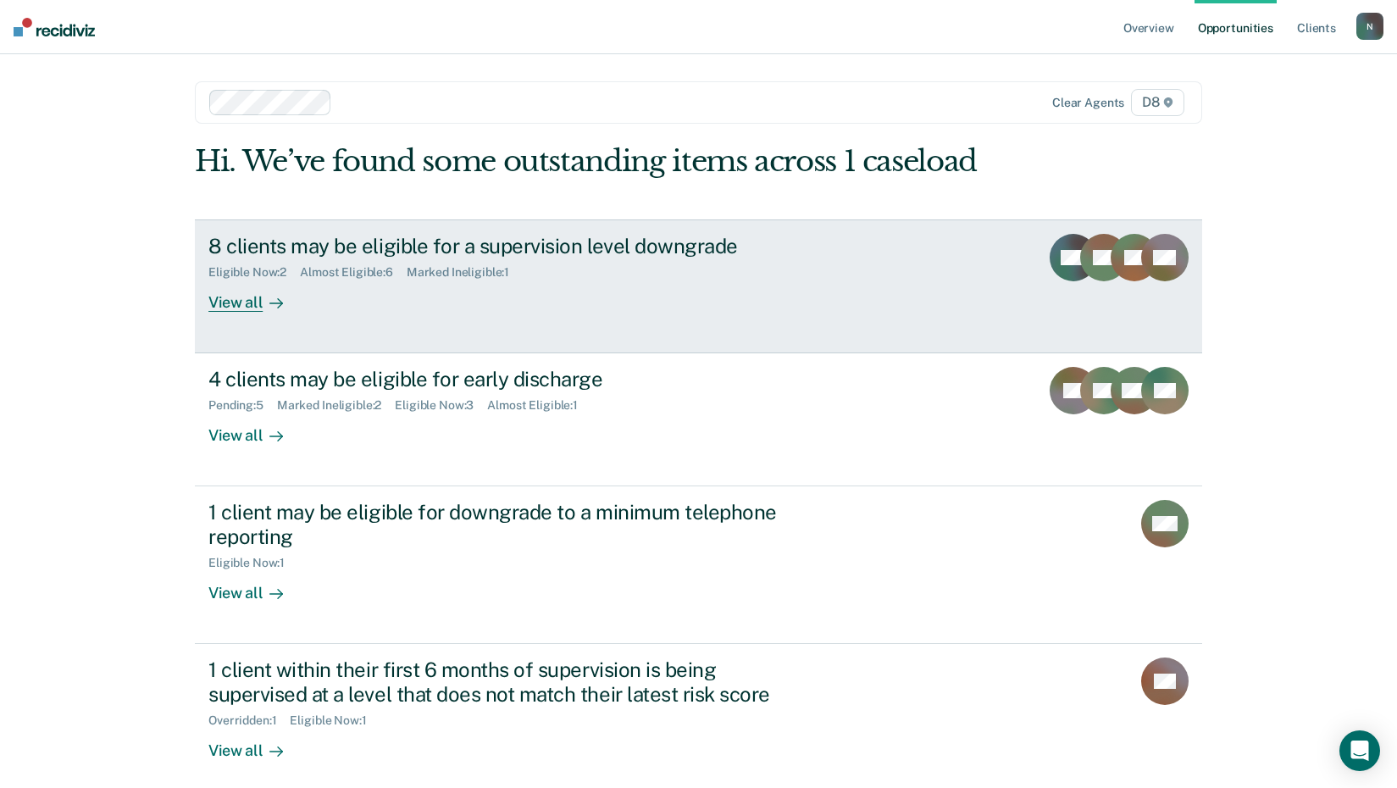
click at [252, 301] on div "View all" at bounding box center [255, 295] width 95 height 33
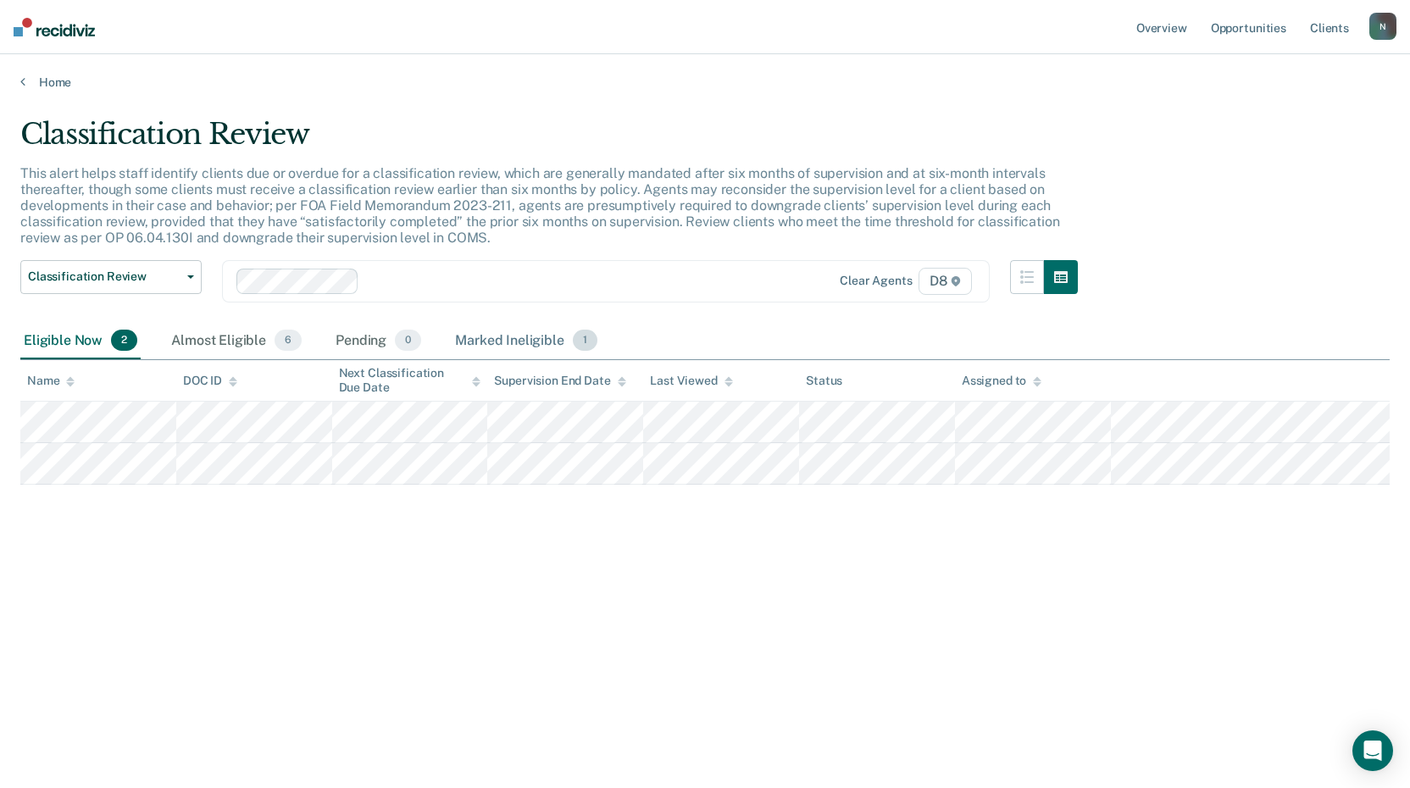
click at [496, 337] on div "Marked Ineligible 1" at bounding box center [526, 341] width 149 height 37
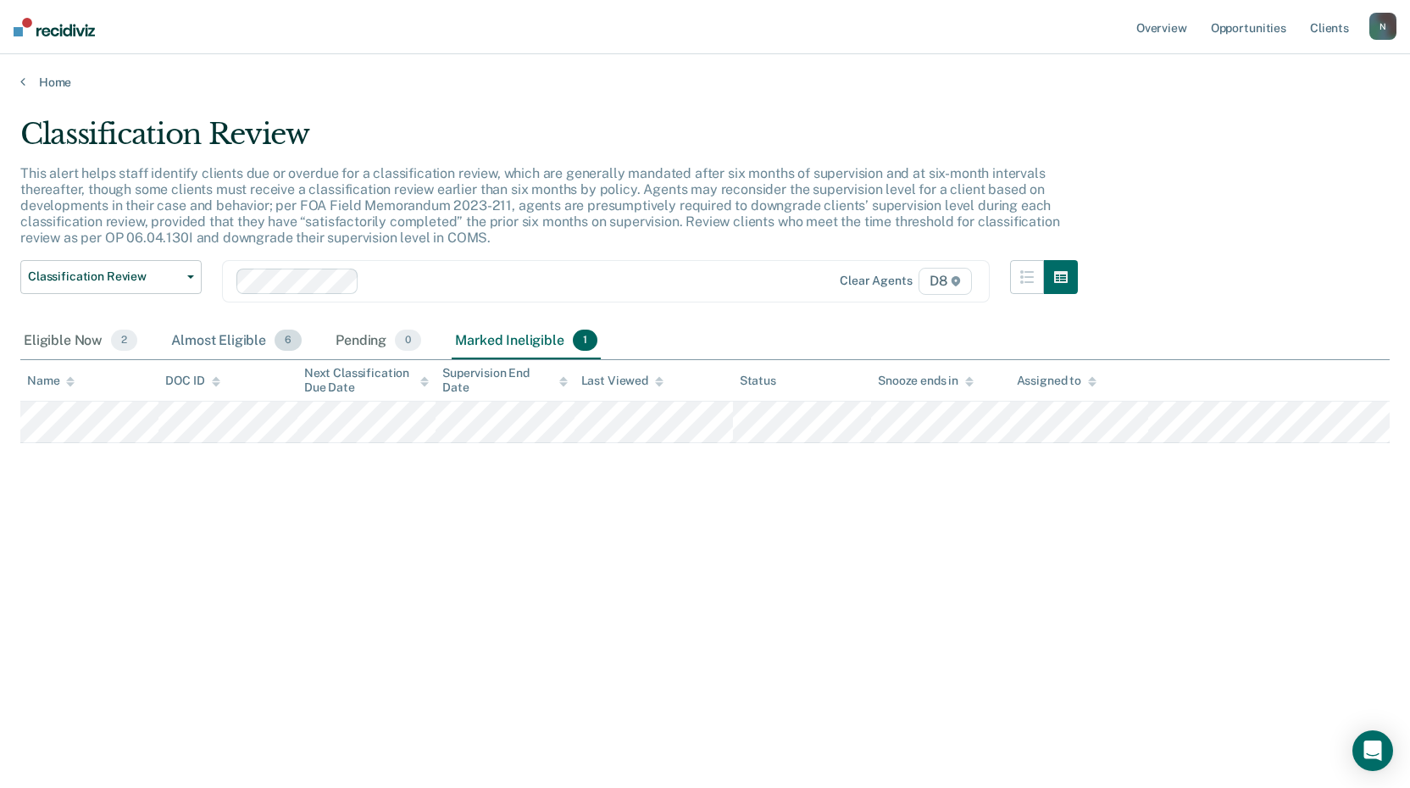
click at [250, 348] on div "Almost Eligible 6" at bounding box center [236, 341] width 137 height 37
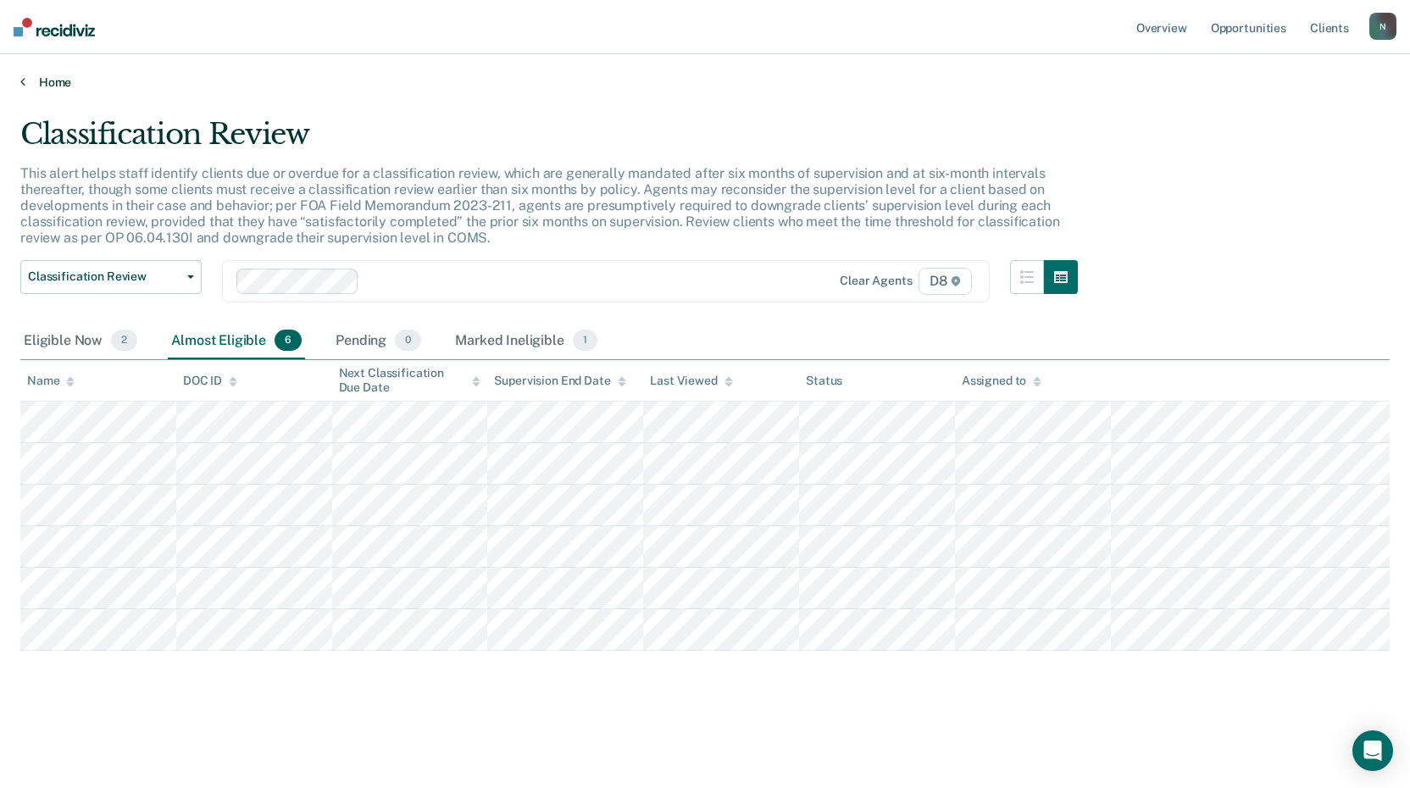
click at [44, 80] on link "Home" at bounding box center [704, 82] width 1369 height 15
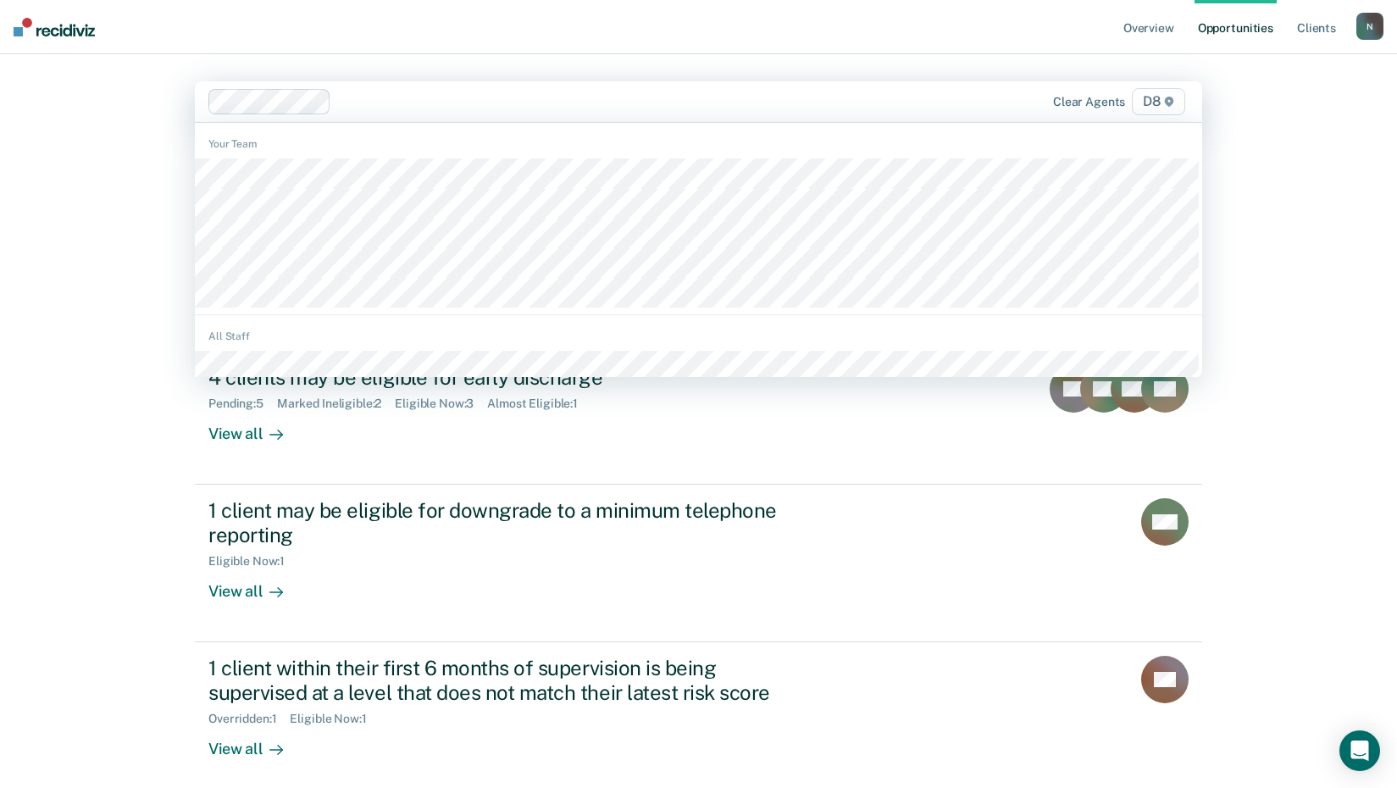
click at [501, 103] on div at bounding box center [615, 101] width 555 height 19
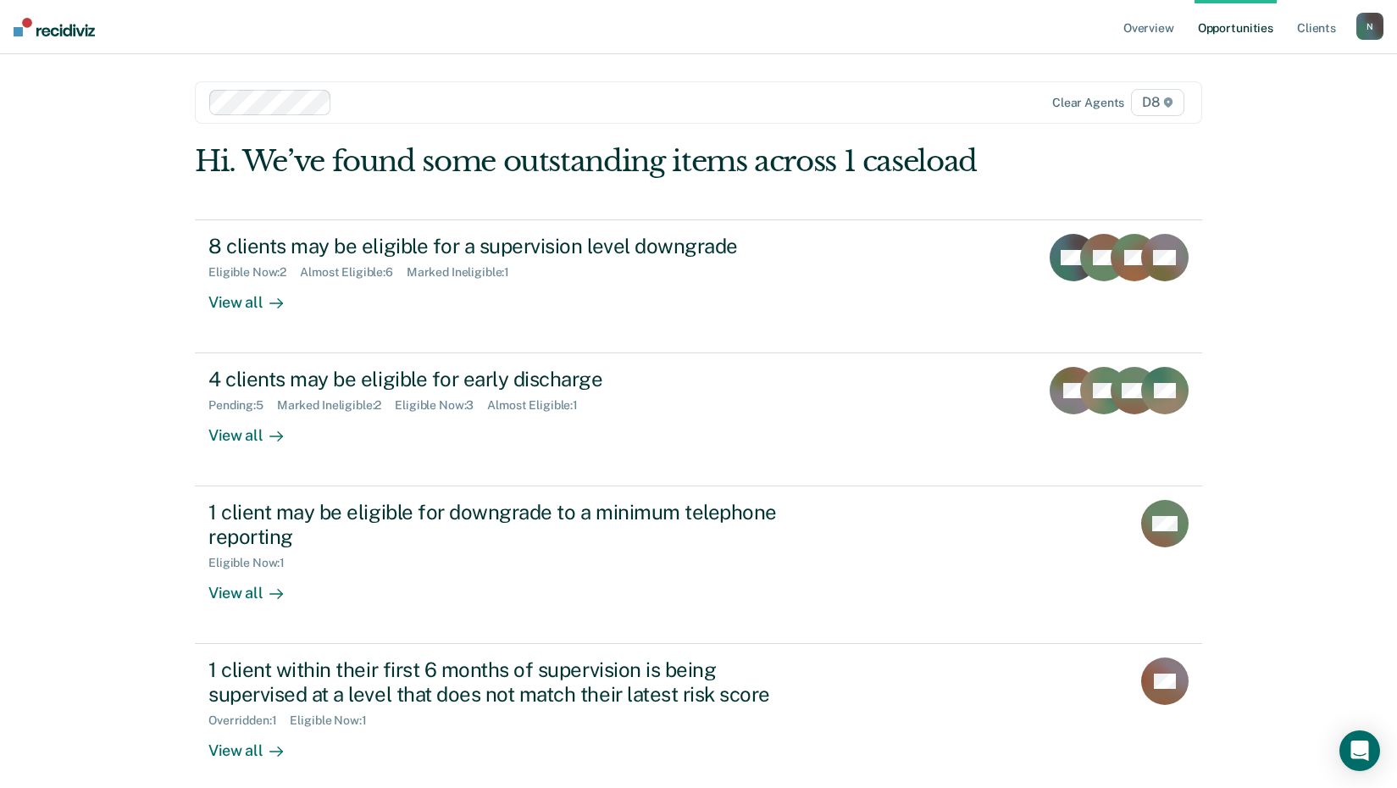
click at [430, 91] on div at bounding box center [551, 102] width 685 height 25
click at [432, 116] on div "Clear agents D8" at bounding box center [698, 102] width 1007 height 42
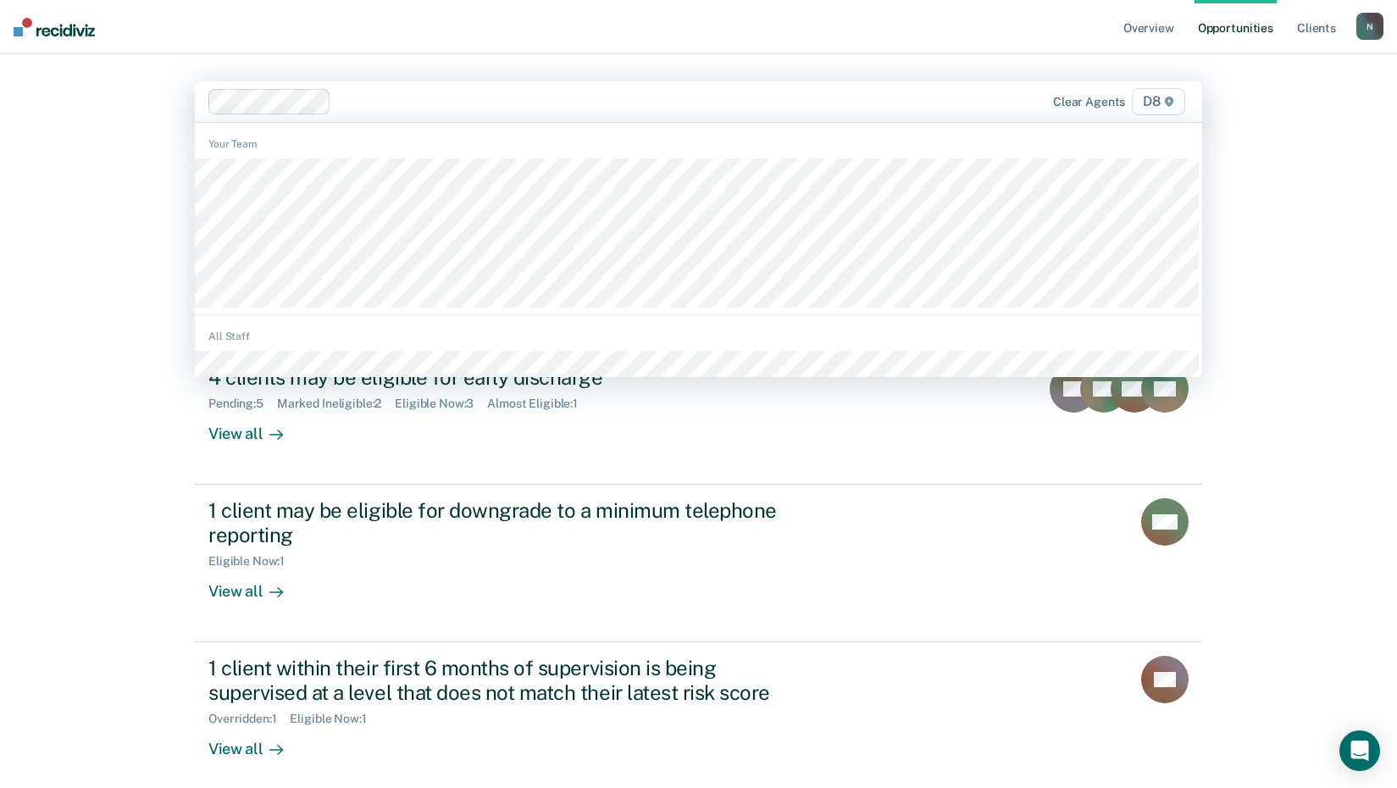
click at [469, 95] on div at bounding box center [615, 101] width 555 height 19
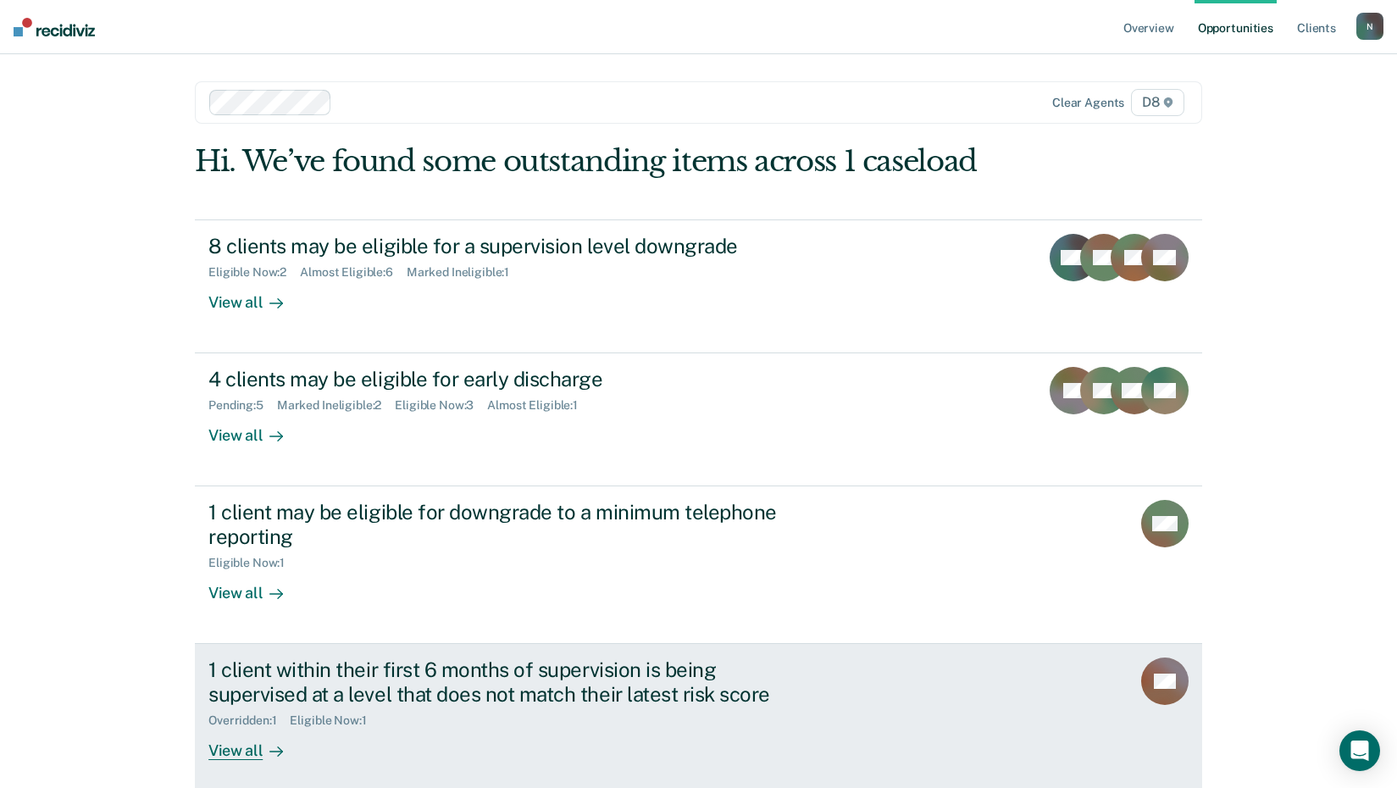
click at [208, 750] on div "View all" at bounding box center [255, 744] width 95 height 33
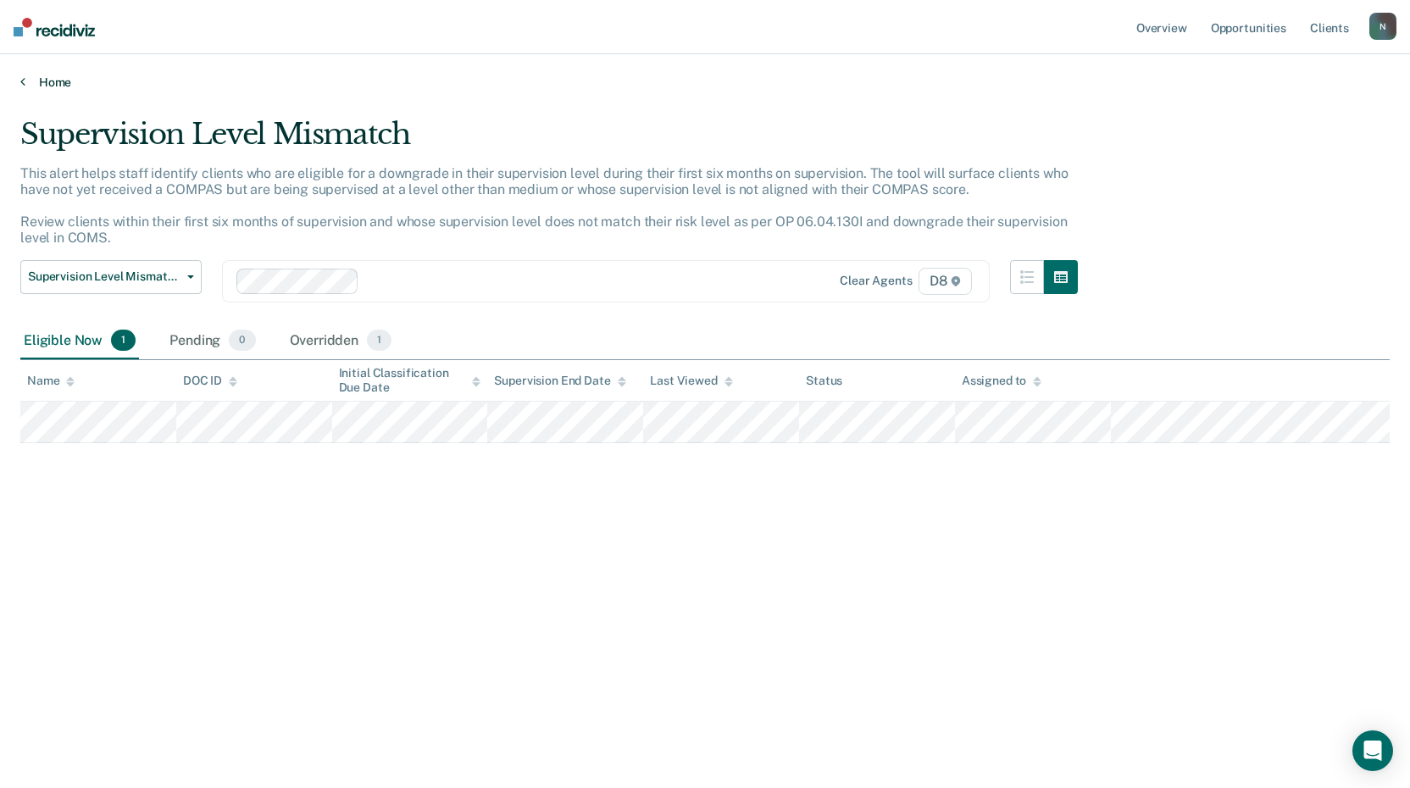
click at [48, 80] on link "Home" at bounding box center [704, 82] width 1369 height 15
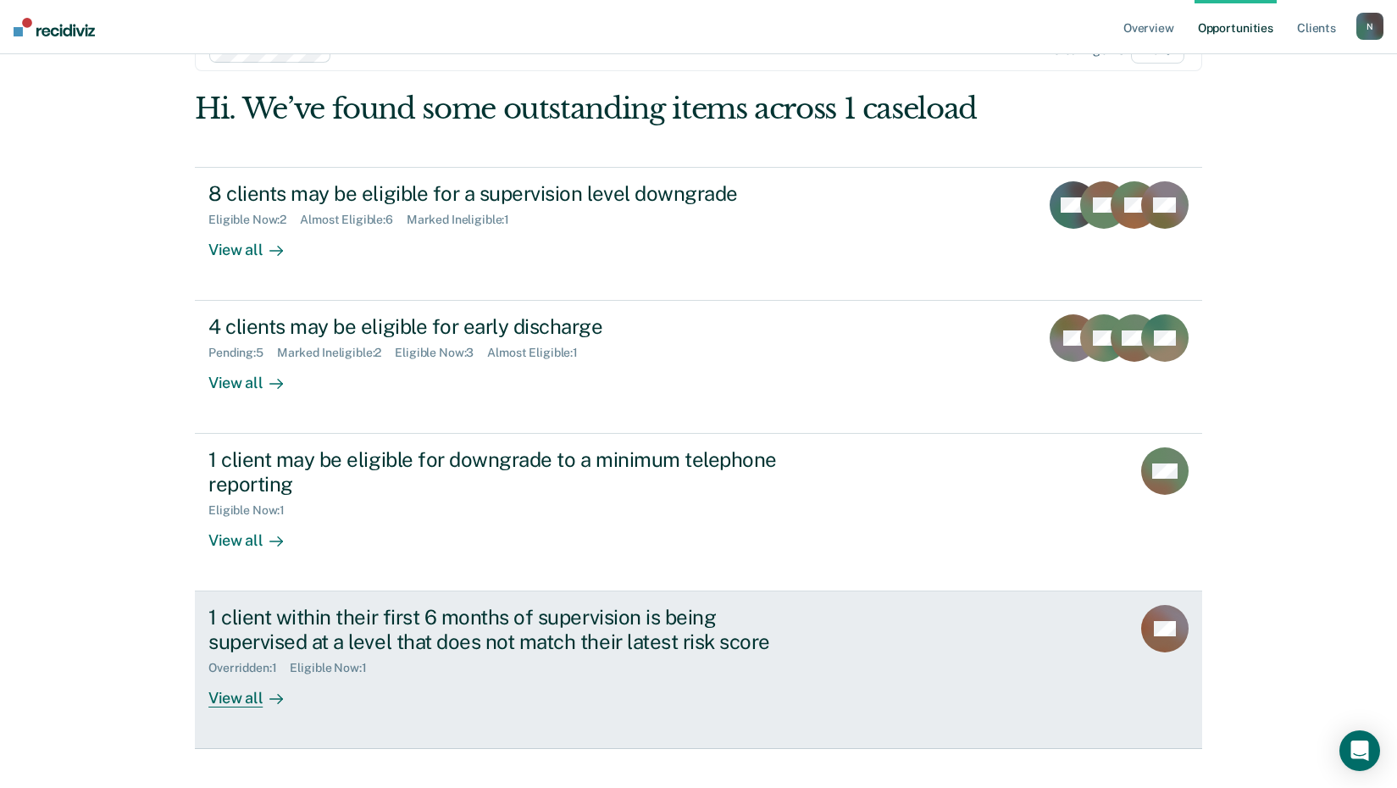
scroll to position [81, 0]
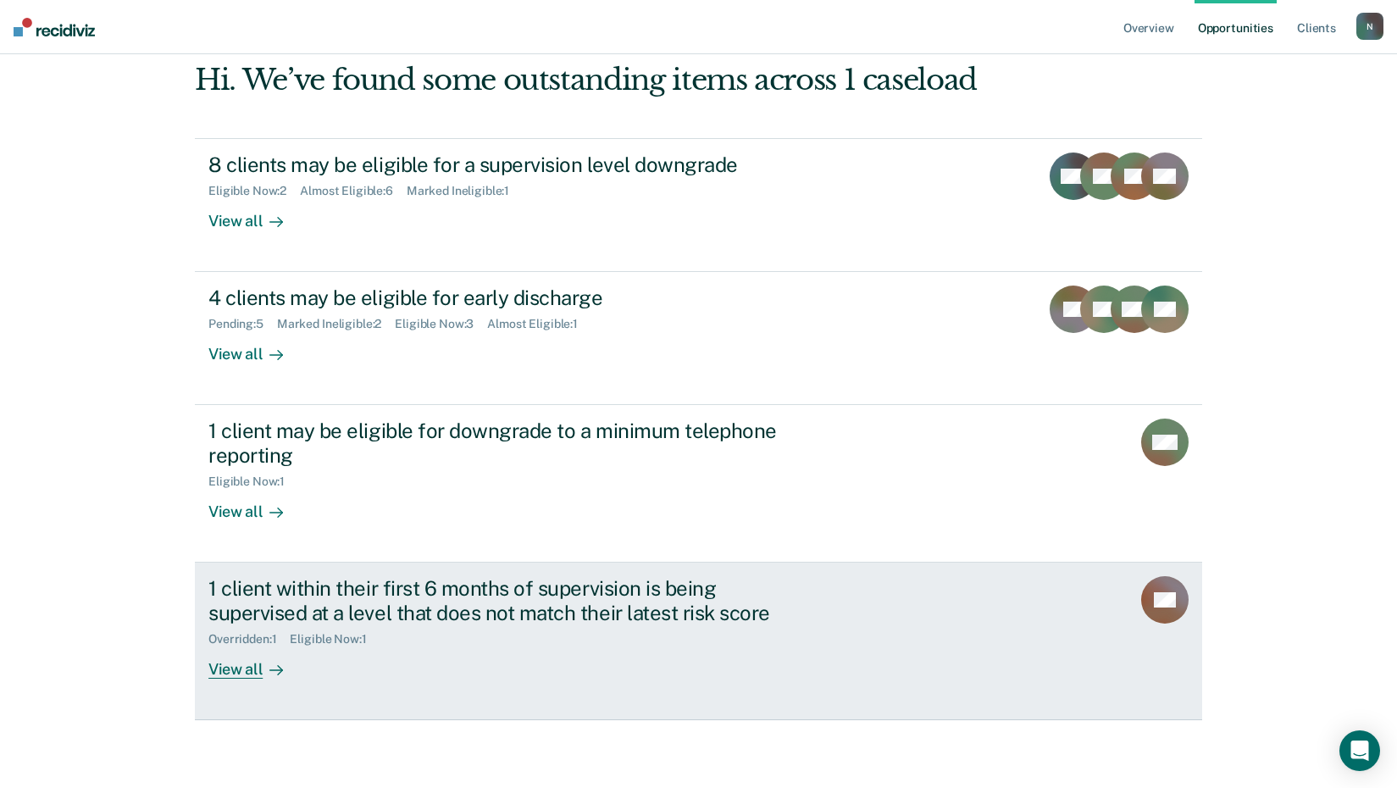
click at [214, 663] on div "View all" at bounding box center [255, 662] width 95 height 33
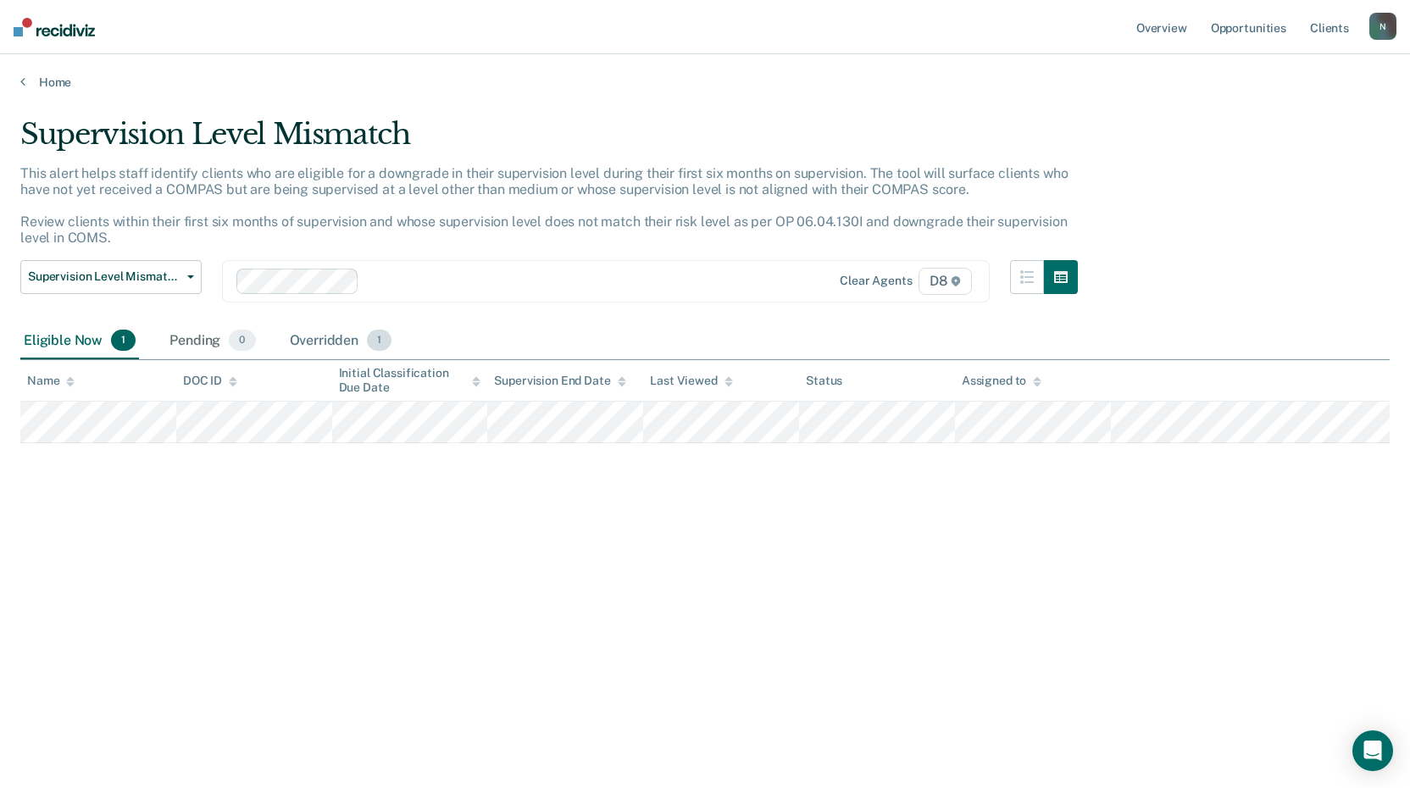
click at [333, 326] on div "Overridden 1" at bounding box center [340, 341] width 109 height 37
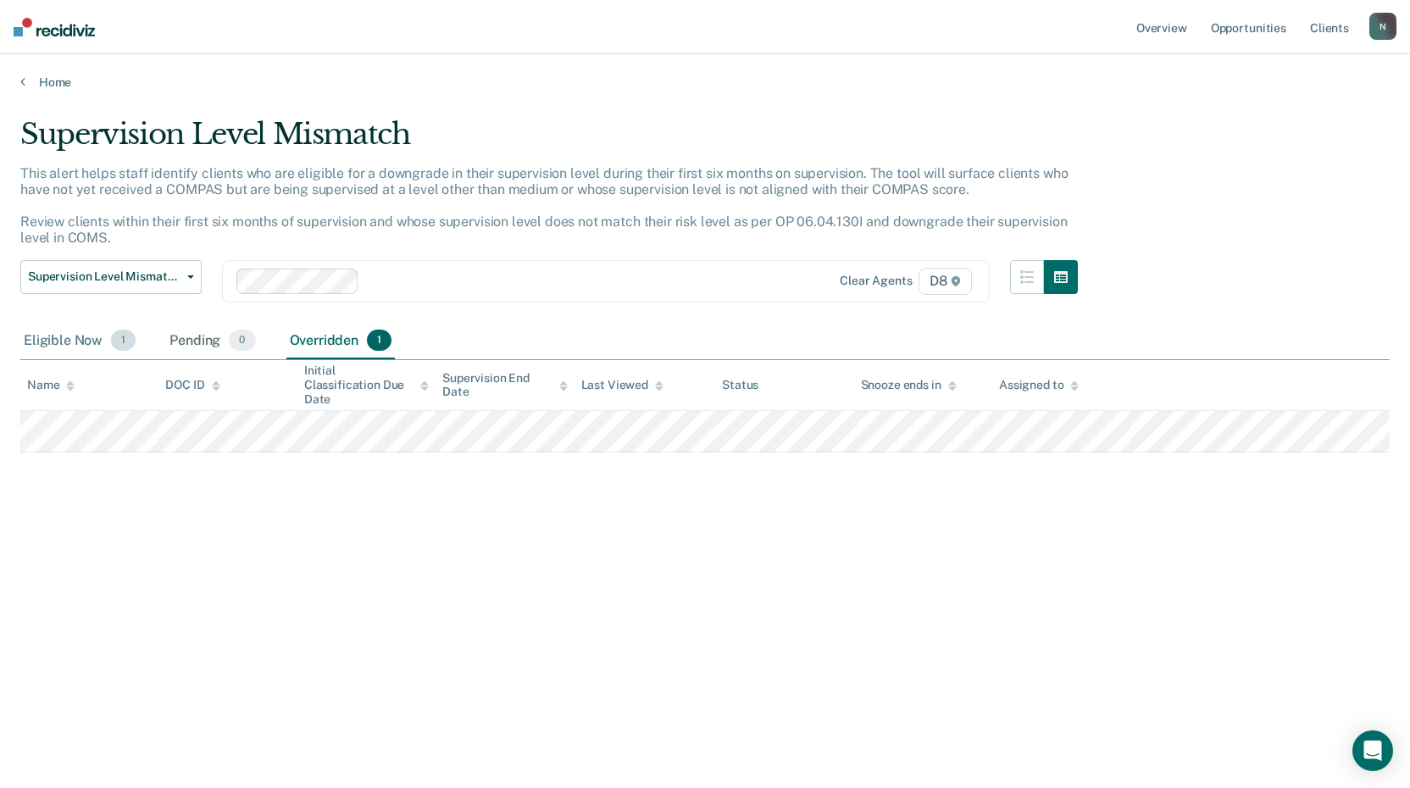
click at [75, 336] on div "Eligible Now 1" at bounding box center [79, 341] width 119 height 37
